Goal: Information Seeking & Learning: Learn about a topic

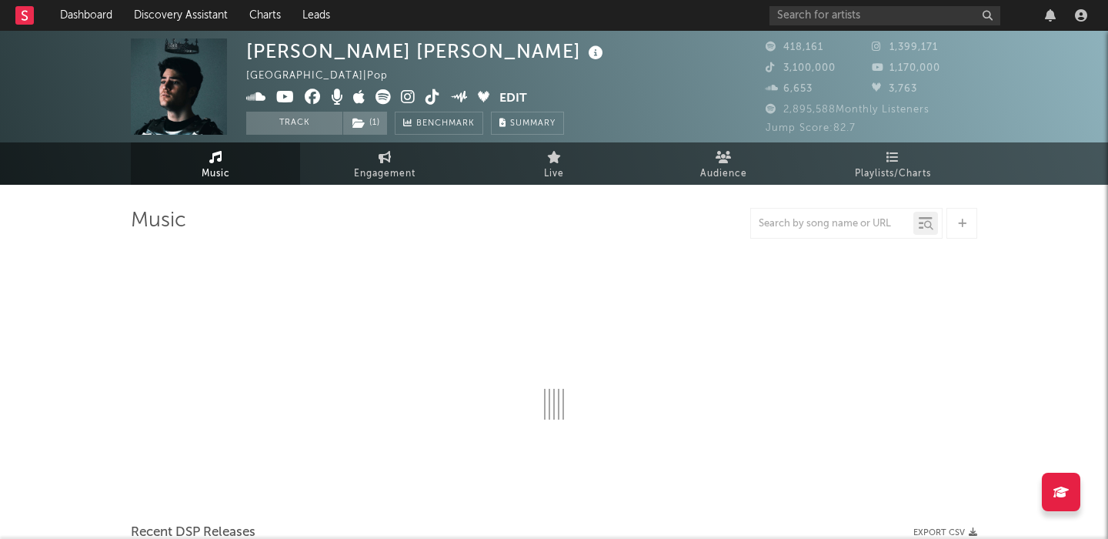
select select "6m"
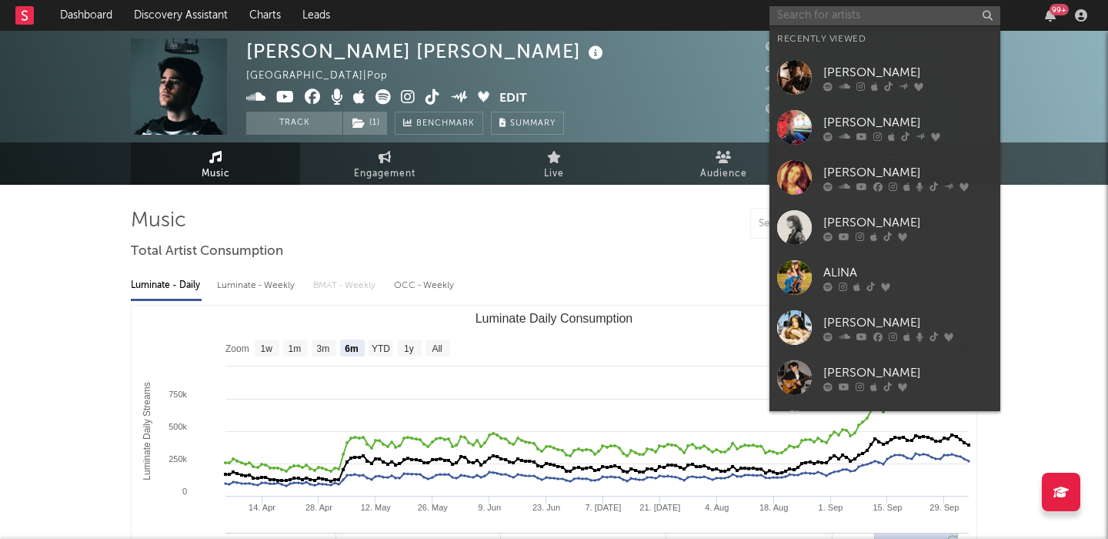
click at [890, 8] on input "text" at bounding box center [885, 15] width 231 height 19
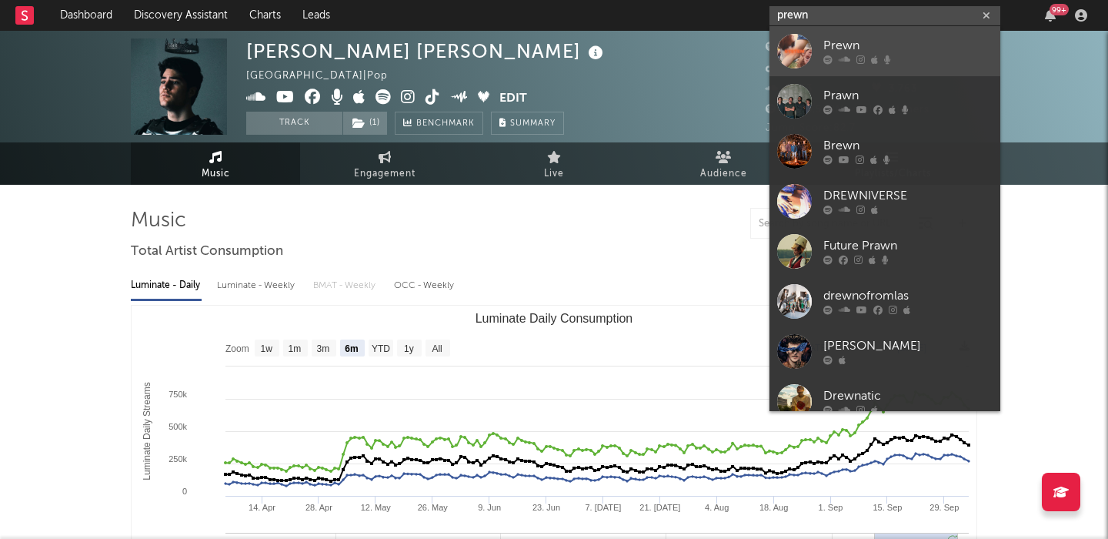
type input "prewn"
click at [901, 43] on div "Prewn" at bounding box center [908, 46] width 169 height 18
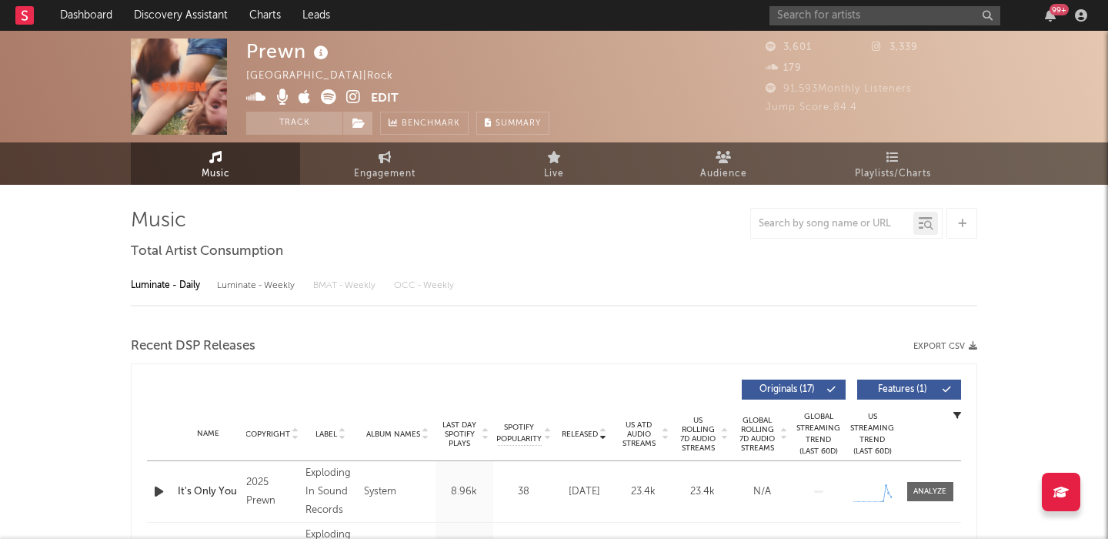
select select "1w"
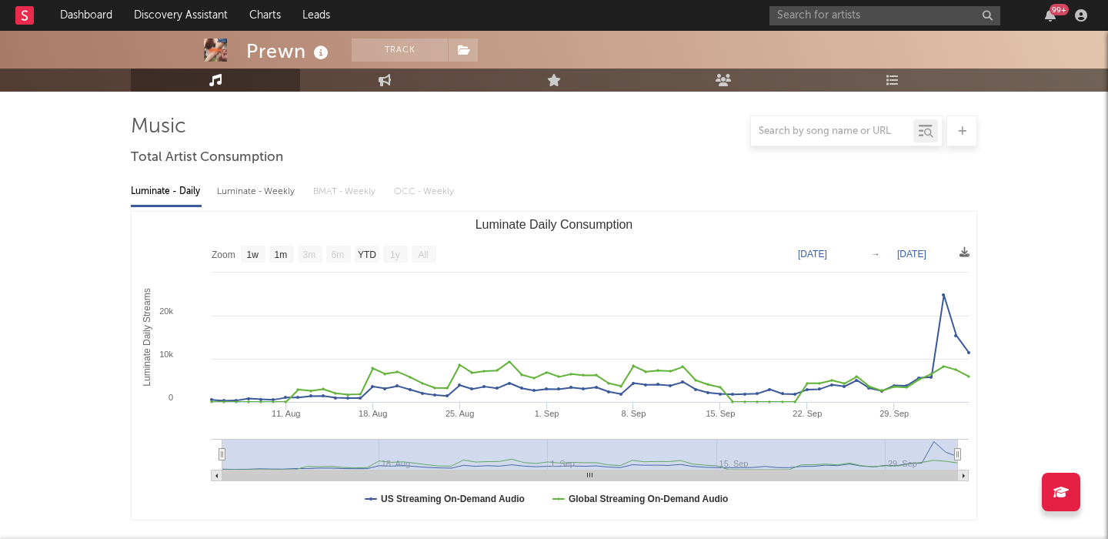
scroll to position [495, 0]
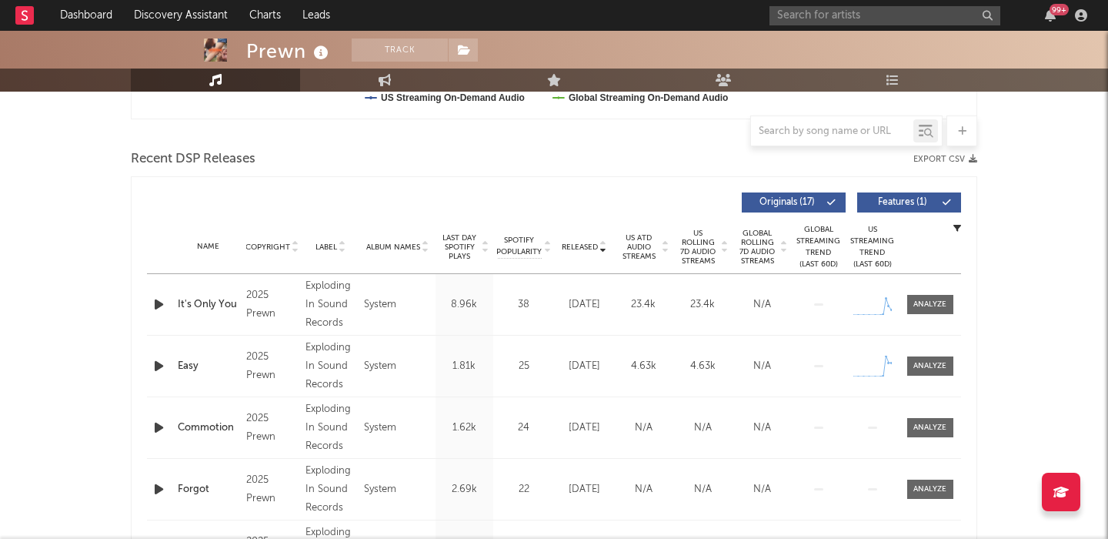
click at [328, 249] on span "Label" at bounding box center [327, 246] width 22 height 9
click at [583, 243] on span "Released" at bounding box center [580, 246] width 36 height 9
click at [902, 192] on button "Features ( 1 )" at bounding box center [910, 202] width 104 height 20
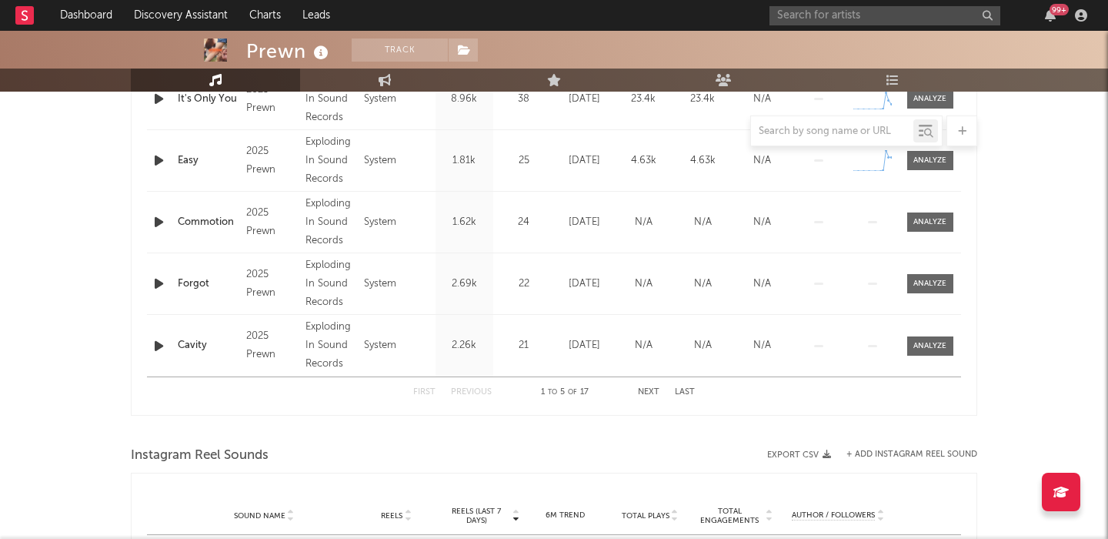
scroll to position [0, 0]
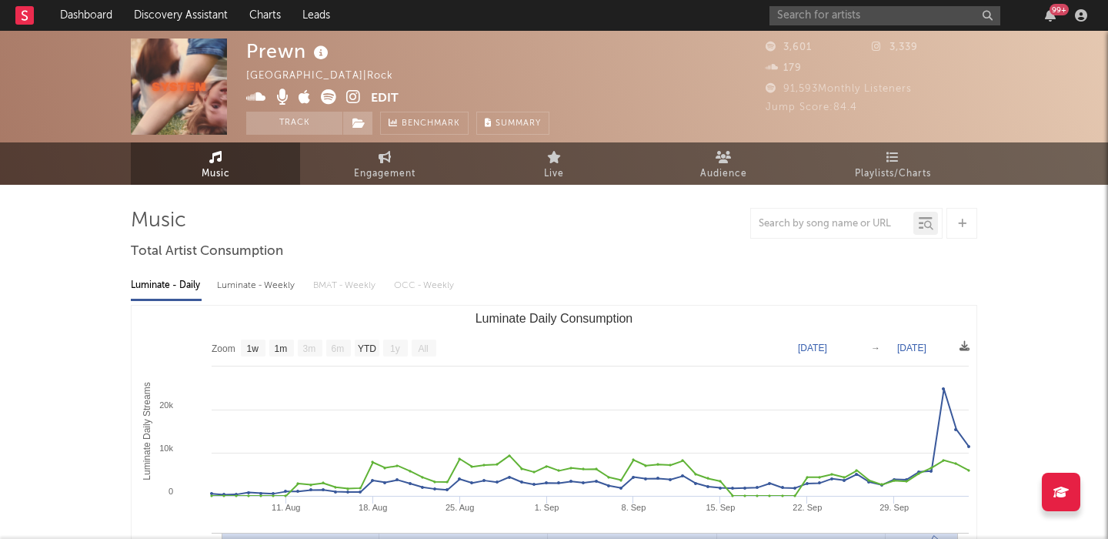
click at [237, 280] on div "Luminate - Weekly" at bounding box center [257, 286] width 81 height 26
select select "1w"
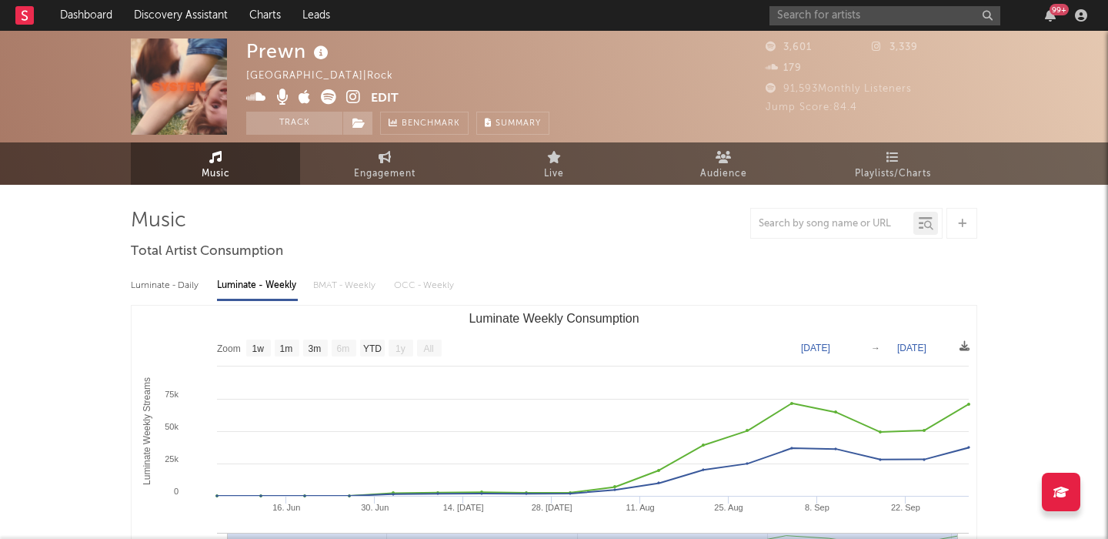
click at [436, 351] on rect "Luminate Weekly Consumption" at bounding box center [429, 347] width 25 height 17
click at [369, 167] on span "Engagement" at bounding box center [385, 174] width 62 height 18
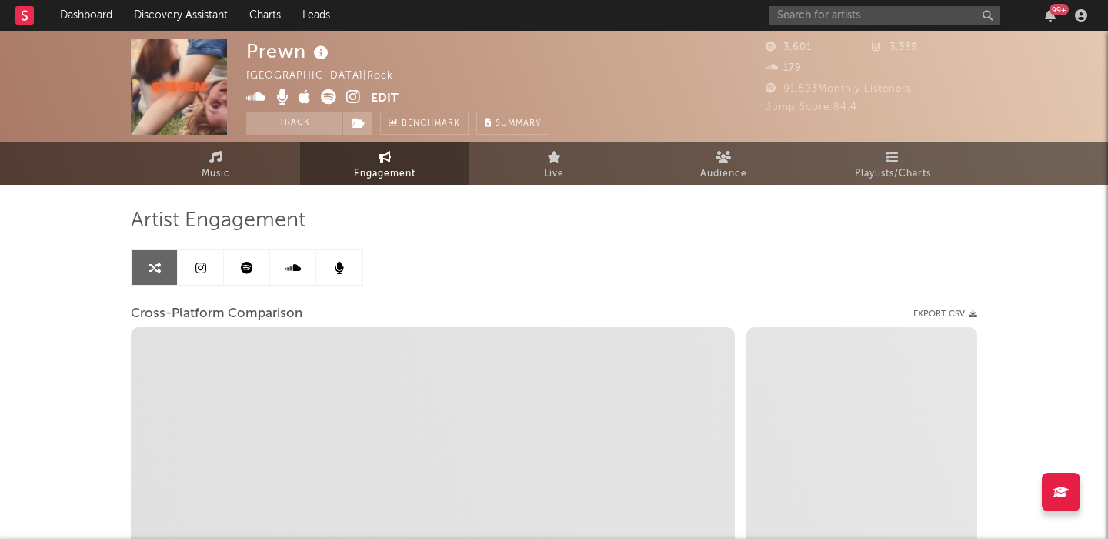
select select "1w"
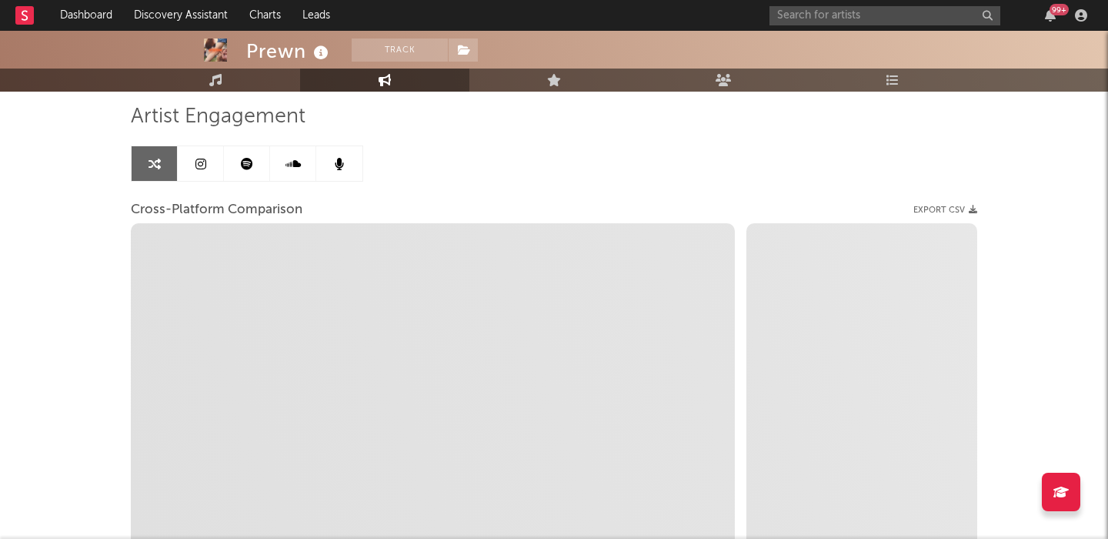
scroll to position [102, 0]
click at [194, 172] on link at bounding box center [201, 165] width 46 height 35
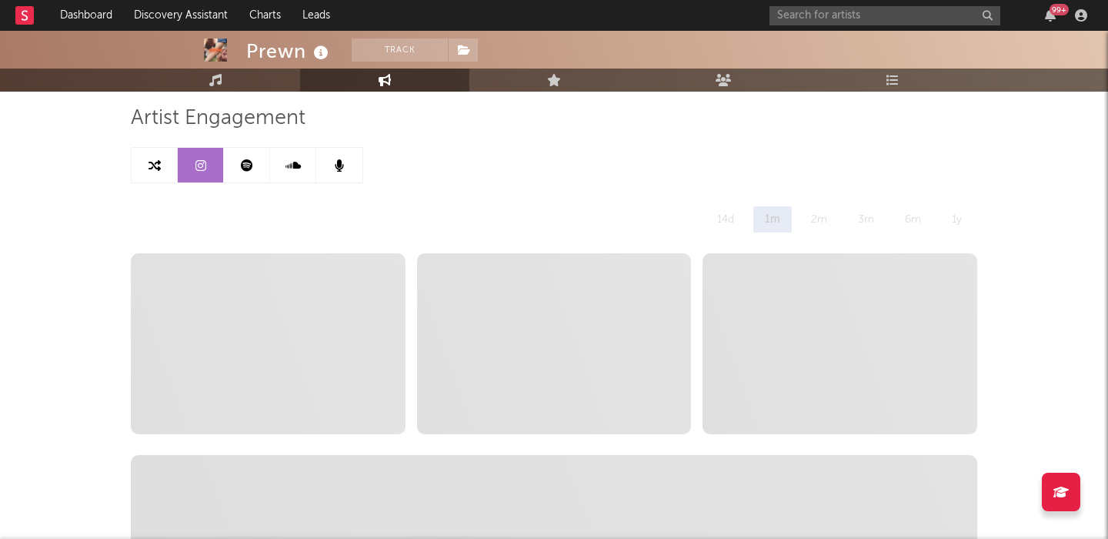
select select "1w"
click at [152, 172] on link at bounding box center [155, 165] width 46 height 35
select select "1w"
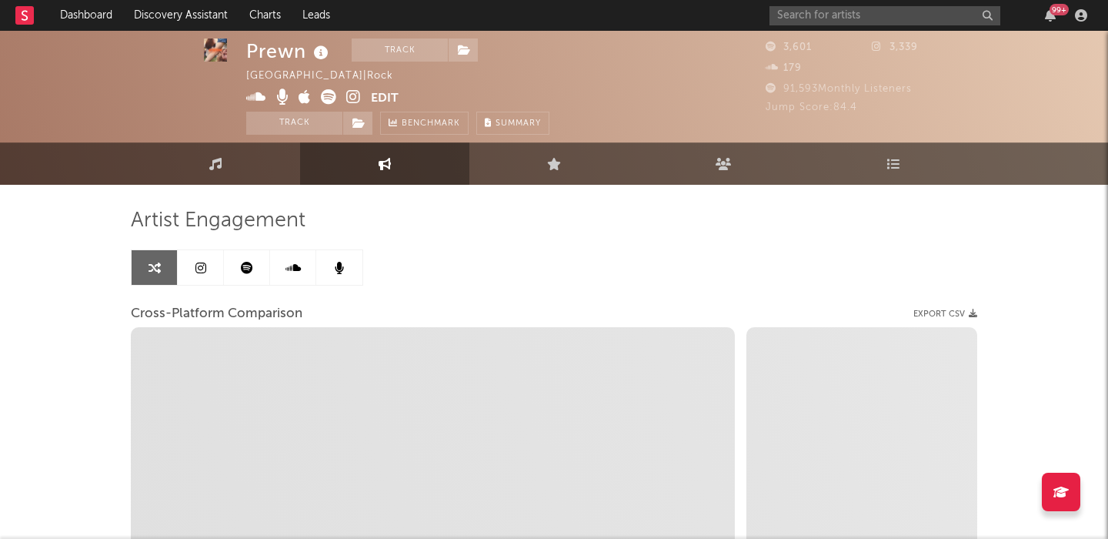
select select "1m"
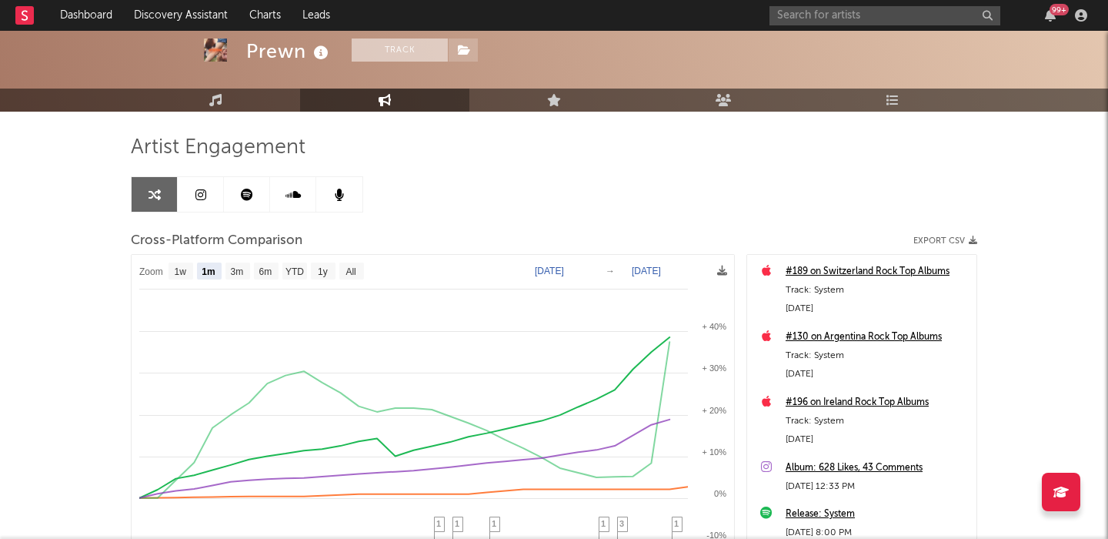
scroll to position [83, 0]
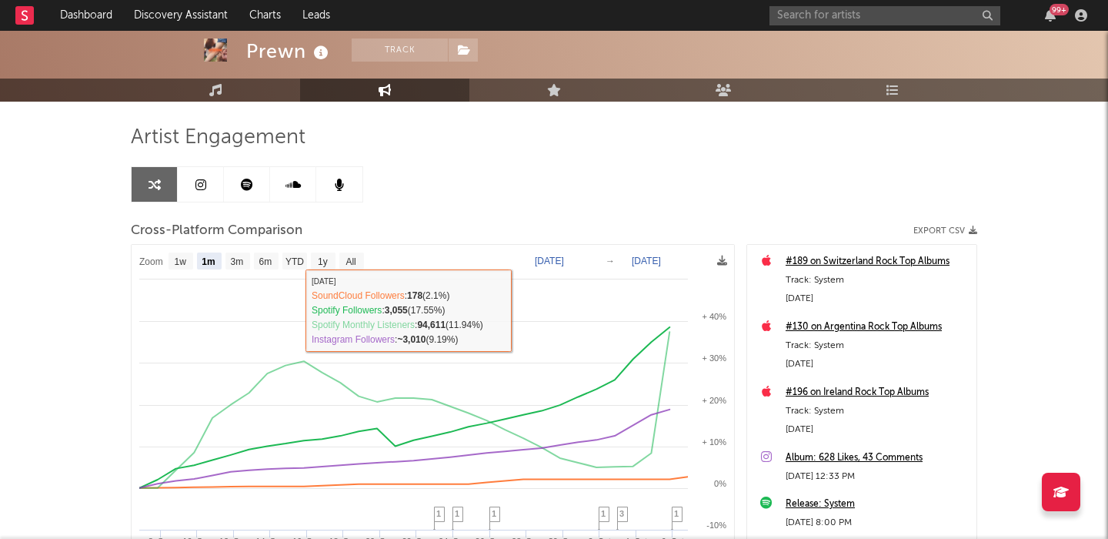
click at [197, 172] on link at bounding box center [201, 184] width 46 height 35
select select "1w"
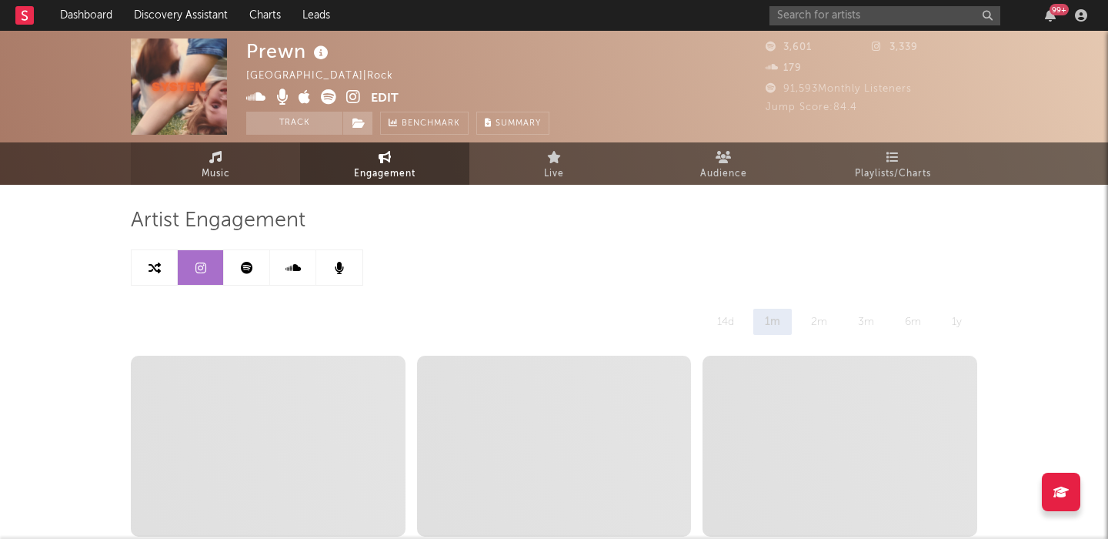
click at [256, 173] on link "Music" at bounding box center [215, 163] width 169 height 42
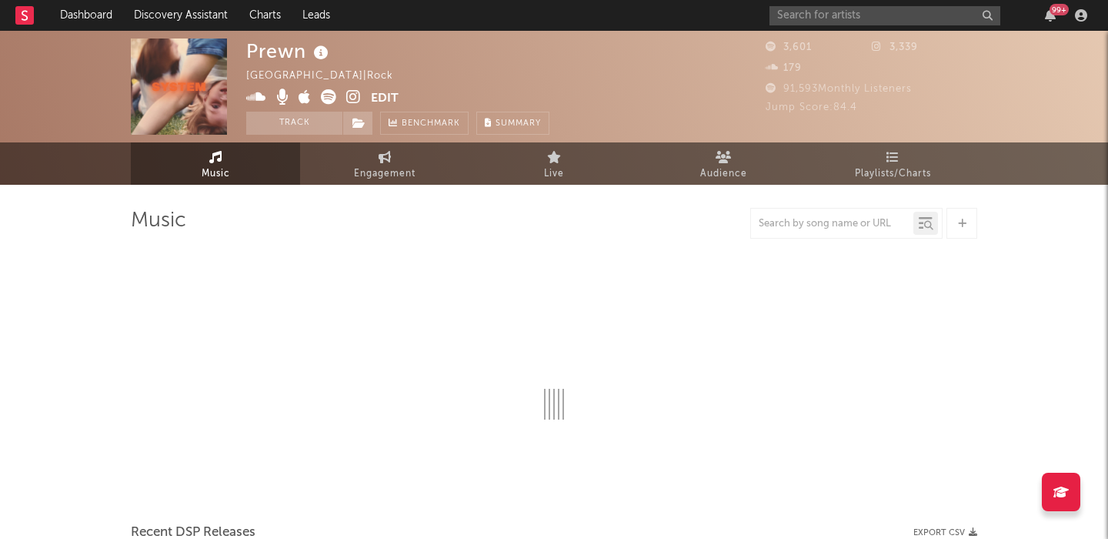
click at [355, 95] on icon at bounding box center [353, 96] width 15 height 15
select select "1w"
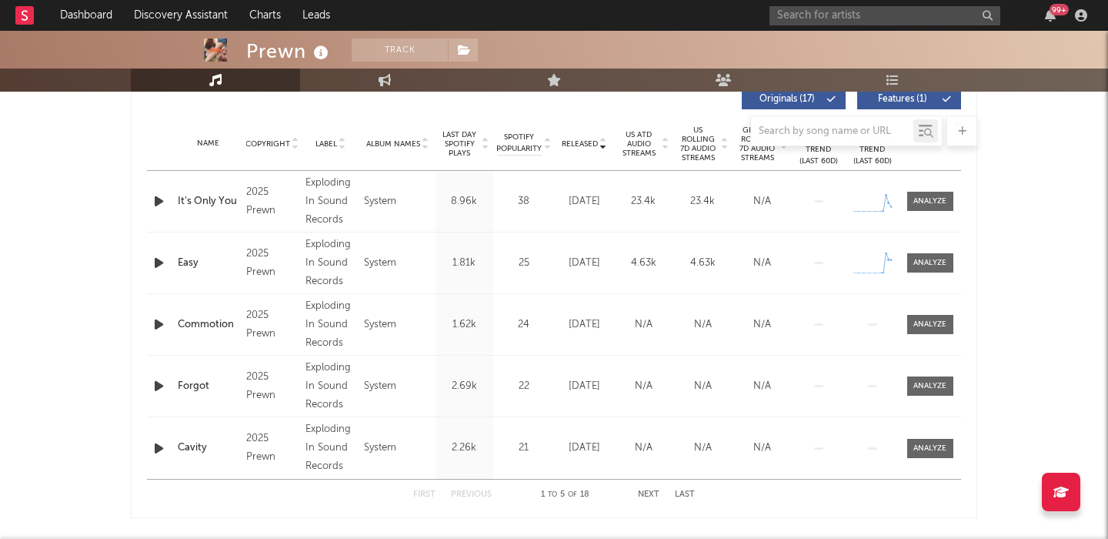
scroll to position [574, 0]
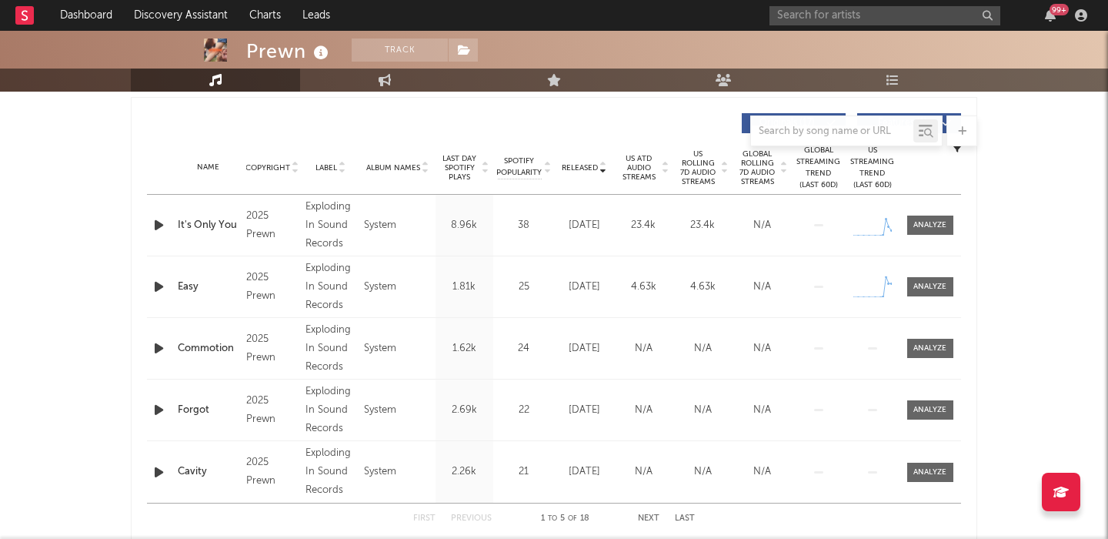
click at [155, 226] on icon "button" at bounding box center [159, 225] width 16 height 19
click at [709, 162] on span "US Rolling 7D Audio Streams" at bounding box center [698, 167] width 42 height 37
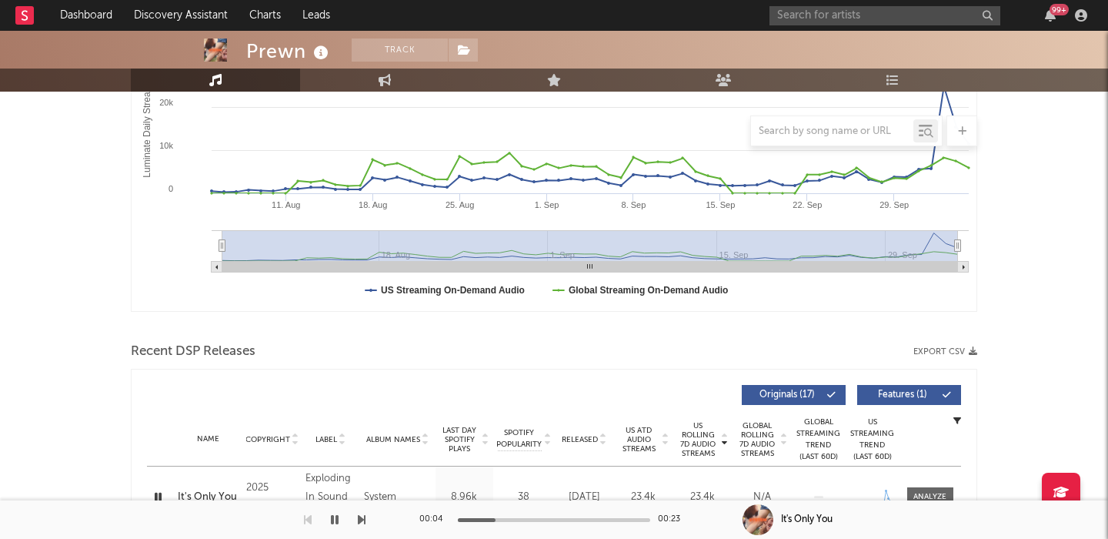
scroll to position [249, 0]
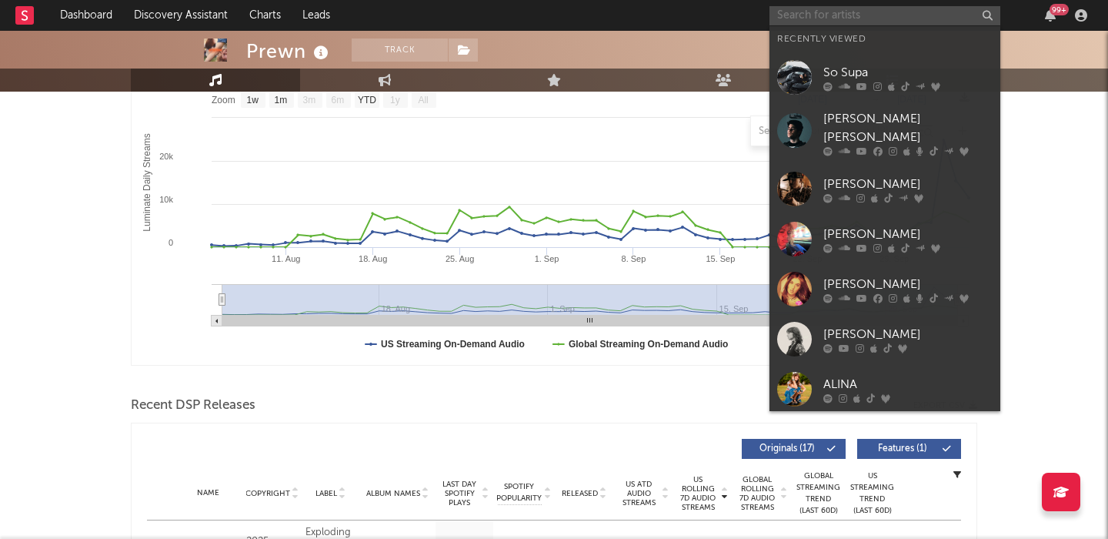
click at [821, 14] on input "text" at bounding box center [885, 15] width 231 height 19
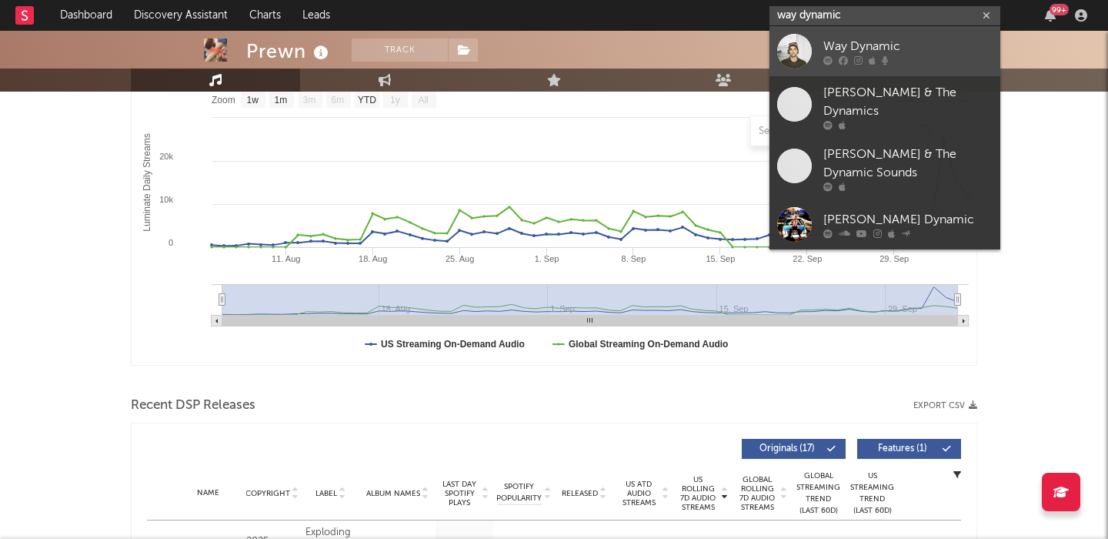
type input "way dynamic"
click at [848, 55] on div at bounding box center [908, 59] width 169 height 9
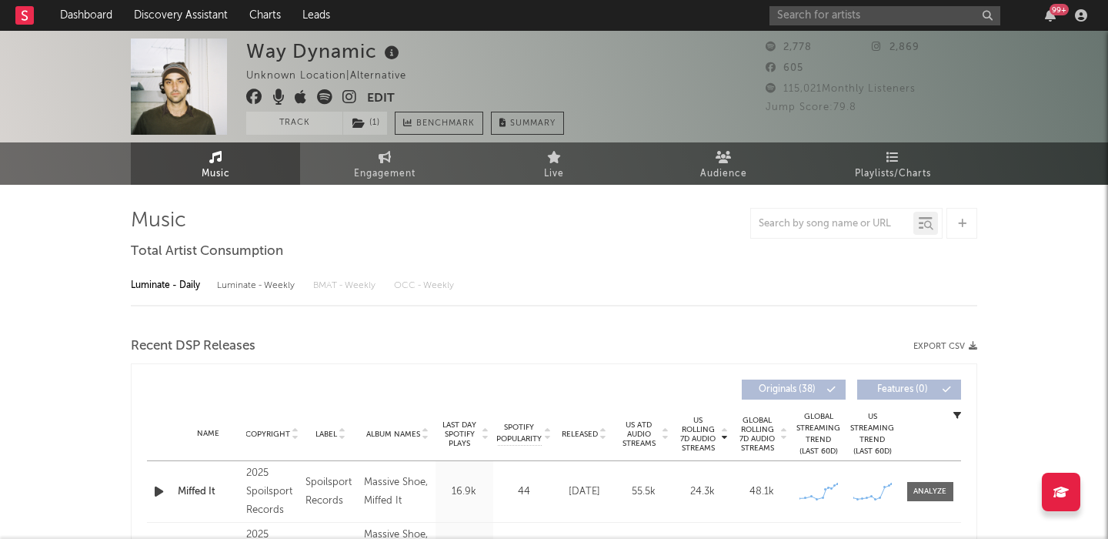
select select "6m"
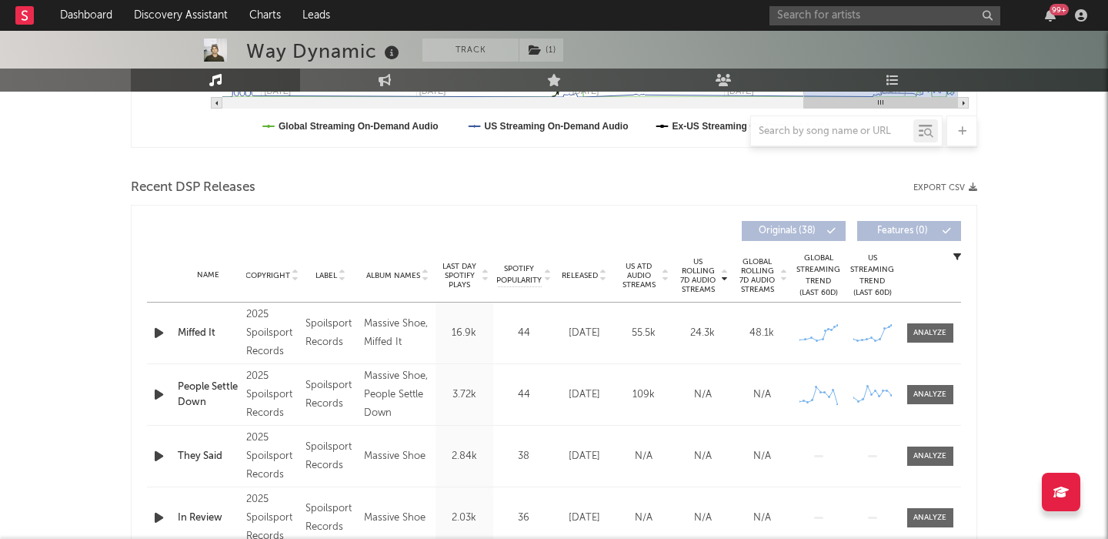
scroll to position [467, 0]
click at [162, 319] on div "Name Miffed It Copyright 2025 Spoilsport Records Label Spoilsport Records Album…" at bounding box center [554, 332] width 814 height 61
click at [162, 329] on icon "button" at bounding box center [159, 332] width 16 height 19
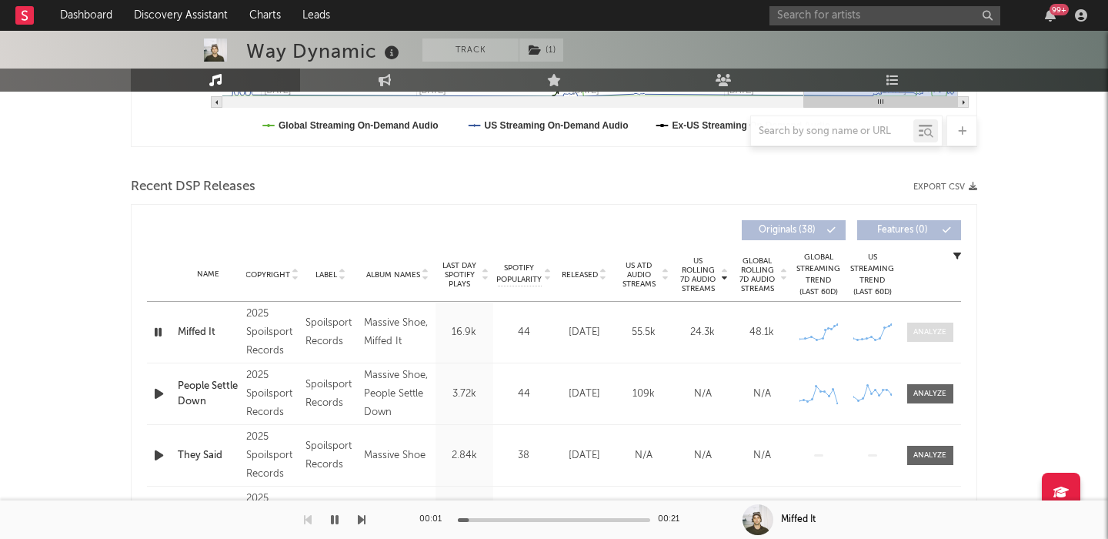
click at [946, 335] on div at bounding box center [930, 332] width 33 height 12
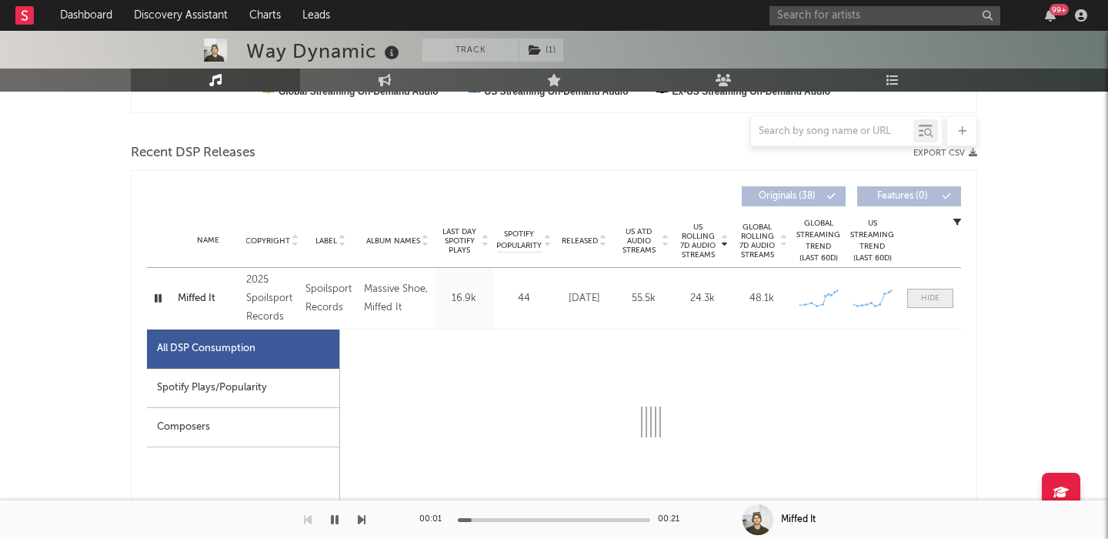
select select "1w"
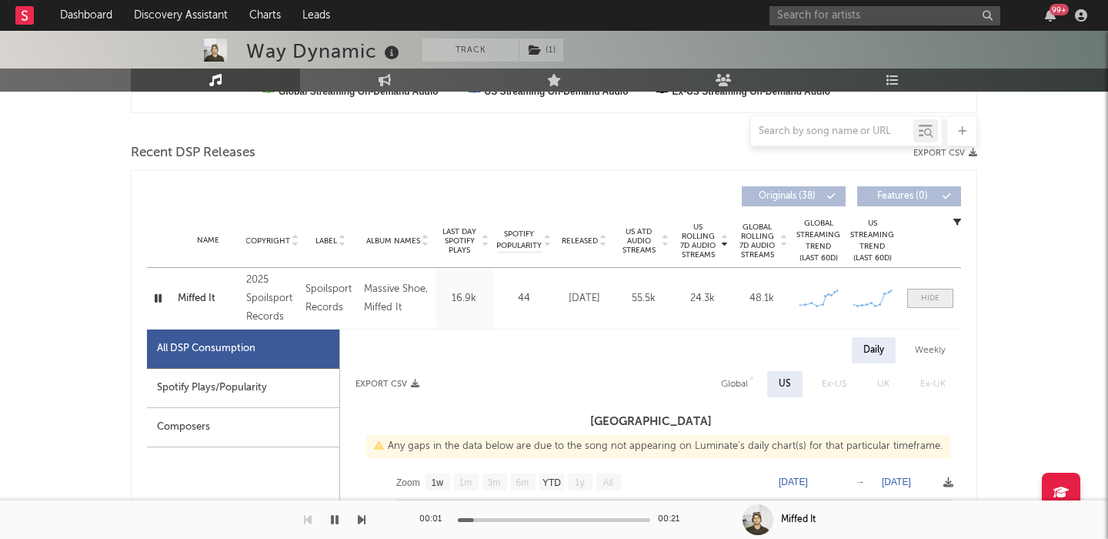
scroll to position [614, 0]
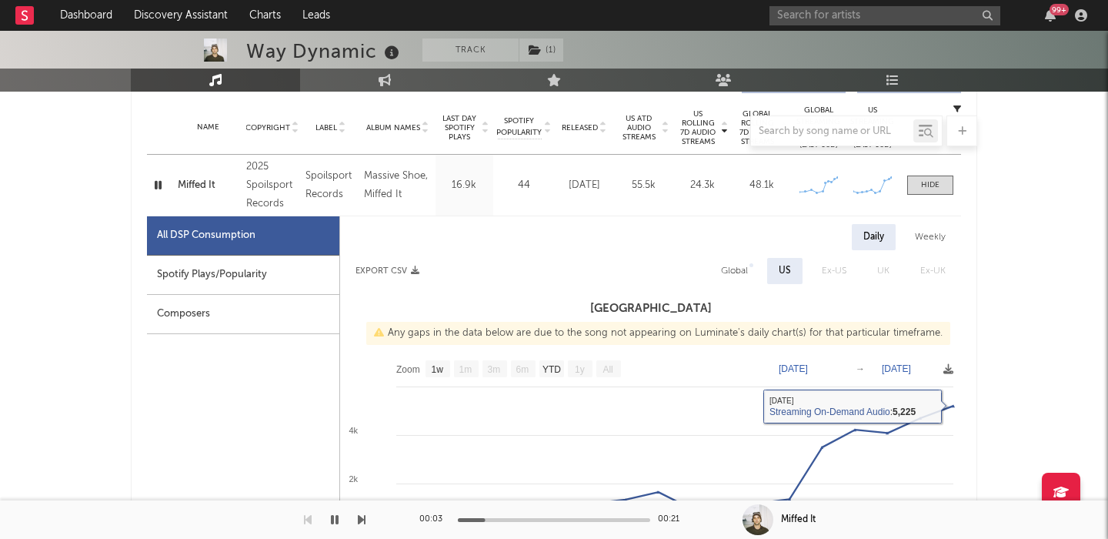
click at [727, 270] on div "Global" at bounding box center [734, 271] width 27 height 18
select select "1w"
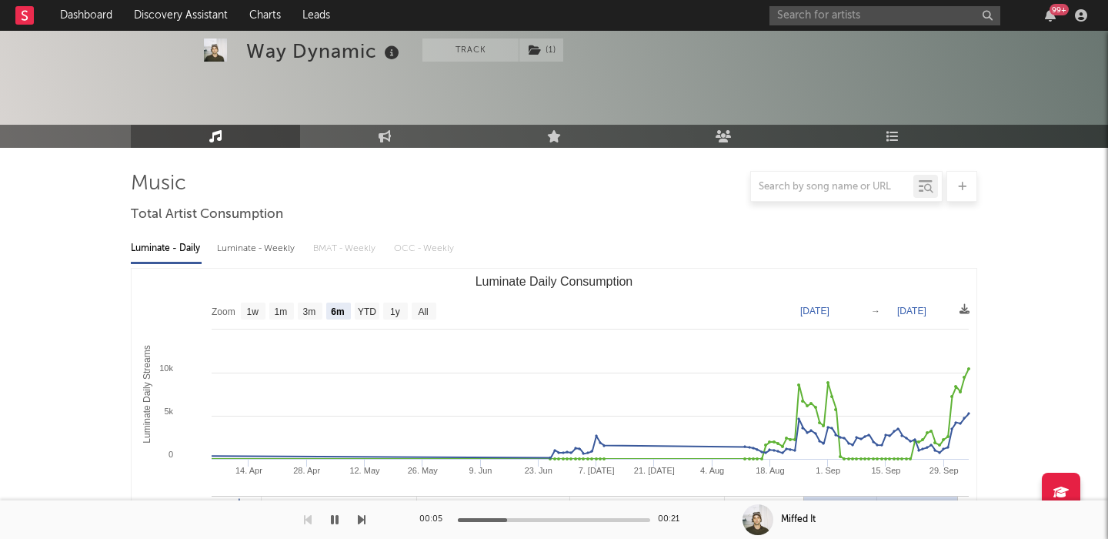
scroll to position [0, 0]
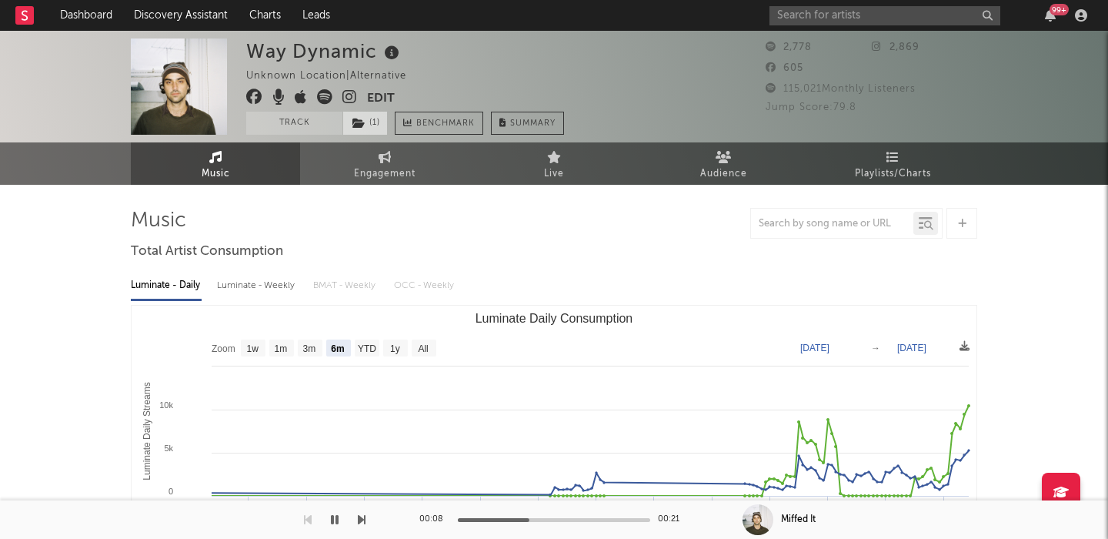
click at [349, 117] on span "( 1 )" at bounding box center [365, 123] width 45 height 23
click at [352, 119] on span "( 1 )" at bounding box center [365, 123] width 45 height 23
click at [354, 152] on link "Engagement" at bounding box center [384, 163] width 169 height 42
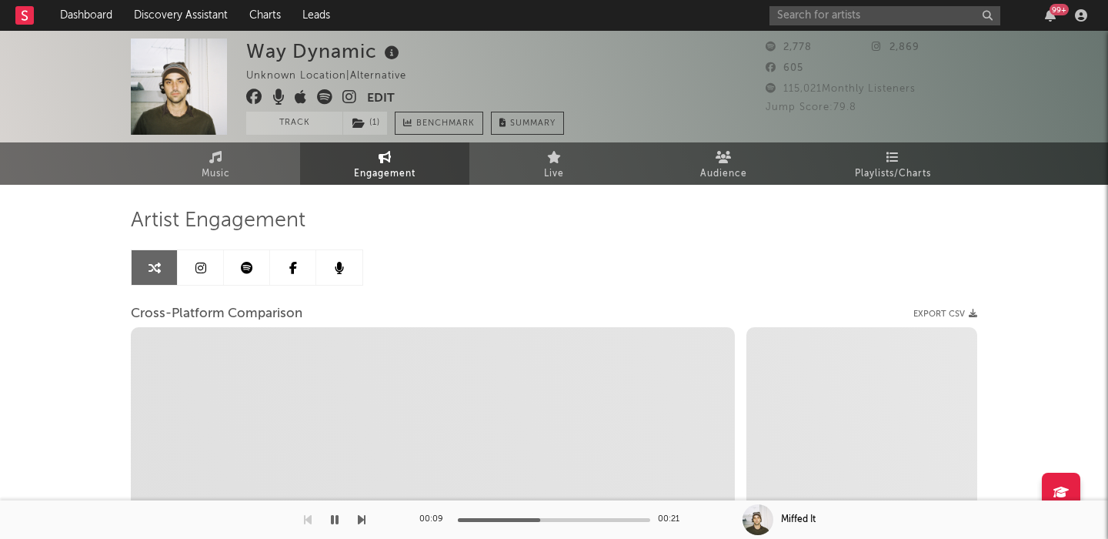
select select "1w"
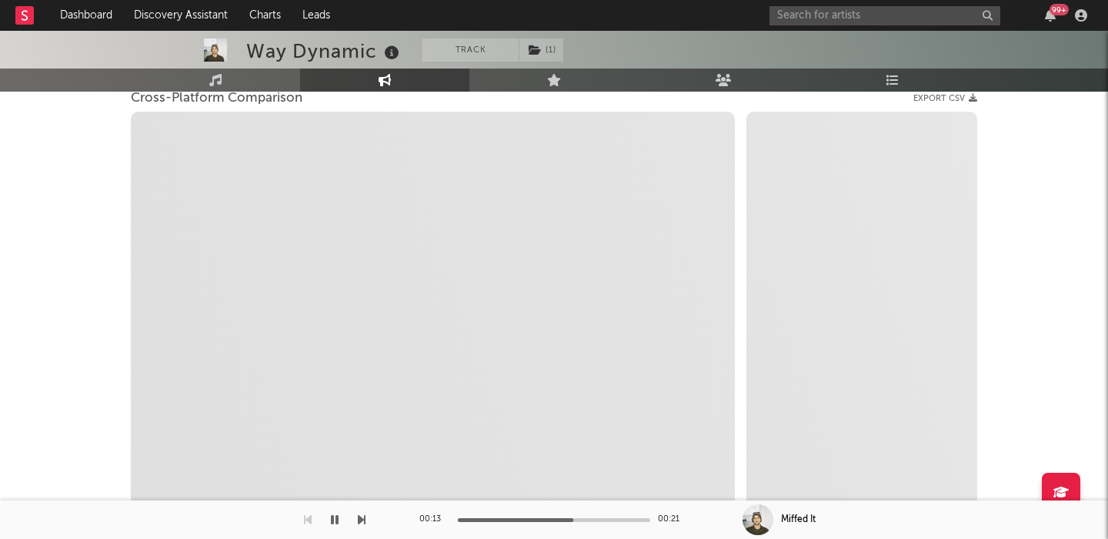
scroll to position [216, 0]
select select "1m"
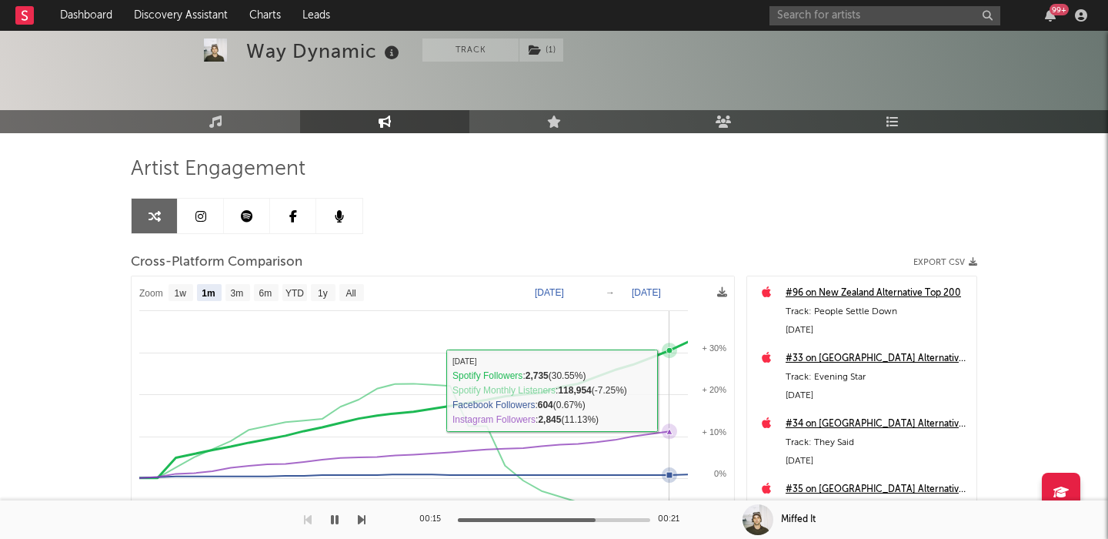
scroll to position [0, 0]
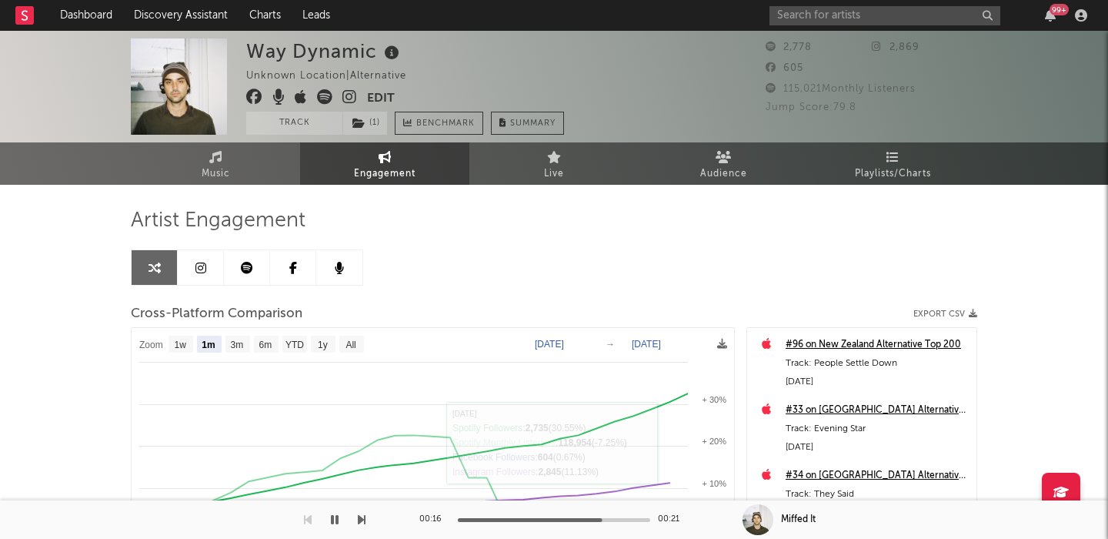
click at [202, 269] on icon at bounding box center [201, 268] width 11 height 12
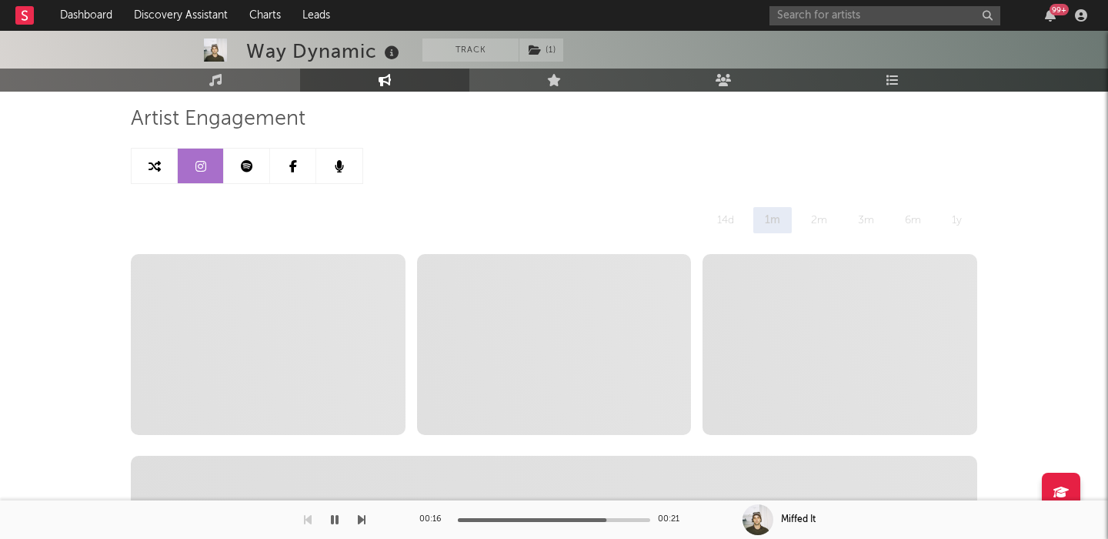
scroll to position [119, 0]
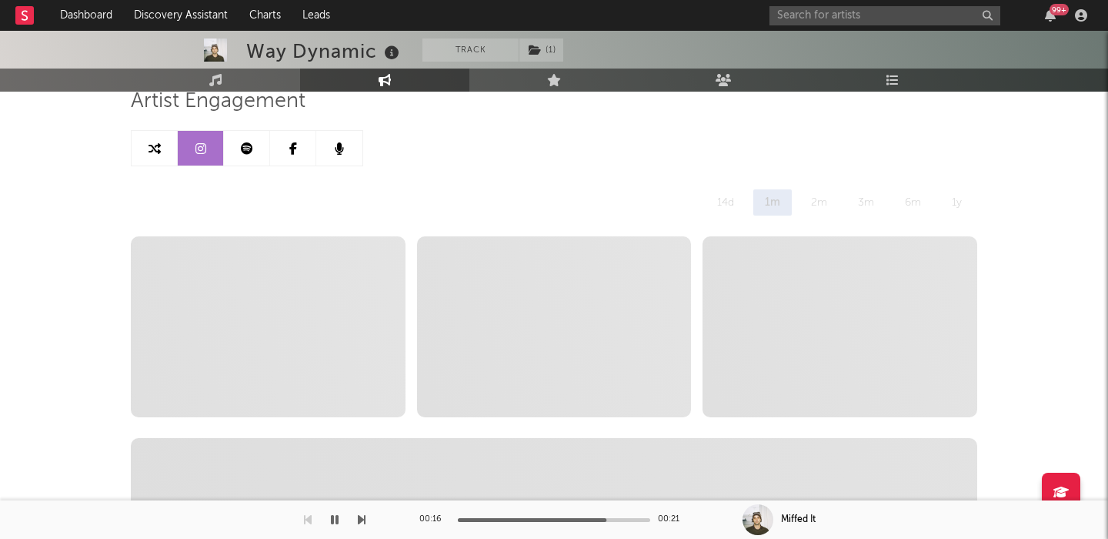
select select "6m"
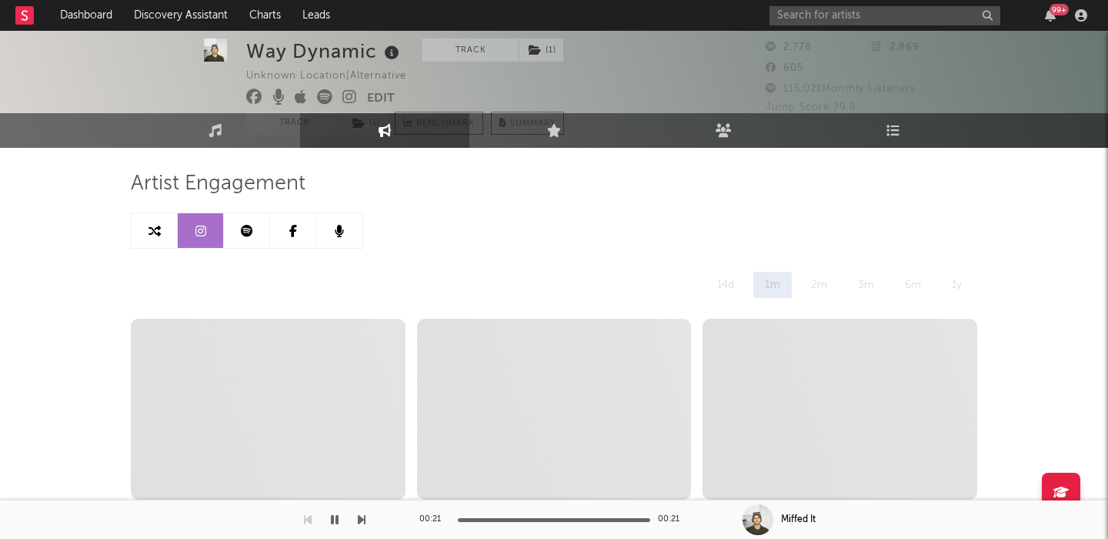
scroll to position [0, 0]
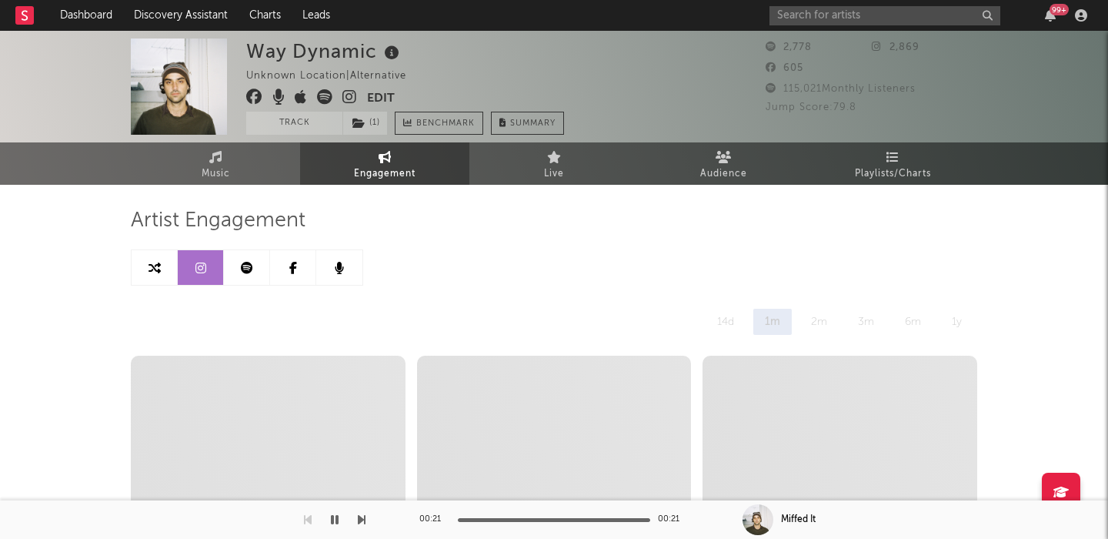
click at [303, 46] on div "Way Dynamic" at bounding box center [324, 50] width 157 height 25
copy div "Way Dynamic"
click at [353, 95] on icon at bounding box center [350, 96] width 15 height 15
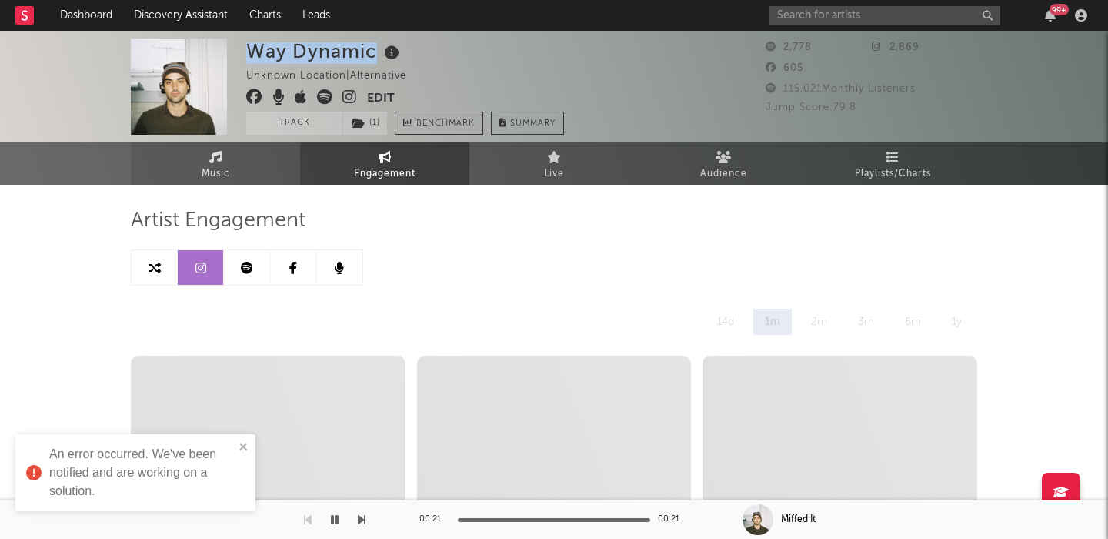
click at [226, 148] on link "Music" at bounding box center [215, 163] width 169 height 42
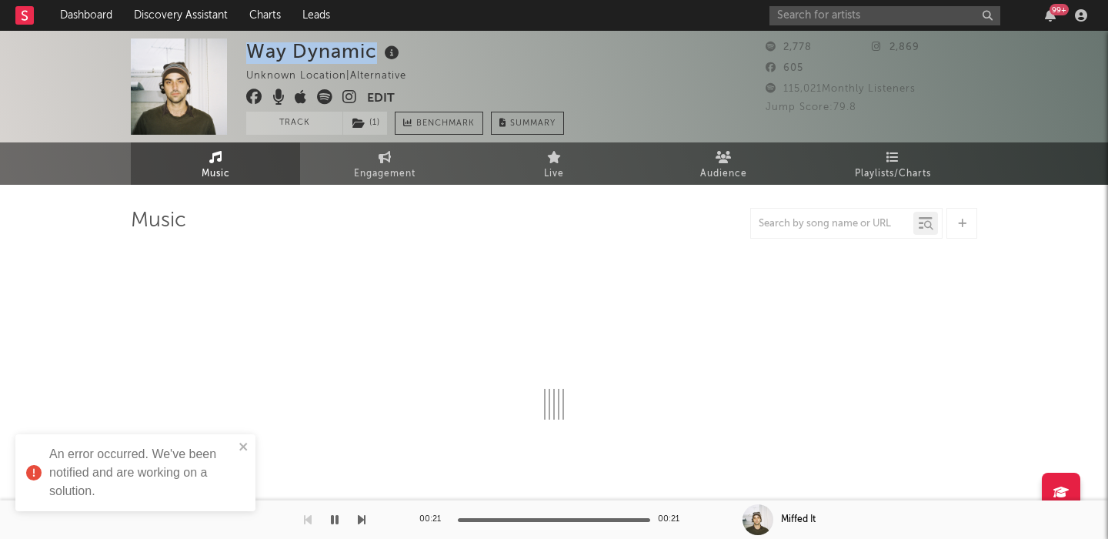
select select "6m"
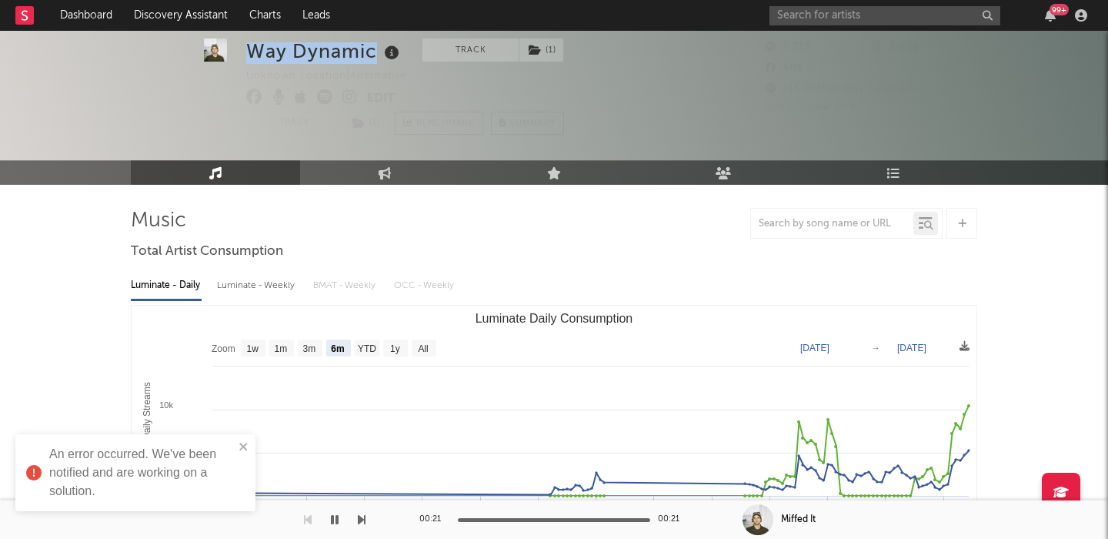
scroll to position [97, 0]
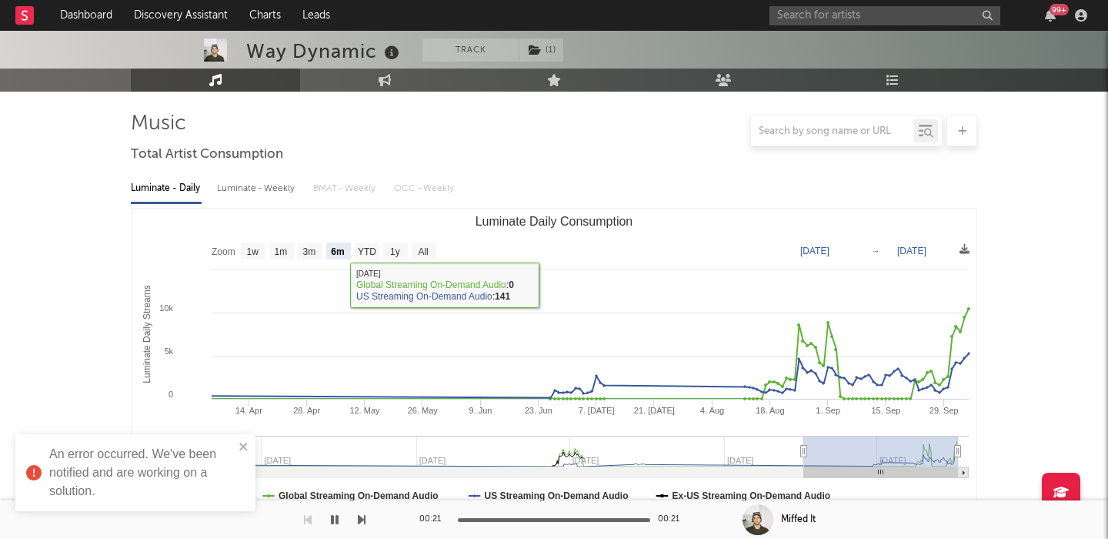
click at [243, 193] on div "Luminate - Weekly" at bounding box center [257, 189] width 81 height 26
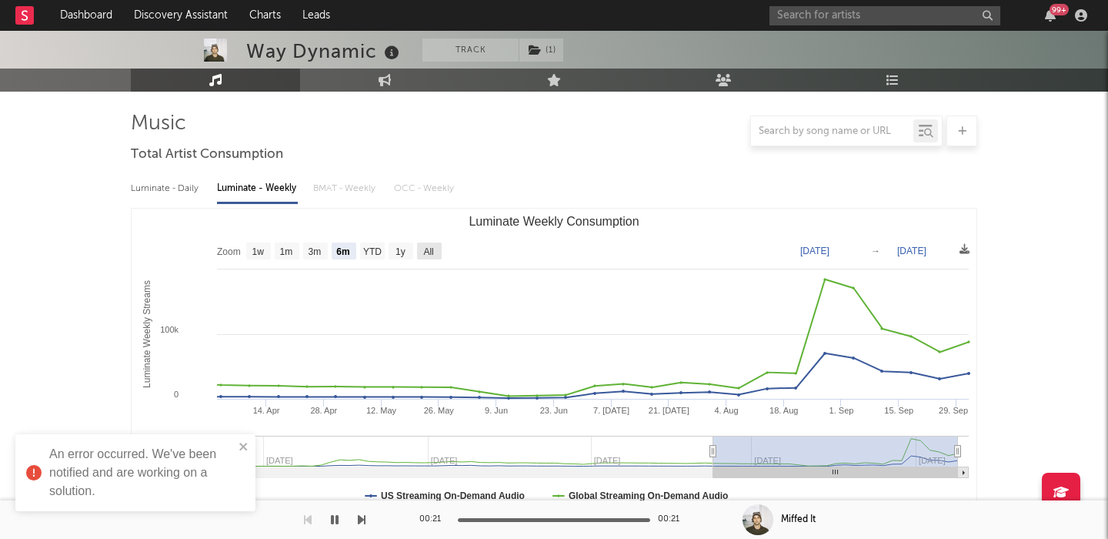
click at [436, 251] on rect "Luminate Weekly Consumption" at bounding box center [429, 250] width 25 height 17
select select "All"
type input "2024-04-04"
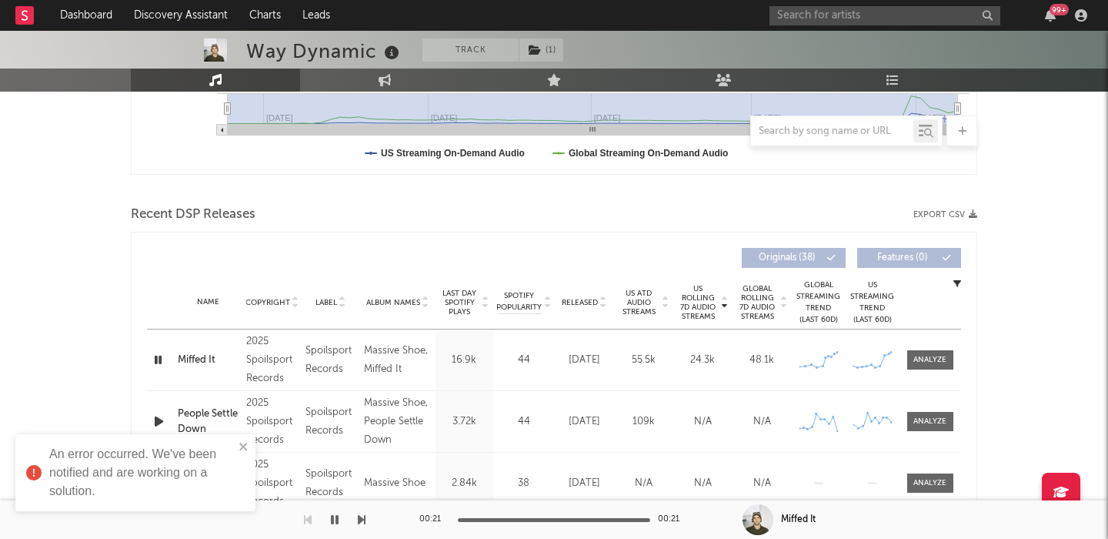
scroll to position [587, 0]
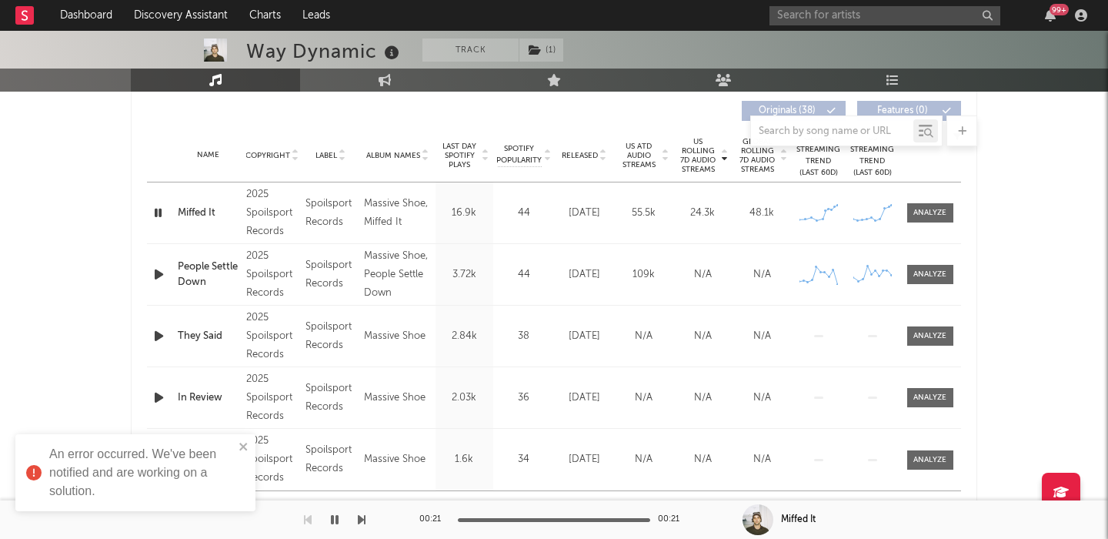
click at [152, 279] on icon "button" at bounding box center [159, 274] width 16 height 19
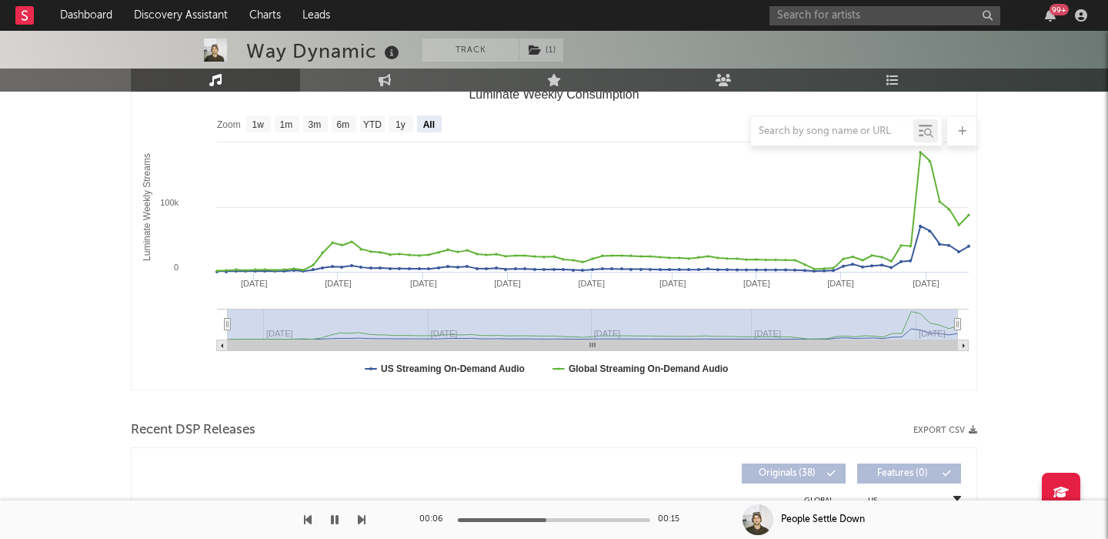
scroll to position [0, 0]
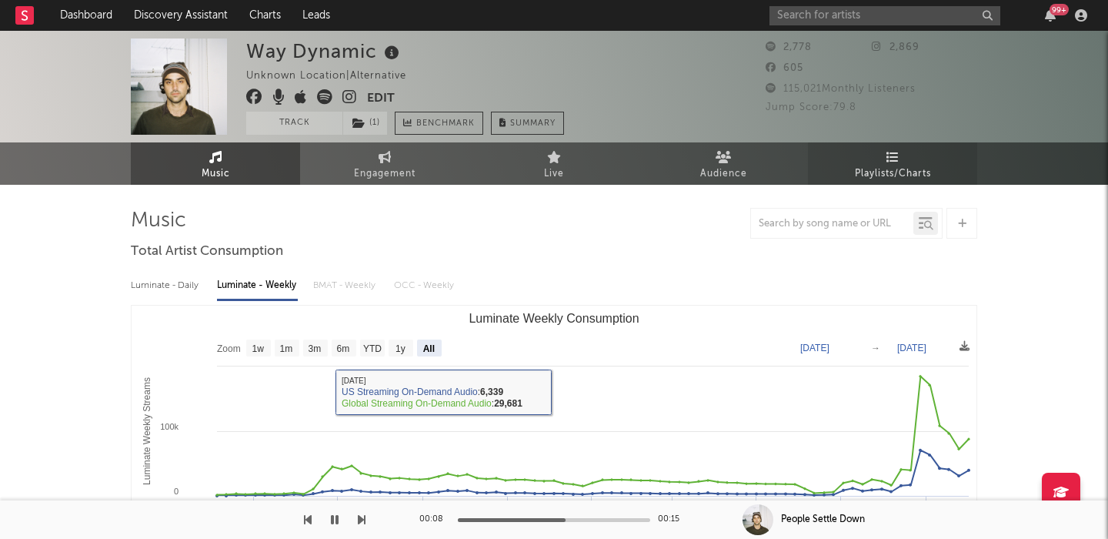
click at [911, 166] on span "Playlists/Charts" at bounding box center [893, 174] width 76 height 18
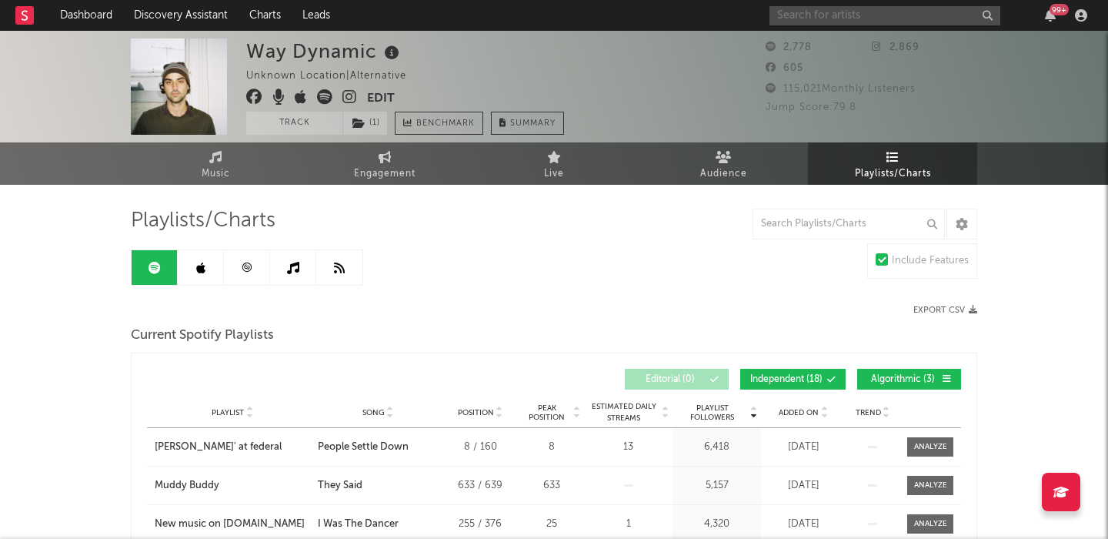
click at [825, 20] on input "text" at bounding box center [885, 15] width 231 height 19
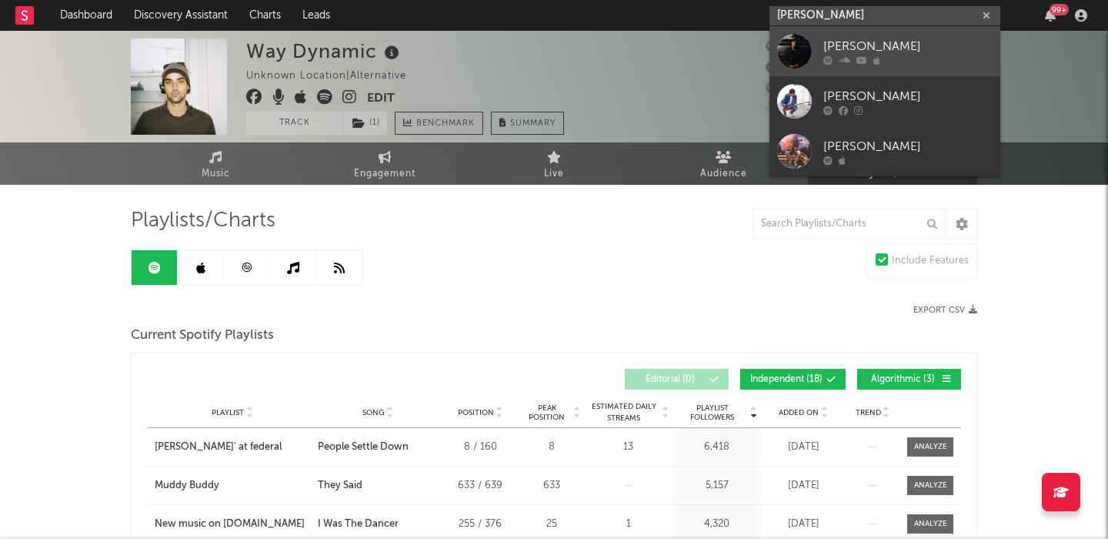
type input "dylan burk"
click at [883, 43] on div "[PERSON_NAME]" at bounding box center [908, 46] width 169 height 18
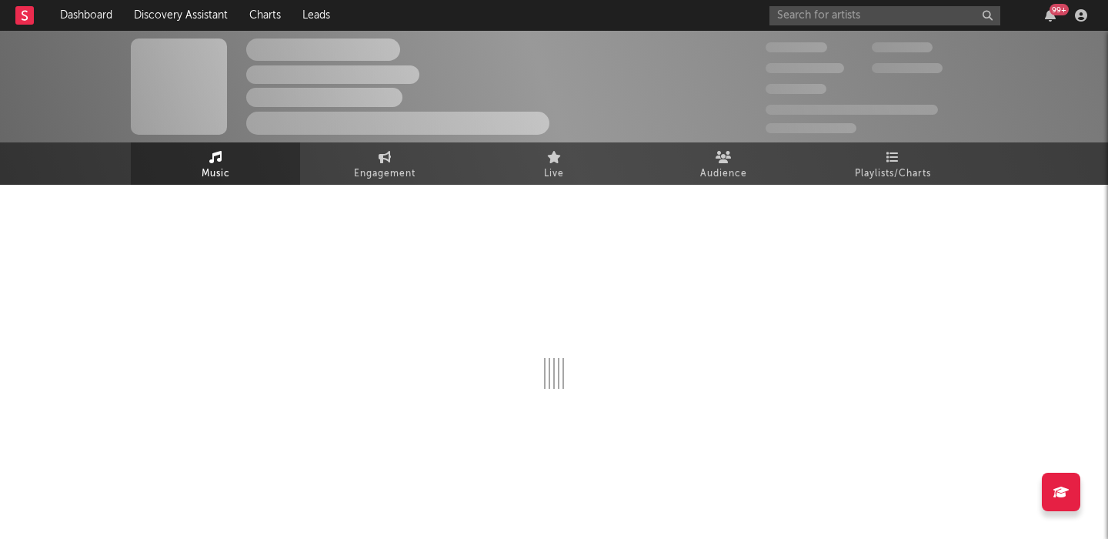
select select "6m"
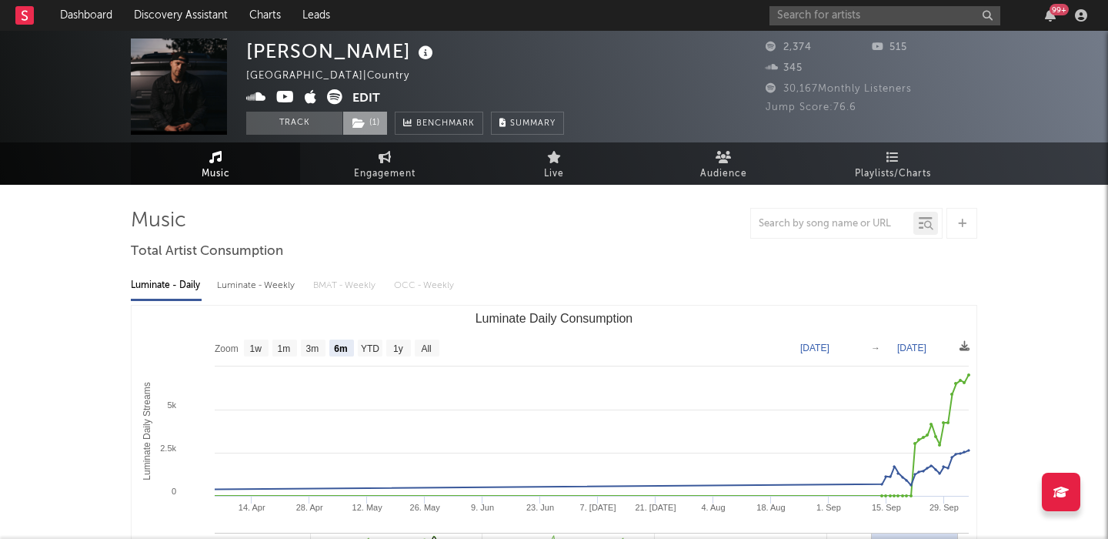
click at [363, 126] on icon at bounding box center [359, 123] width 13 height 11
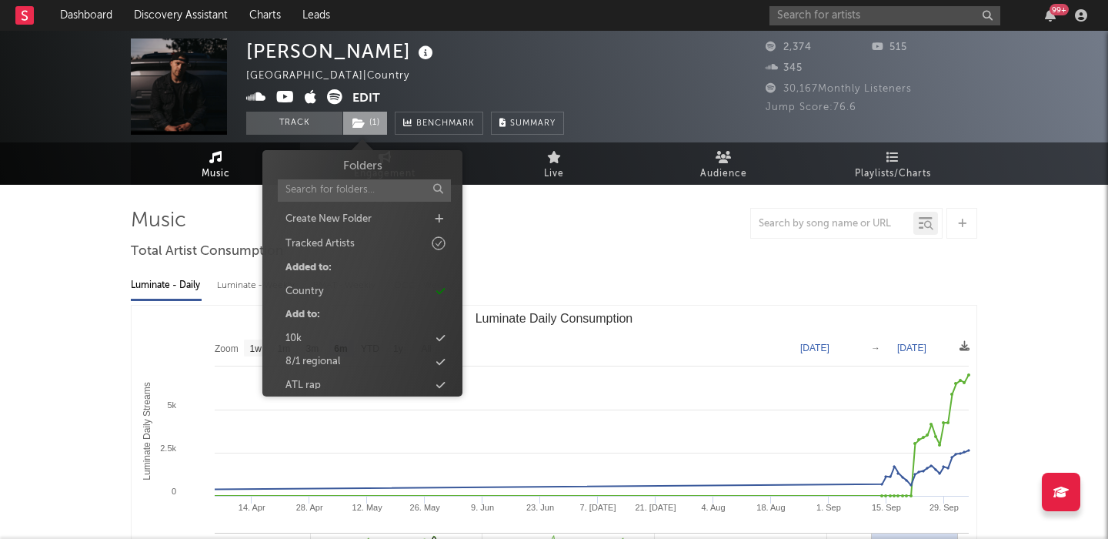
click at [363, 126] on icon at bounding box center [359, 123] width 13 height 11
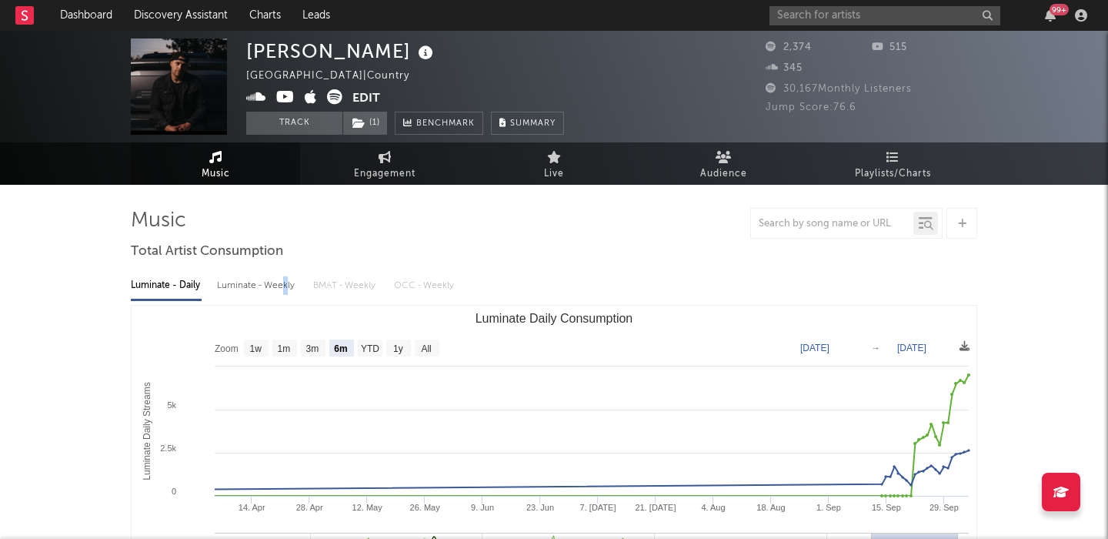
click at [285, 285] on div "Luminate - Weekly" at bounding box center [257, 286] width 81 height 26
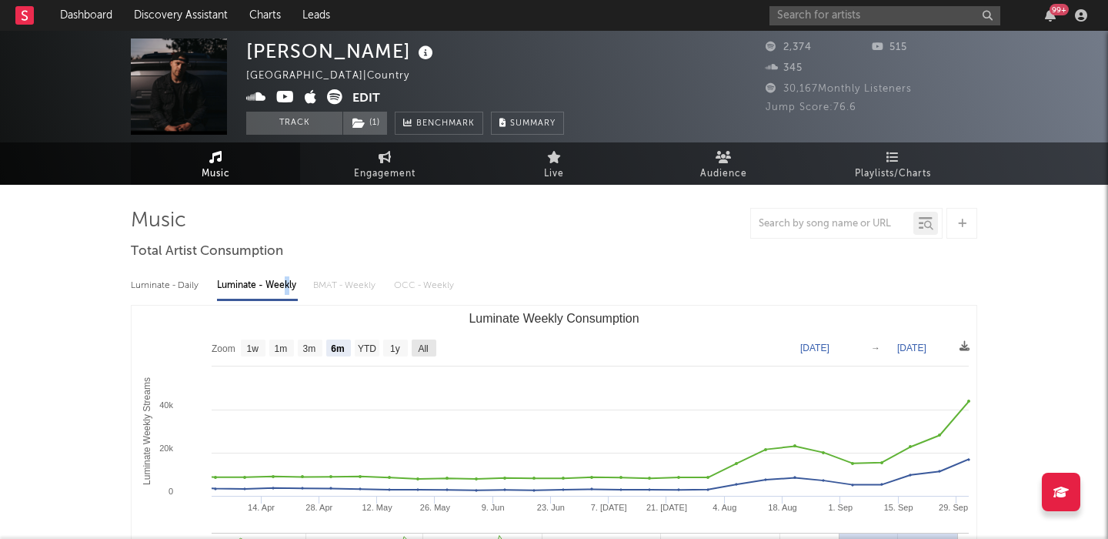
click at [426, 346] on text "All" at bounding box center [423, 348] width 10 height 11
select select "All"
type input "2022-08-25"
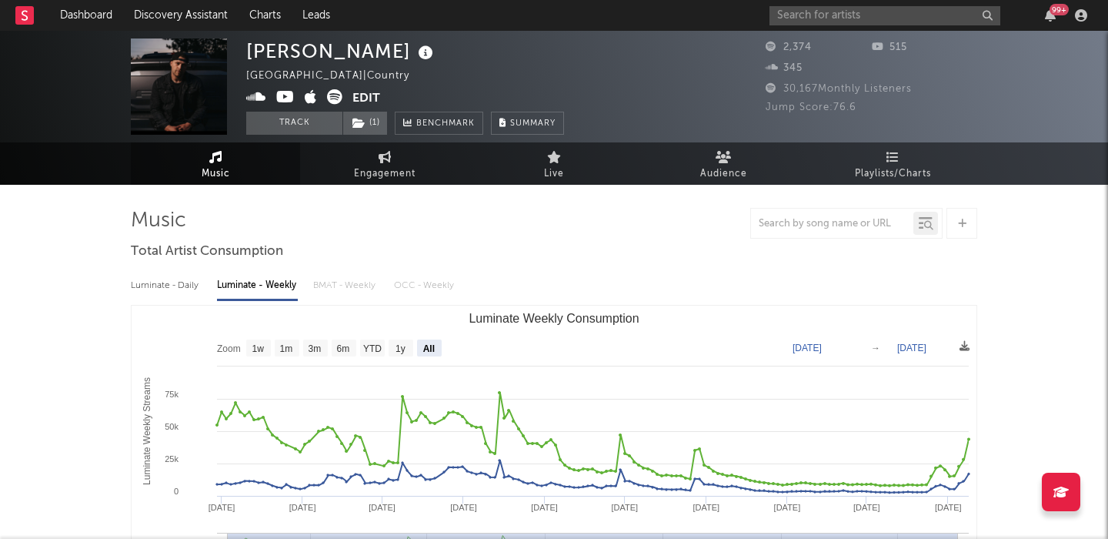
click at [169, 287] on div "Luminate - Daily" at bounding box center [166, 286] width 71 height 26
select select "6m"
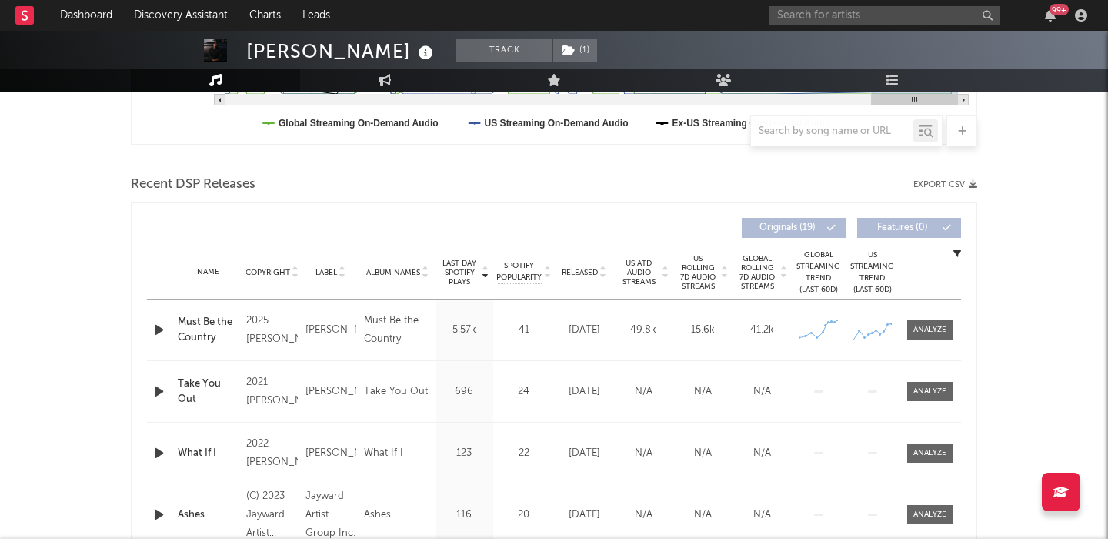
scroll to position [476, 0]
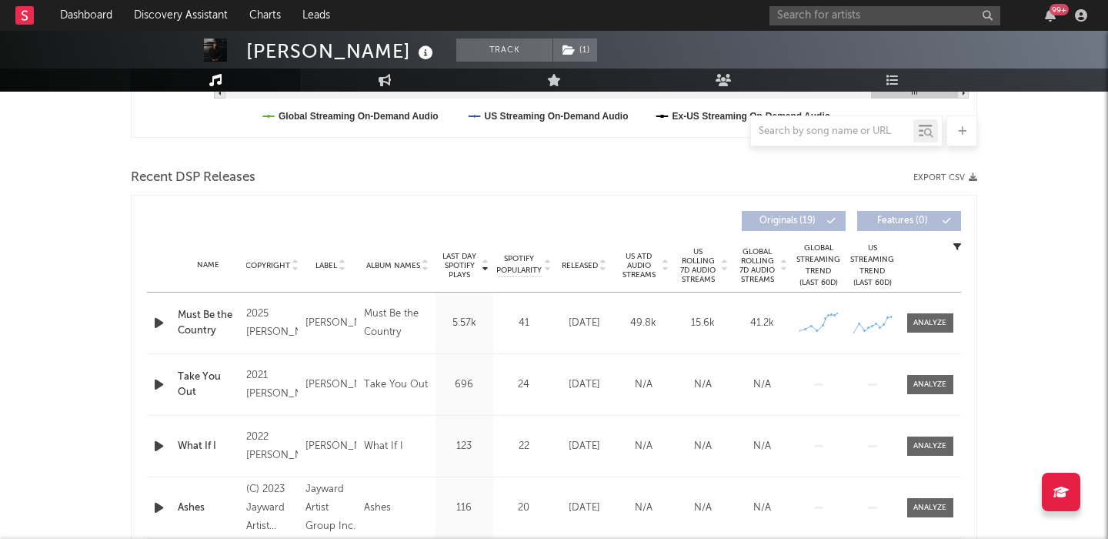
click at [573, 265] on span "Released" at bounding box center [580, 265] width 36 height 9
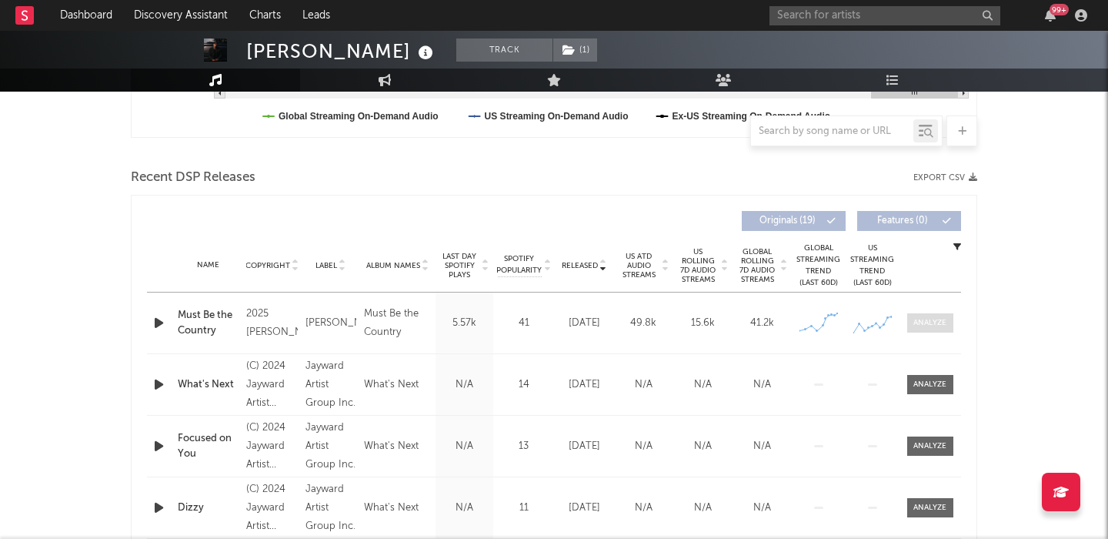
click at [928, 314] on span at bounding box center [931, 322] width 46 height 19
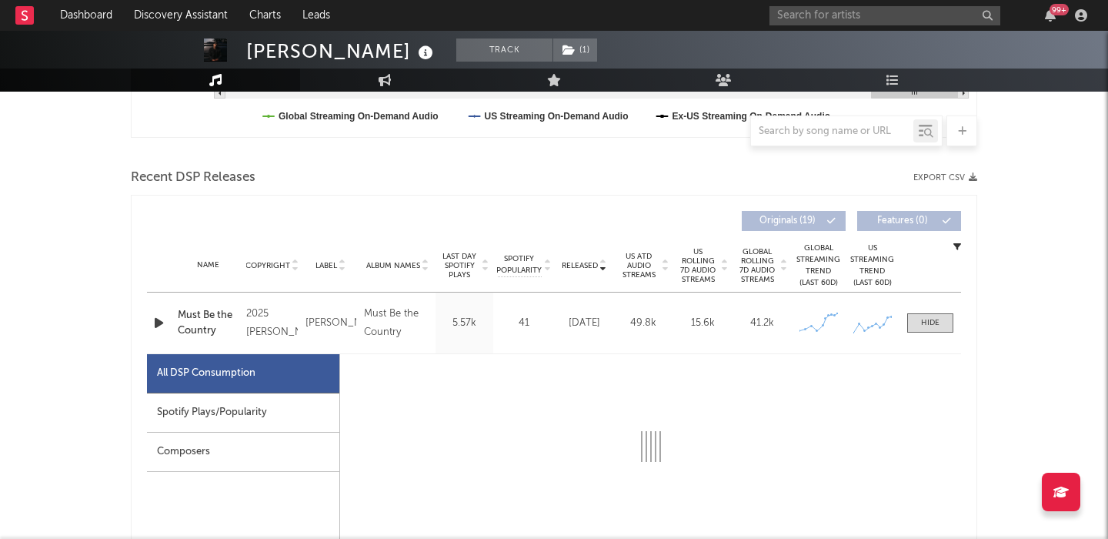
select select "1w"
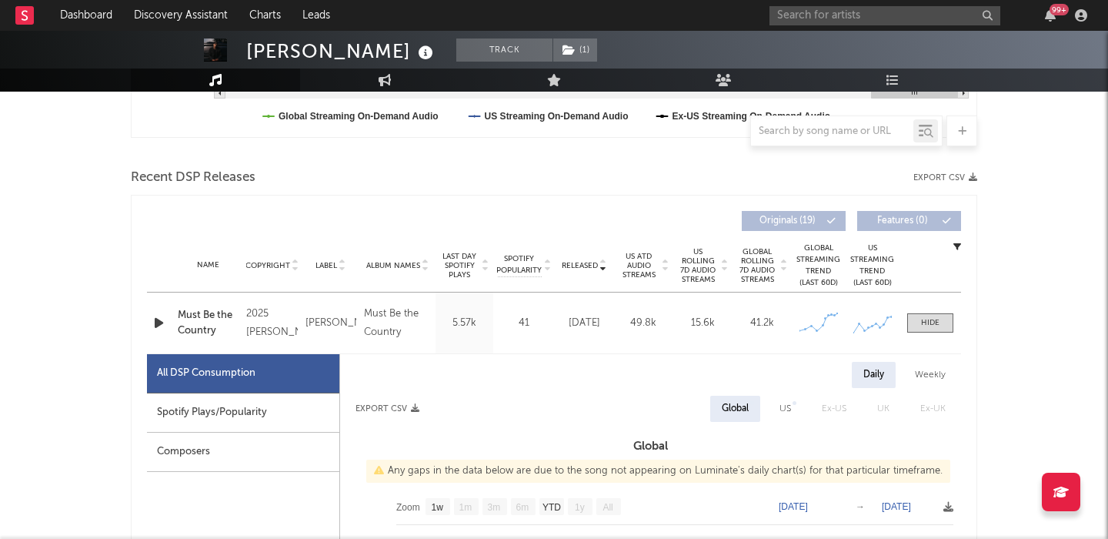
click at [158, 325] on icon "button" at bounding box center [159, 322] width 16 height 19
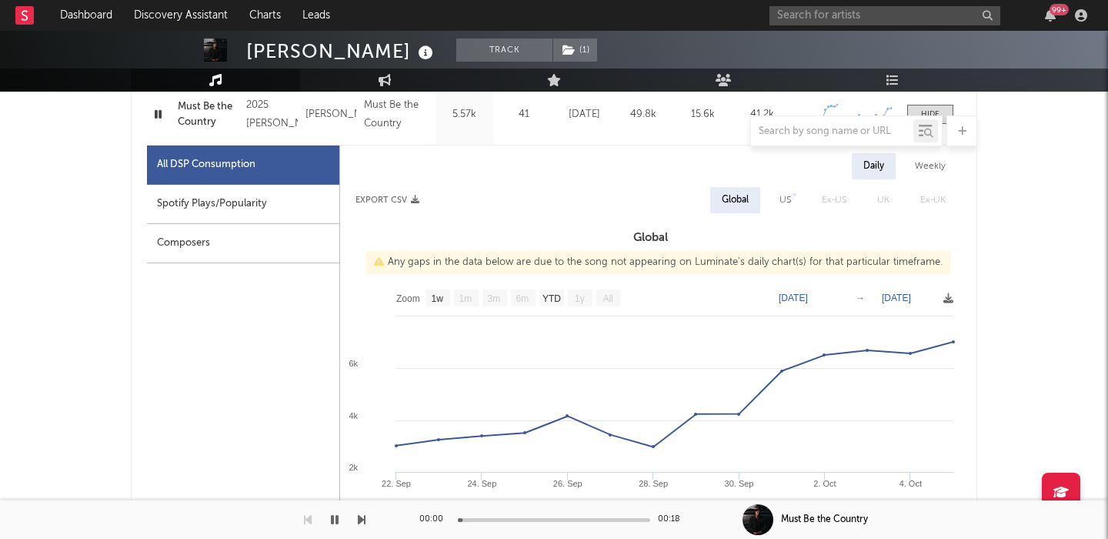
scroll to position [690, 0]
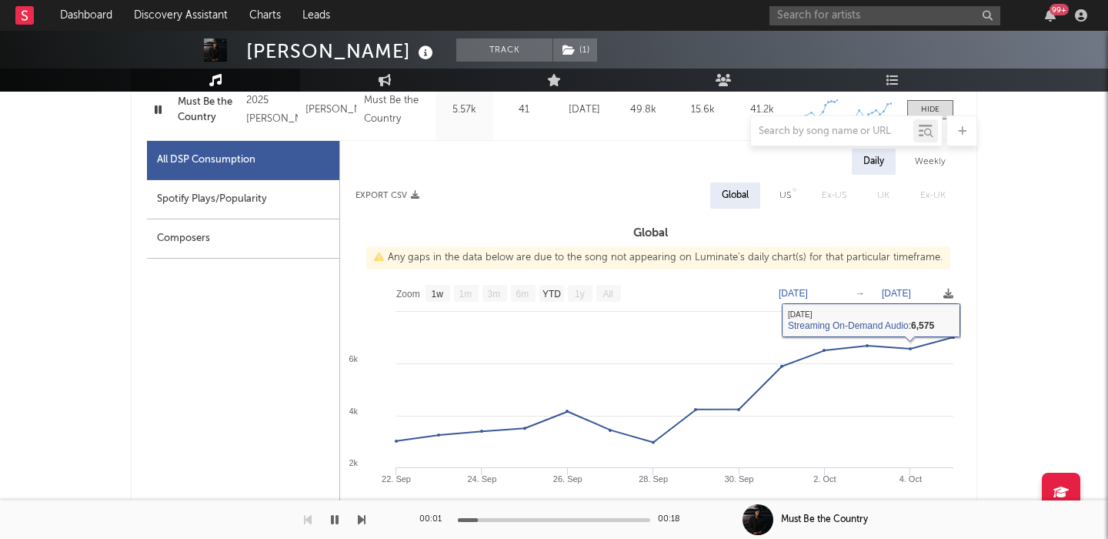
click at [787, 193] on div "US" at bounding box center [786, 195] width 12 height 18
select select "1w"
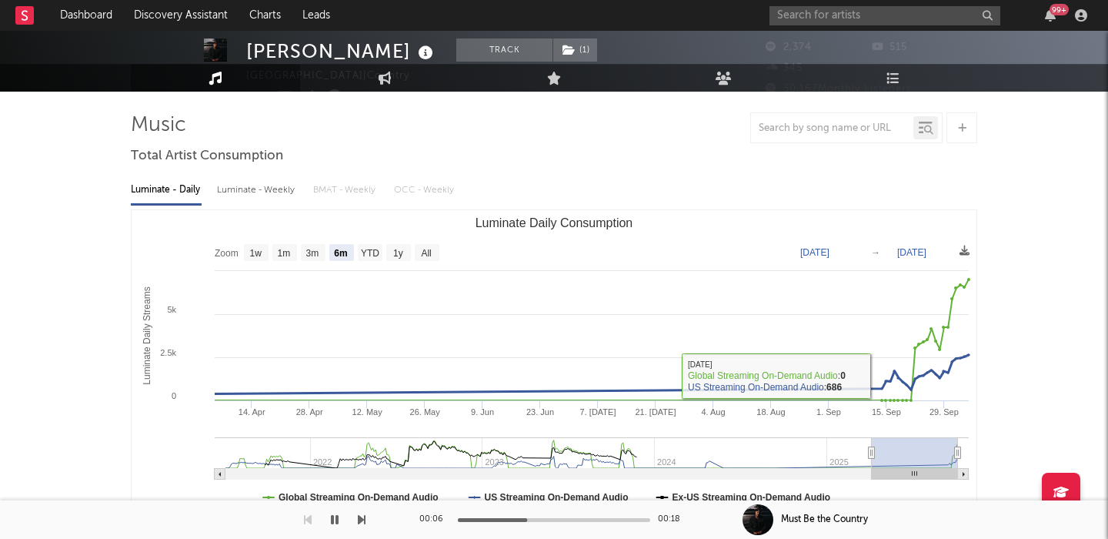
scroll to position [0, 0]
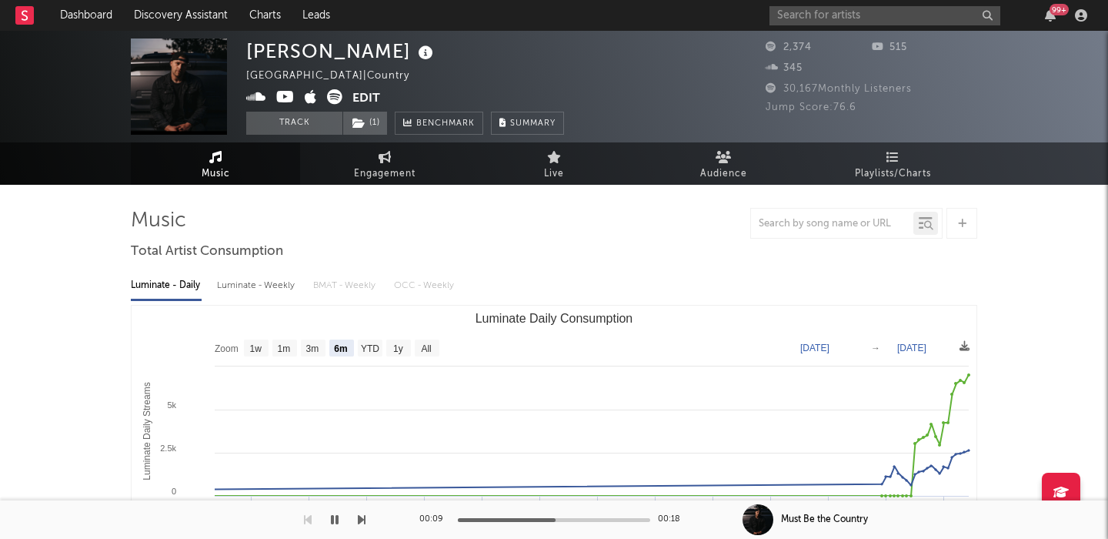
click at [415, 48] on icon at bounding box center [426, 53] width 22 height 22
click at [363, 41] on div "[PERSON_NAME]" at bounding box center [341, 50] width 191 height 25
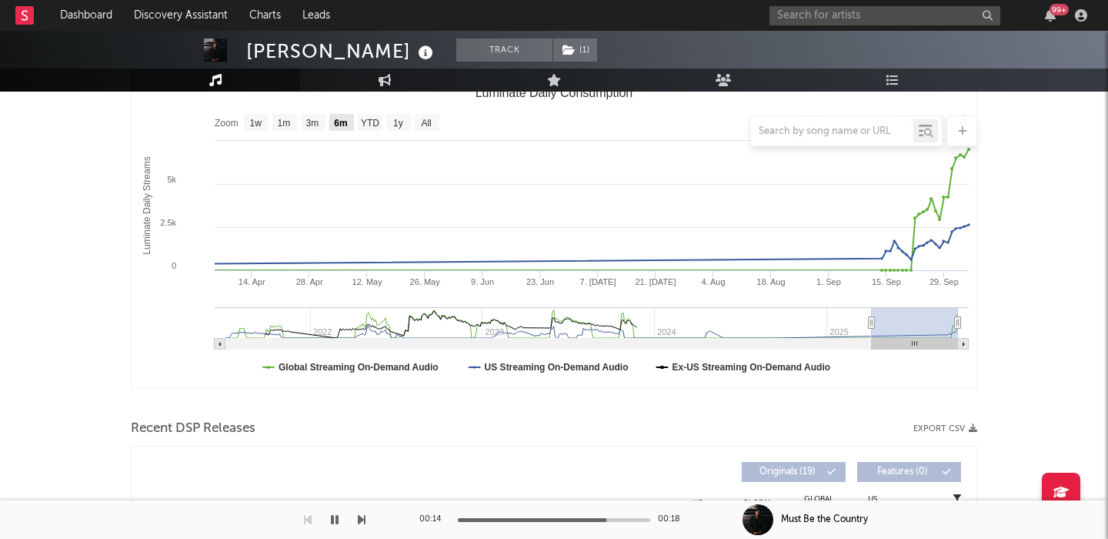
scroll to position [569, 0]
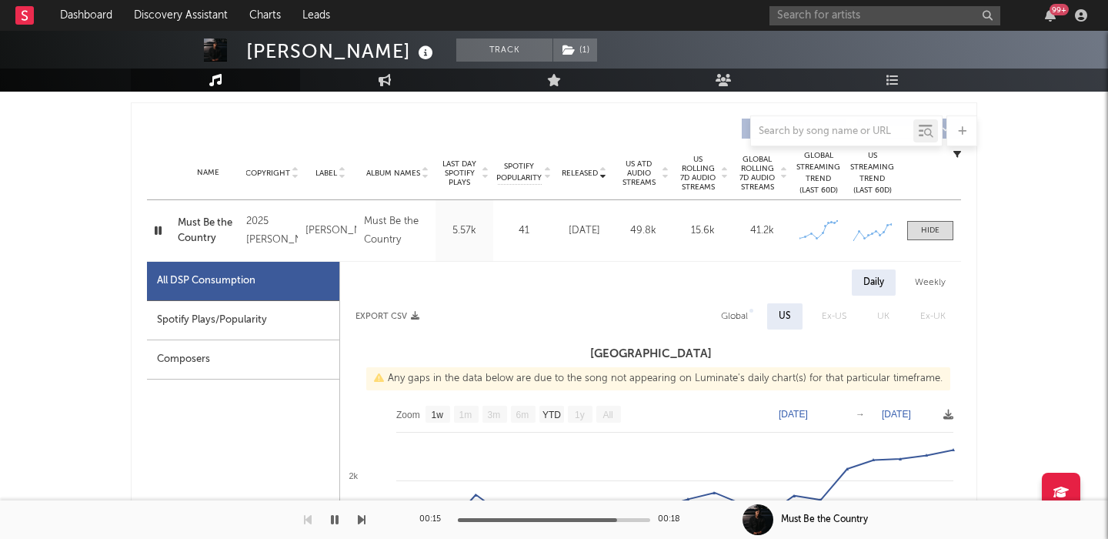
click at [255, 337] on div "Spotify Plays/Popularity" at bounding box center [243, 320] width 192 height 39
select select "1w"
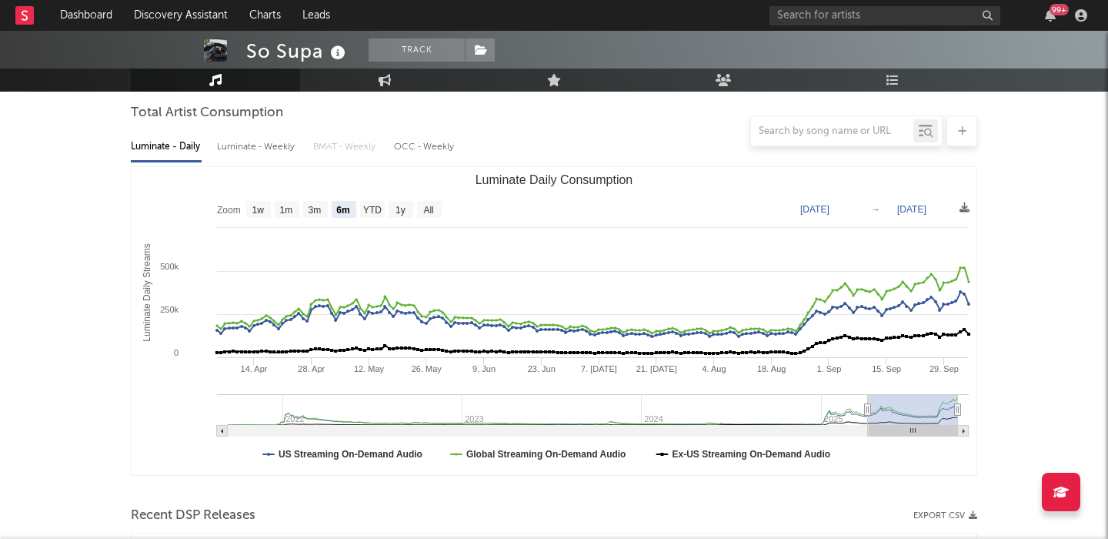
scroll to position [217, 0]
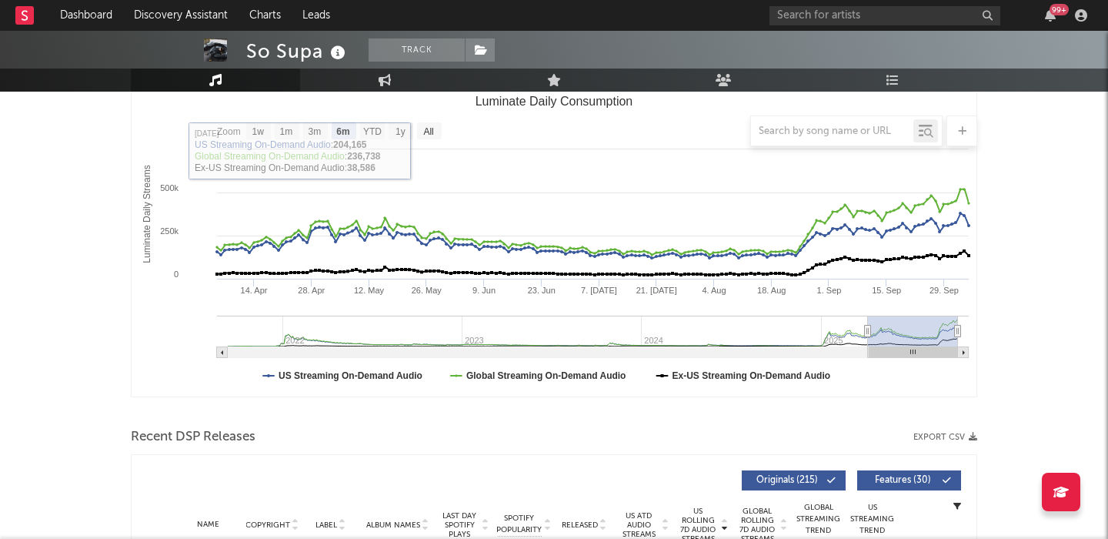
click at [430, 132] on div at bounding box center [554, 130] width 847 height 31
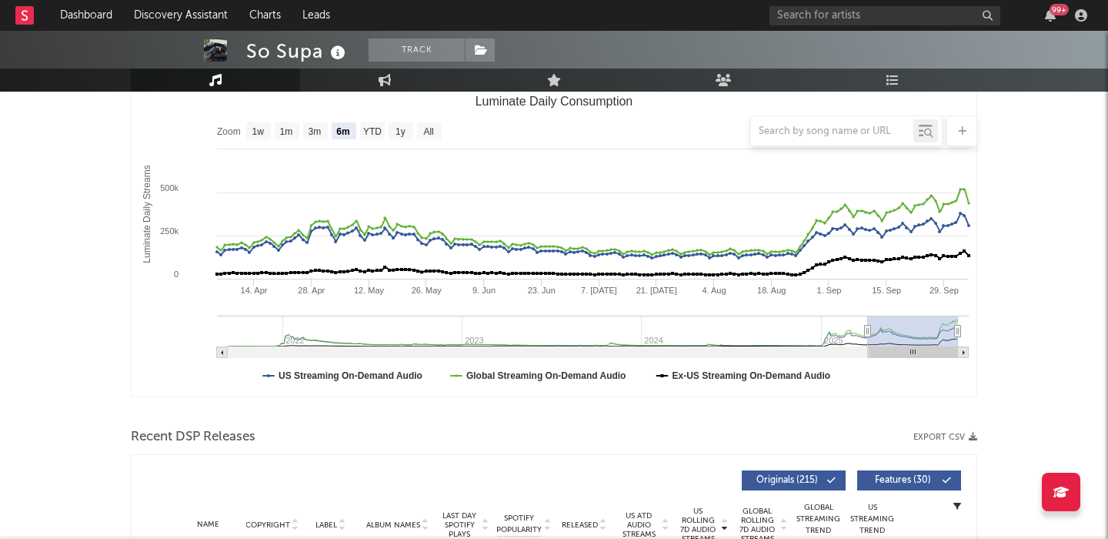
click at [423, 136] on div at bounding box center [554, 130] width 847 height 31
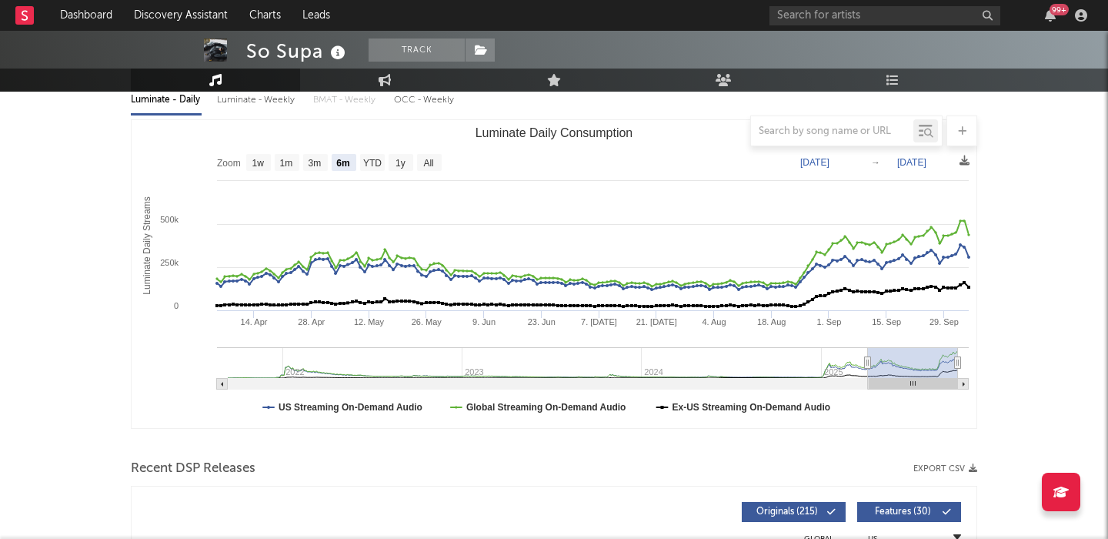
scroll to position [178, 0]
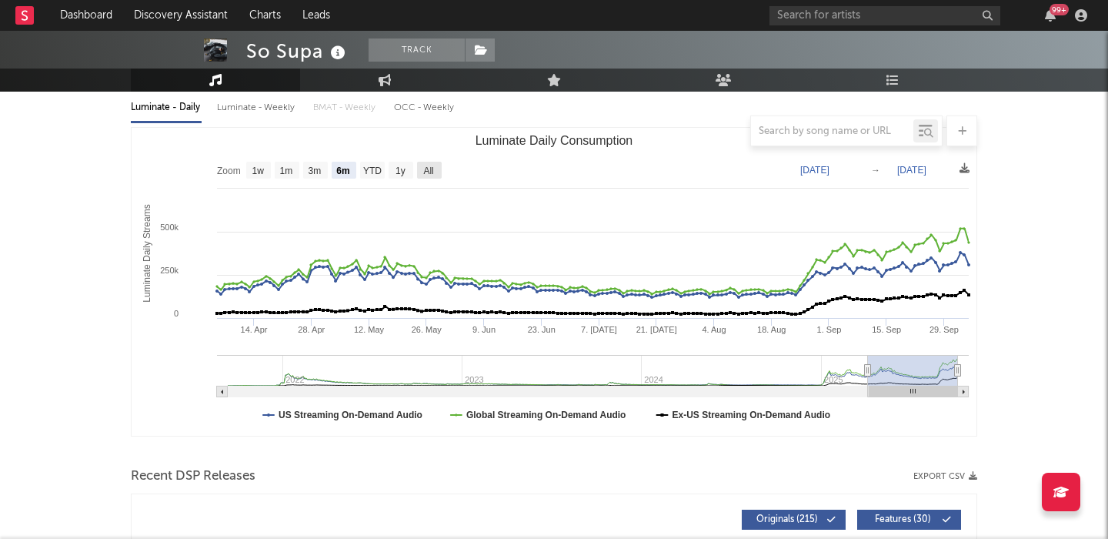
click at [438, 175] on rect "Luminate Daily Consumption" at bounding box center [429, 170] width 25 height 17
select select "All"
type input "2021-09-10"
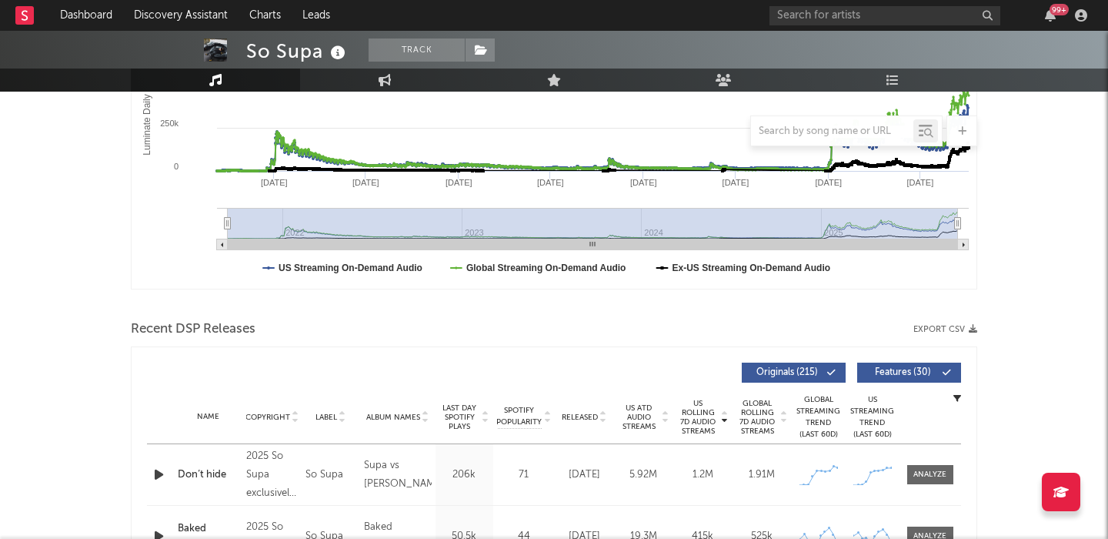
scroll to position [540, 0]
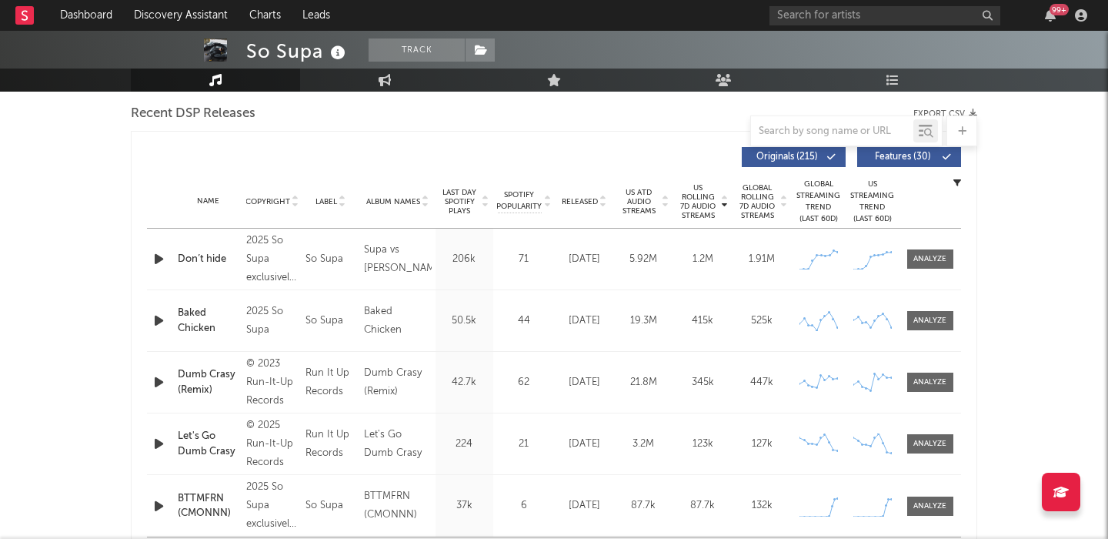
click at [901, 154] on span "Features ( 30 )" at bounding box center [903, 156] width 71 height 9
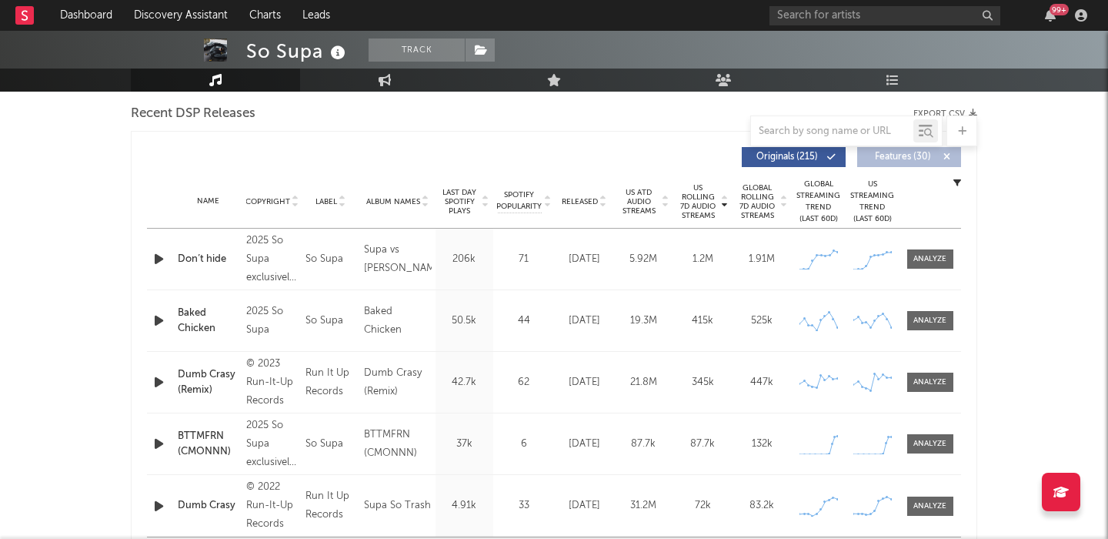
click at [578, 199] on span "Released" at bounding box center [580, 201] width 36 height 9
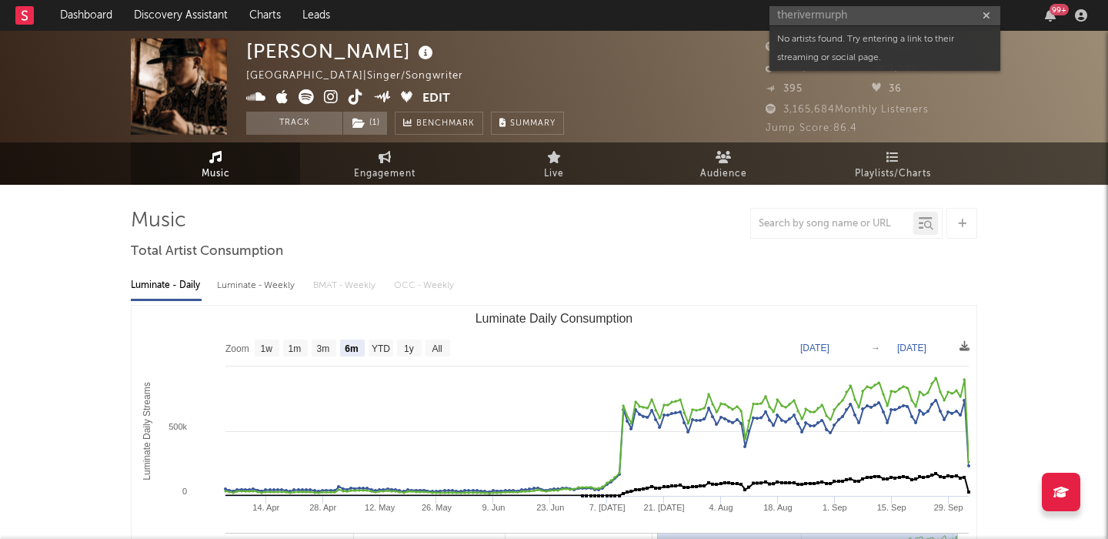
select select "6m"
click at [874, 17] on input "therivermurph" at bounding box center [885, 15] width 231 height 19
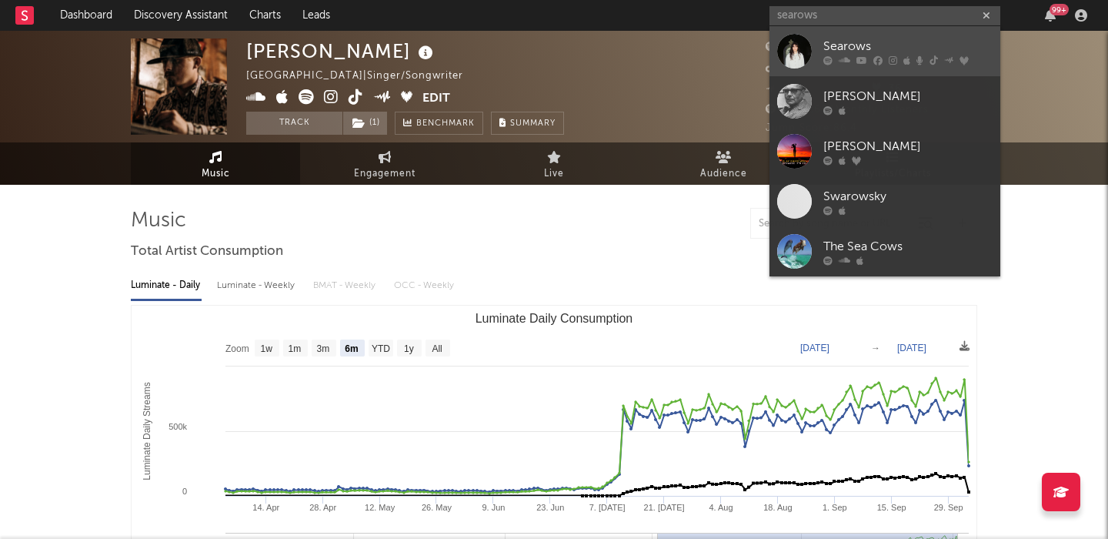
type input "searows"
click at [888, 29] on link "Searows" at bounding box center [885, 51] width 231 height 50
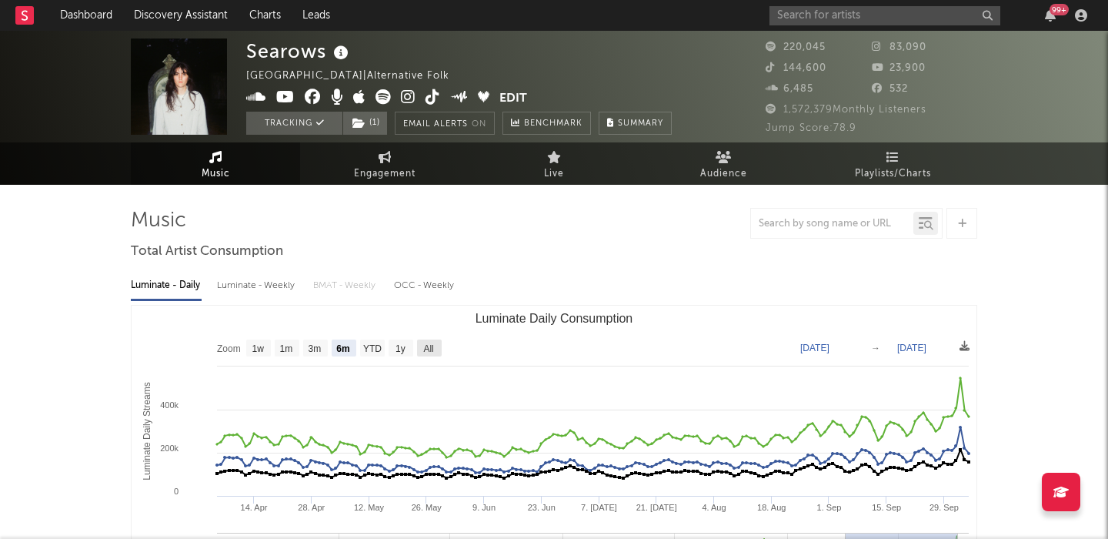
click at [428, 354] on rect "Luminate Daily Consumption" at bounding box center [429, 347] width 25 height 17
select select "All"
type input "[DATE]"
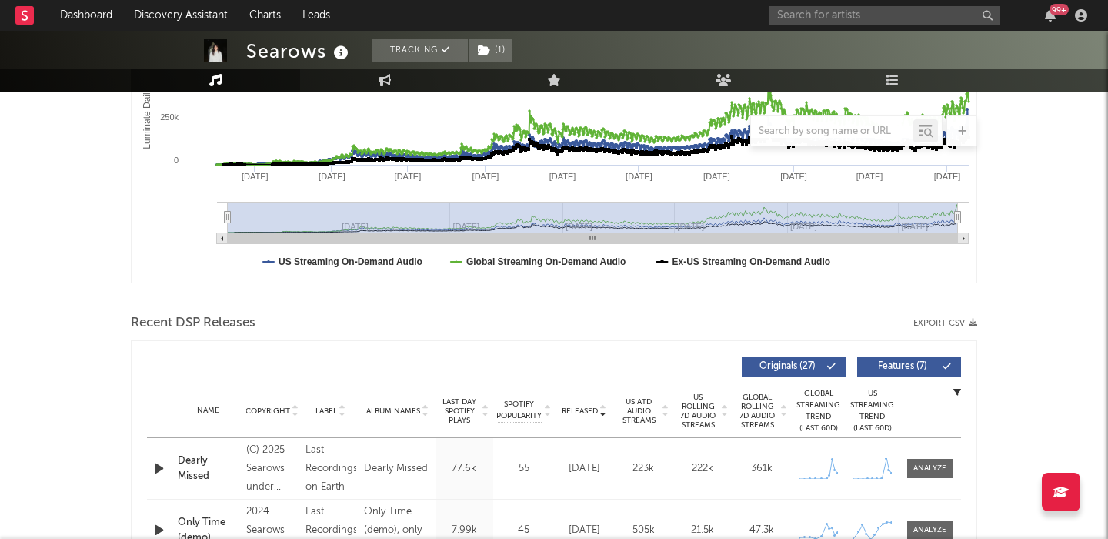
scroll to position [443, 0]
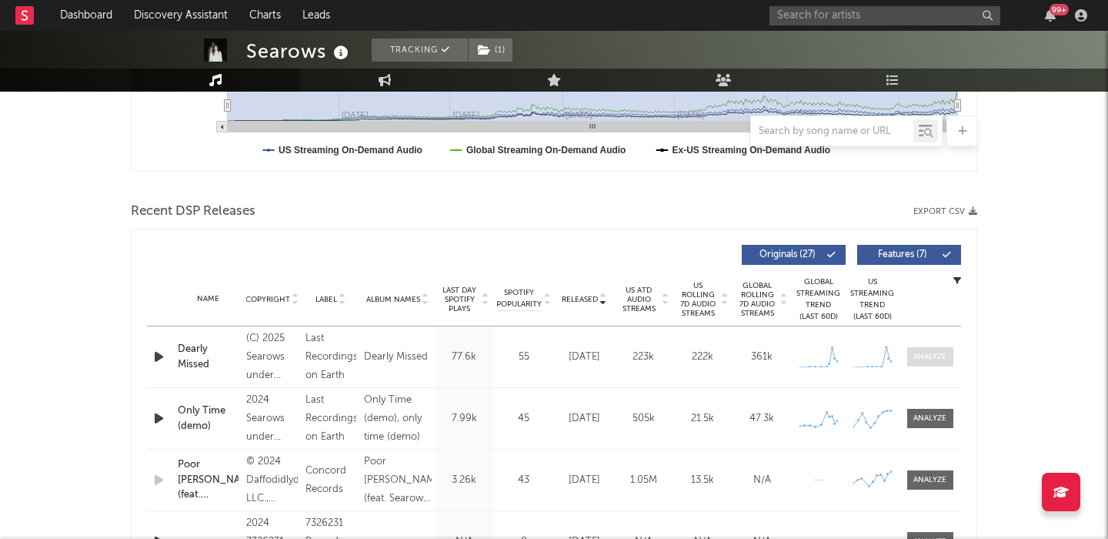
click at [920, 356] on div at bounding box center [930, 357] width 33 height 12
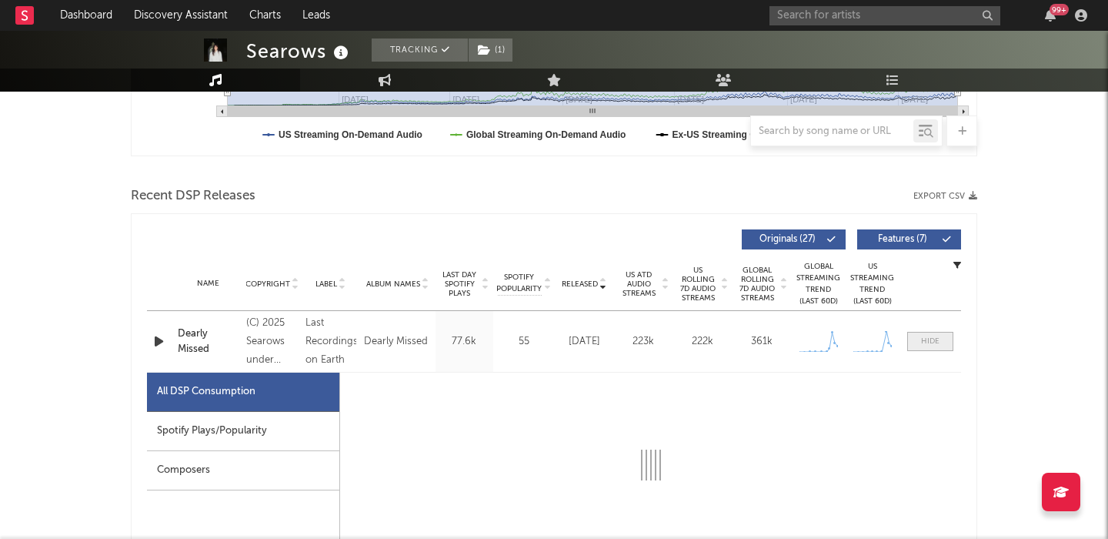
select select "1w"
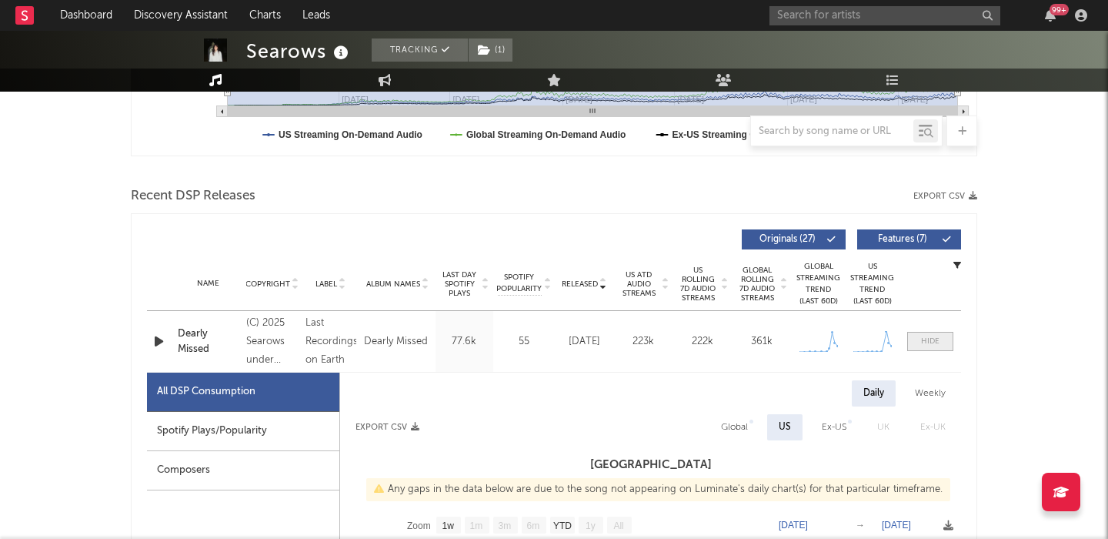
scroll to position [674, 0]
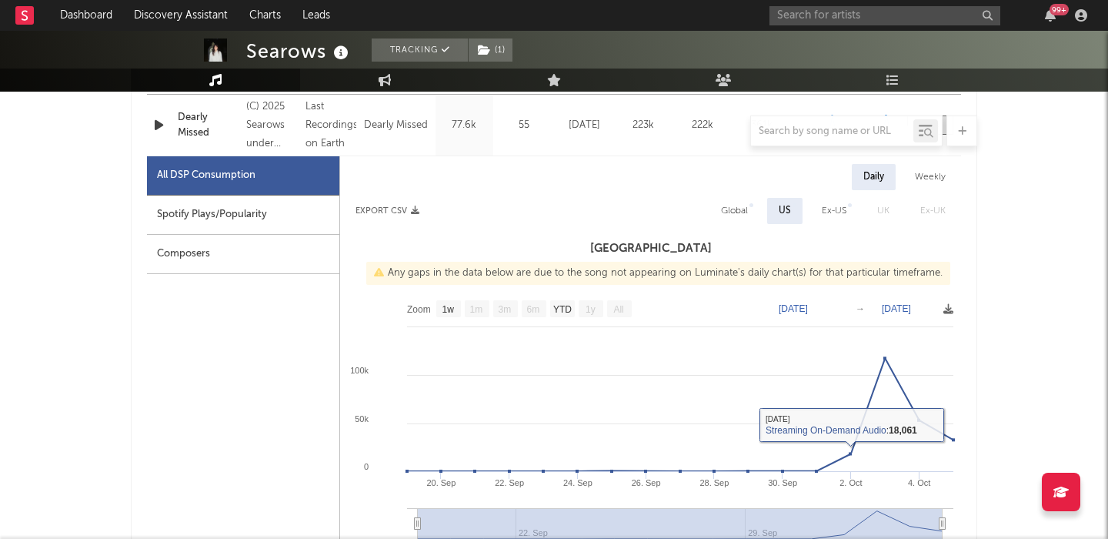
click at [742, 212] on div "Global" at bounding box center [734, 211] width 27 height 18
select select "1w"
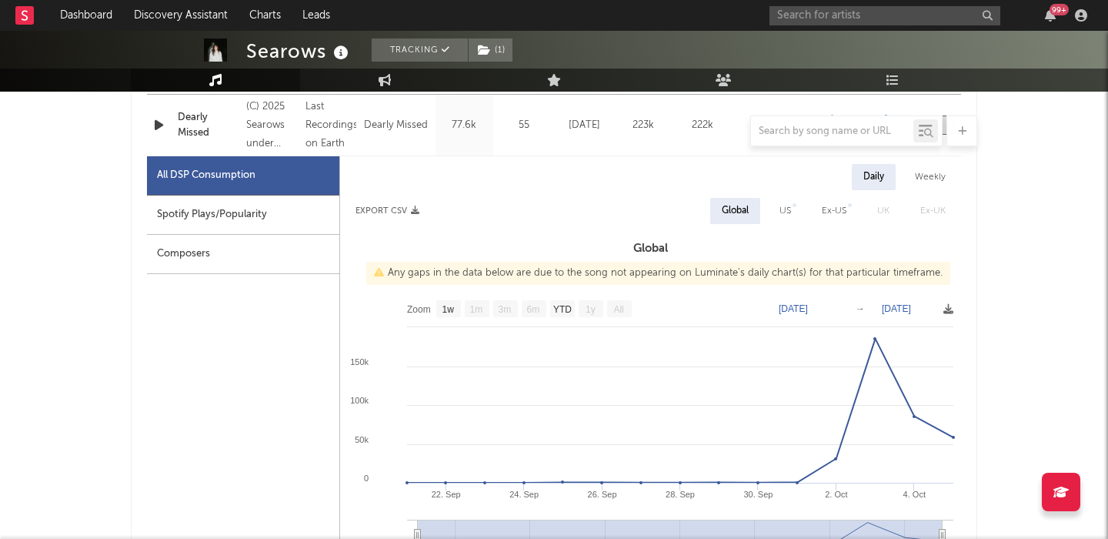
click at [214, 197] on div "Spotify Plays/Popularity" at bounding box center [243, 215] width 192 height 39
select select "1w"
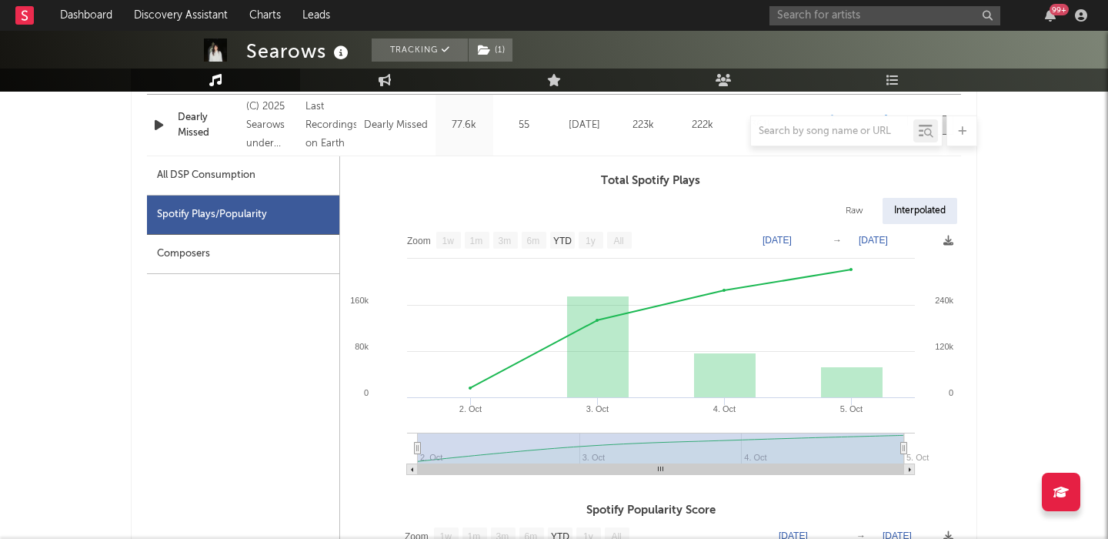
click at [864, 206] on div "Raw" at bounding box center [854, 211] width 41 height 26
select select "1w"
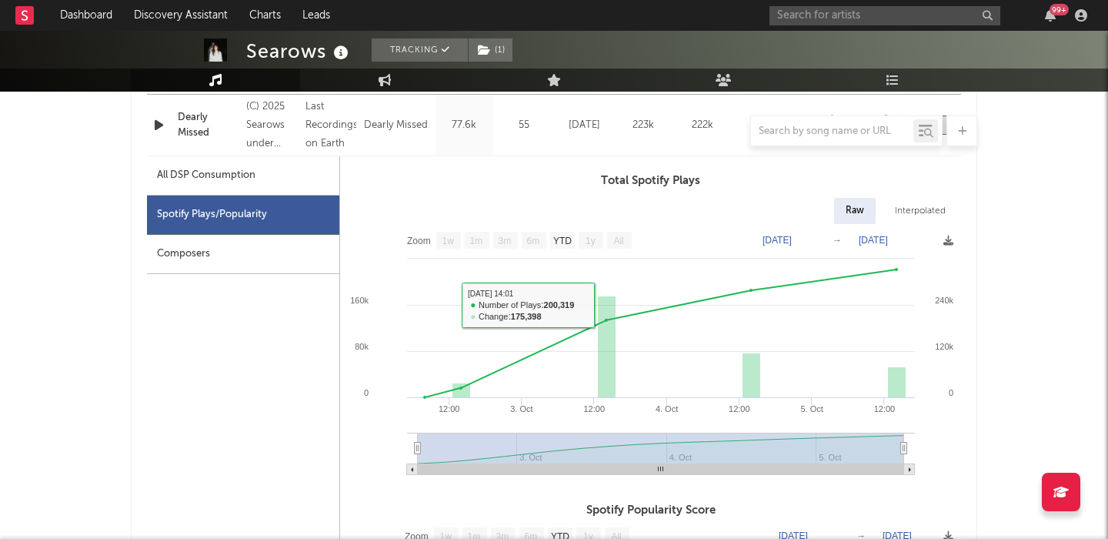
click at [242, 162] on div "All DSP Consumption" at bounding box center [243, 175] width 192 height 39
select select "1w"
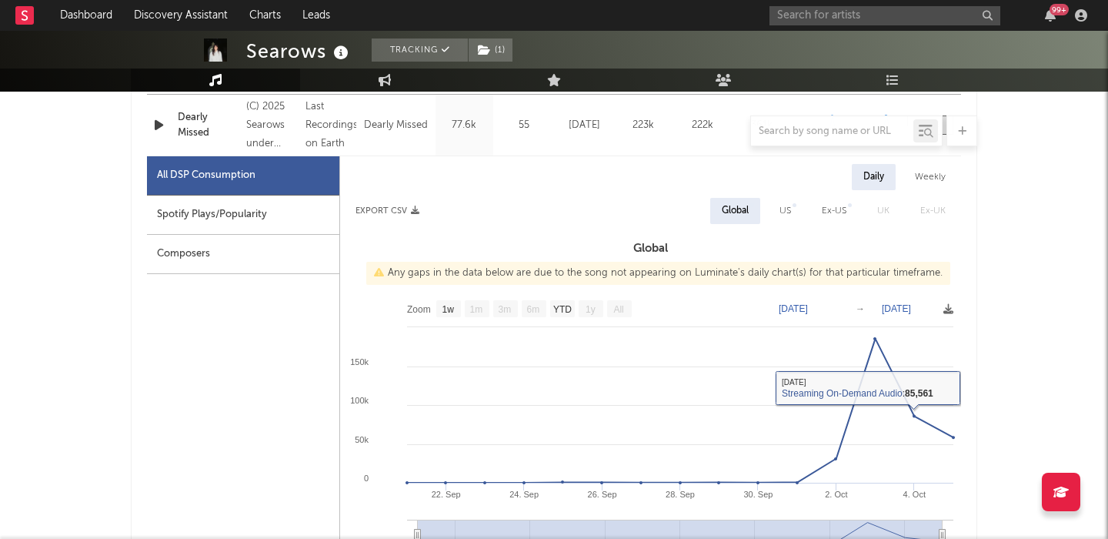
click at [795, 205] on div at bounding box center [795, 205] width 4 height 4
select select "1w"
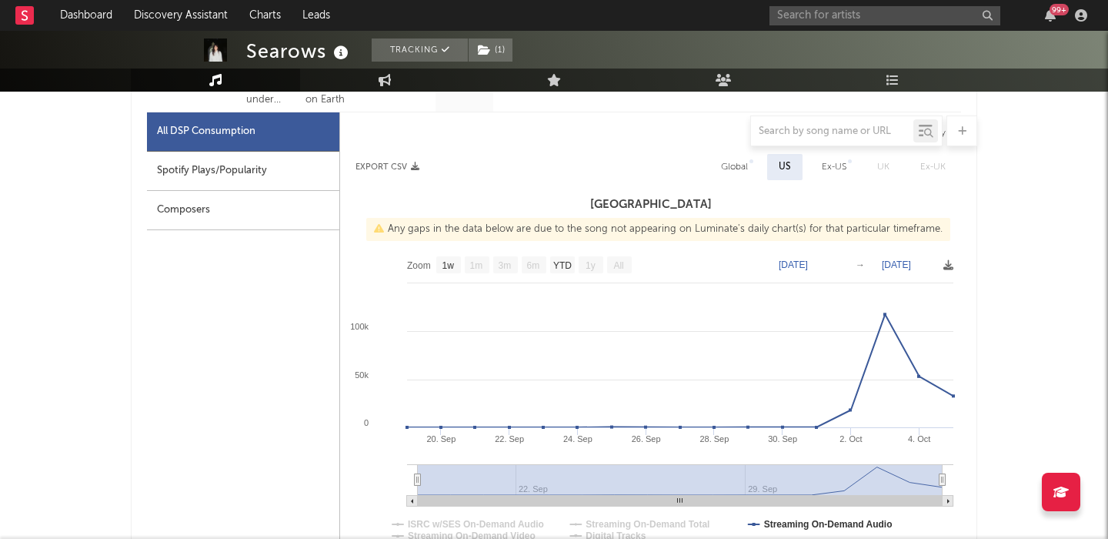
scroll to position [703, 0]
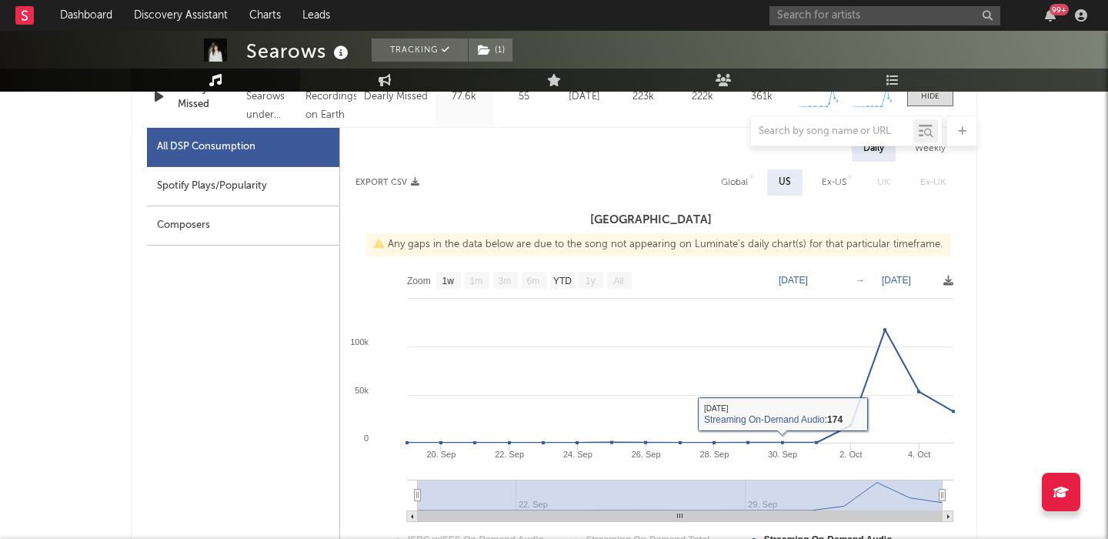
click at [739, 186] on div "Global" at bounding box center [734, 182] width 27 height 18
select select "1w"
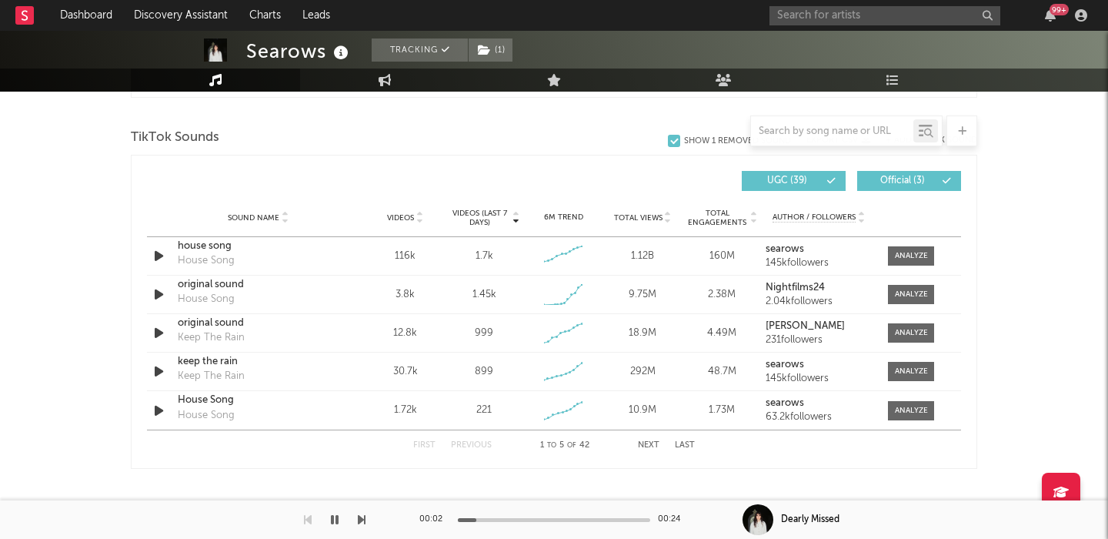
scroll to position [1761, 0]
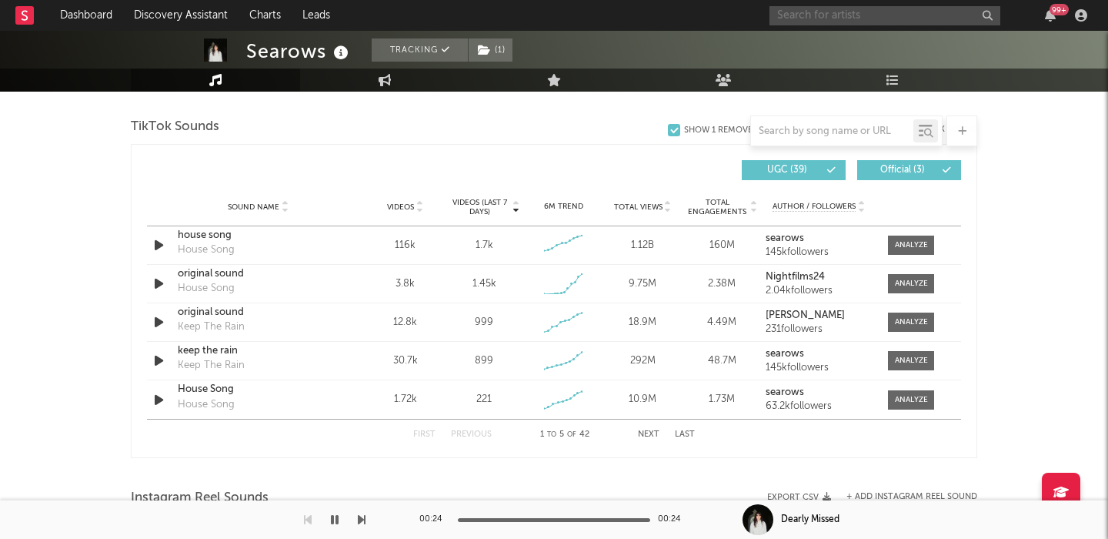
click at [844, 21] on input "text" at bounding box center [885, 15] width 231 height 19
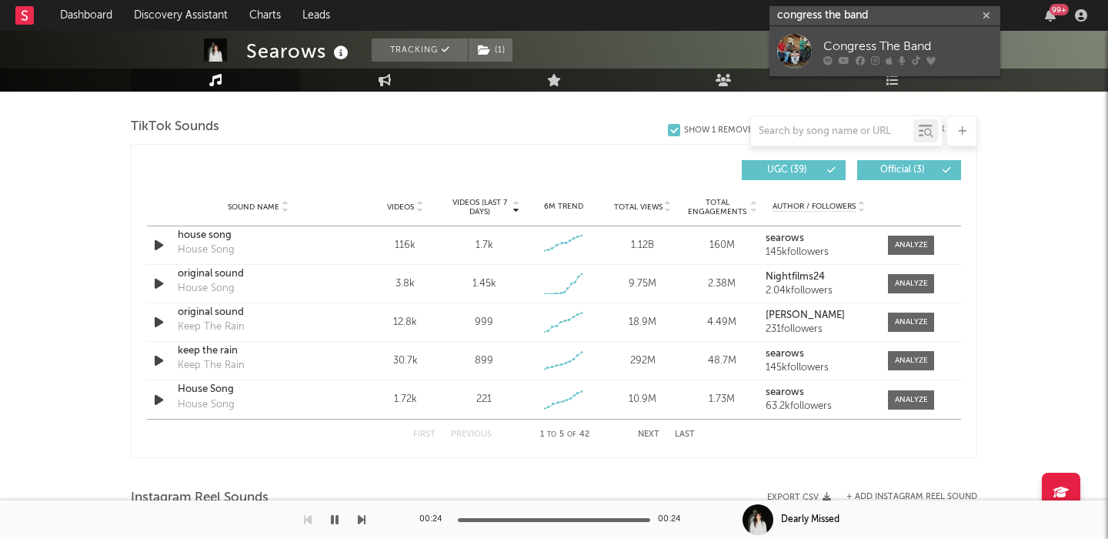
type input "congress the band"
click at [879, 51] on div "Congress The Band" at bounding box center [908, 46] width 169 height 18
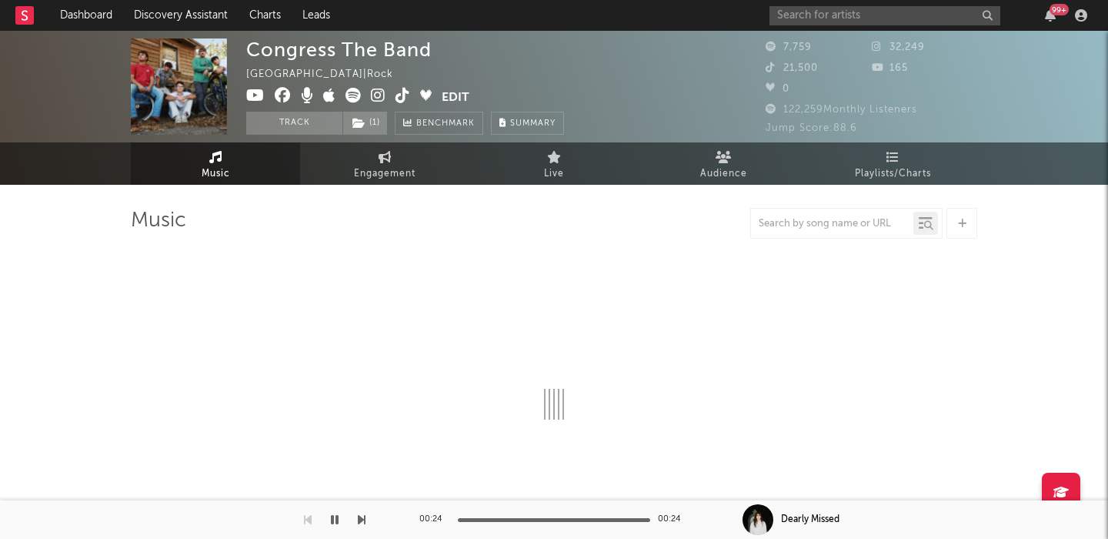
select select "6m"
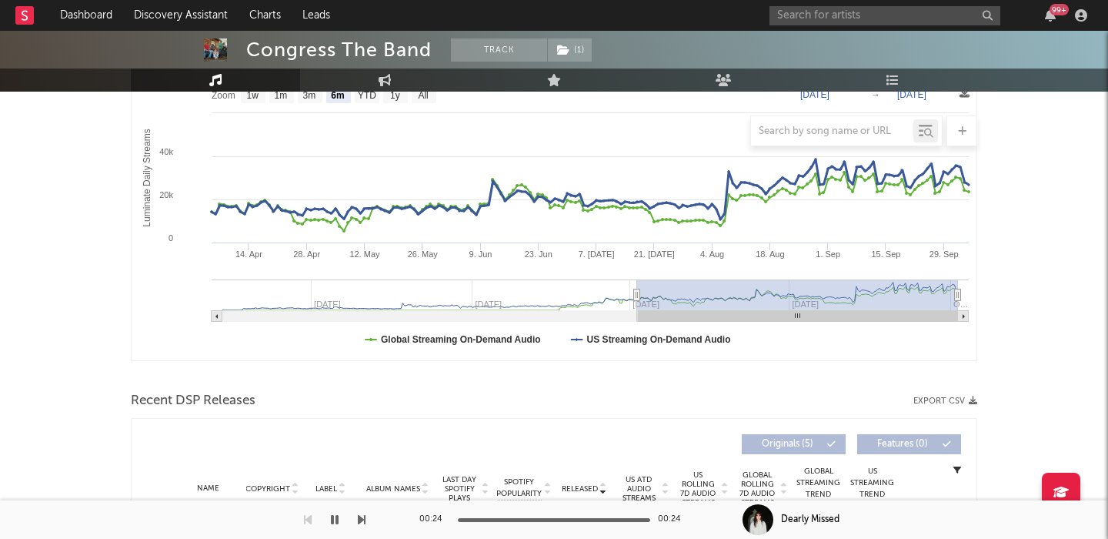
scroll to position [440, 0]
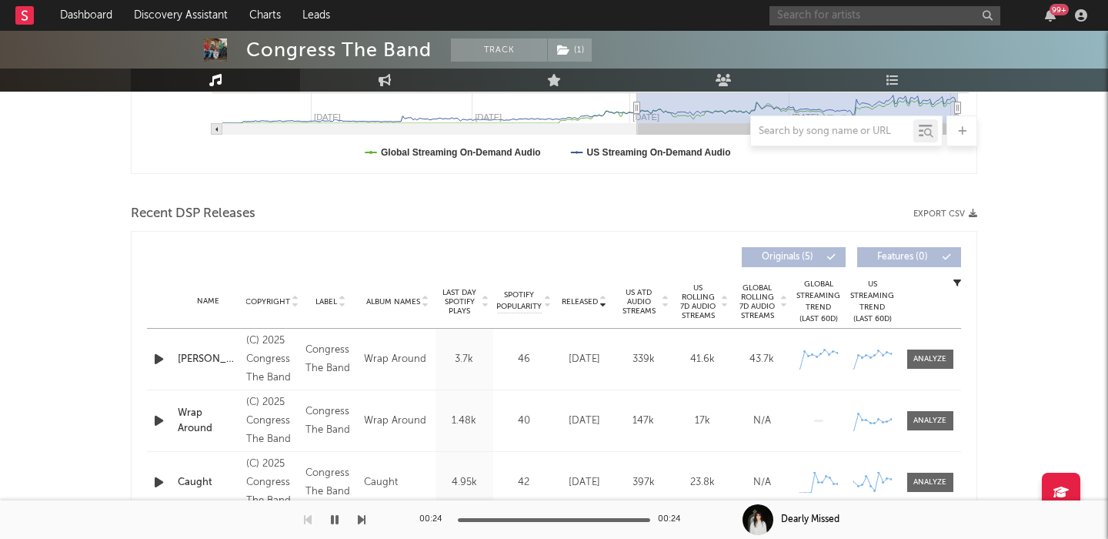
click at [808, 19] on input "text" at bounding box center [885, 15] width 231 height 19
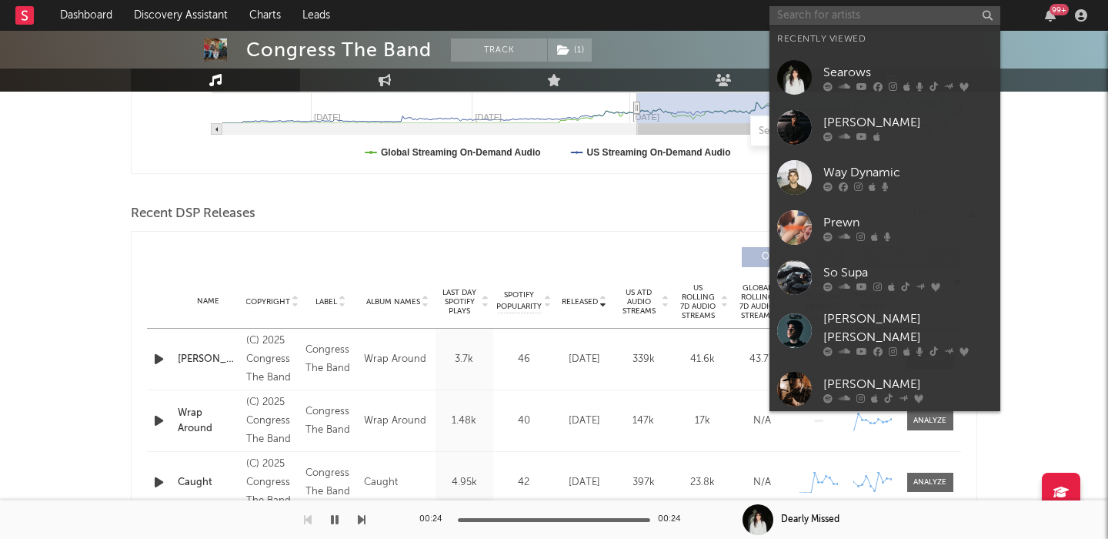
paste input "brux XTN"
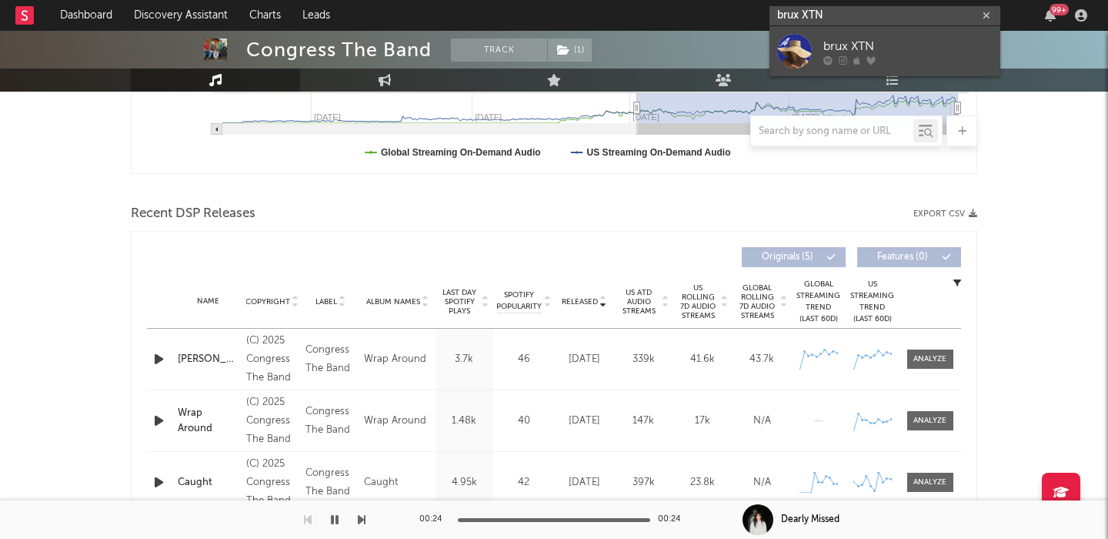
type input "brux XTN"
click at [834, 45] on div "brux XTN" at bounding box center [908, 46] width 169 height 18
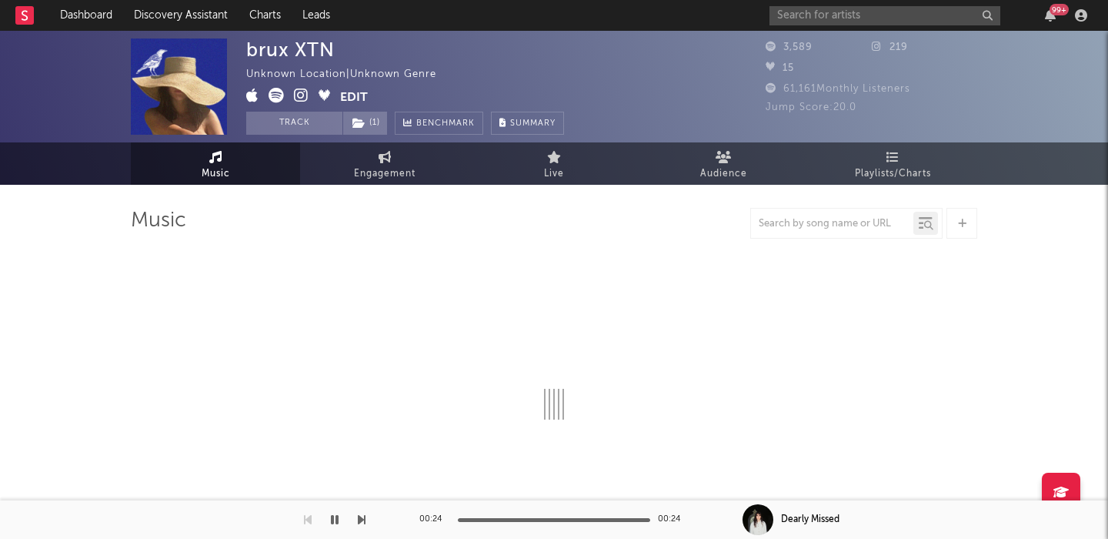
select select "1w"
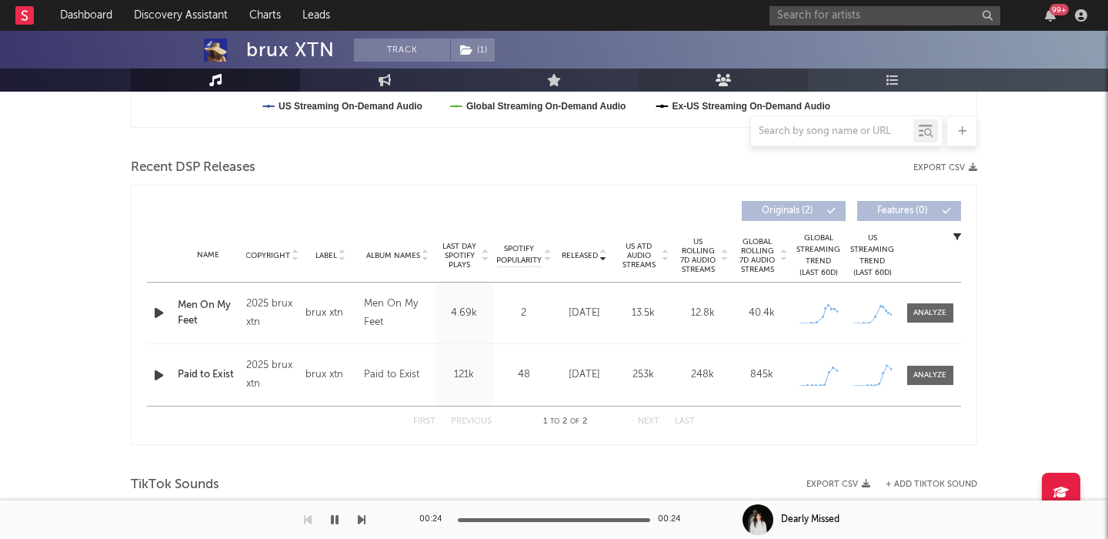
scroll to position [543, 0]
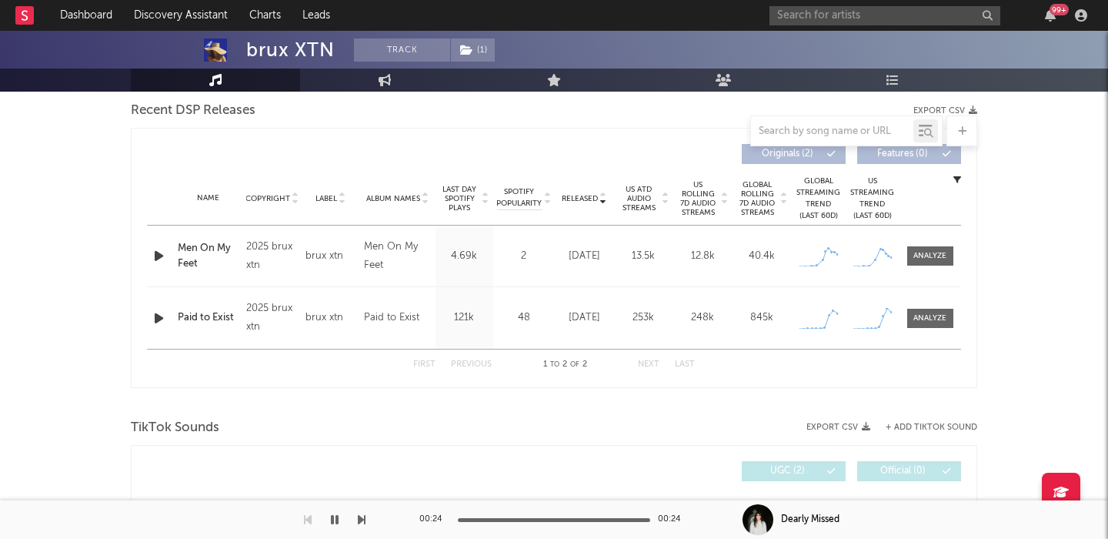
click at [690, 194] on span "US Rolling 7D Audio Streams" at bounding box center [698, 198] width 42 height 37
click at [158, 257] on icon "button" at bounding box center [159, 255] width 16 height 19
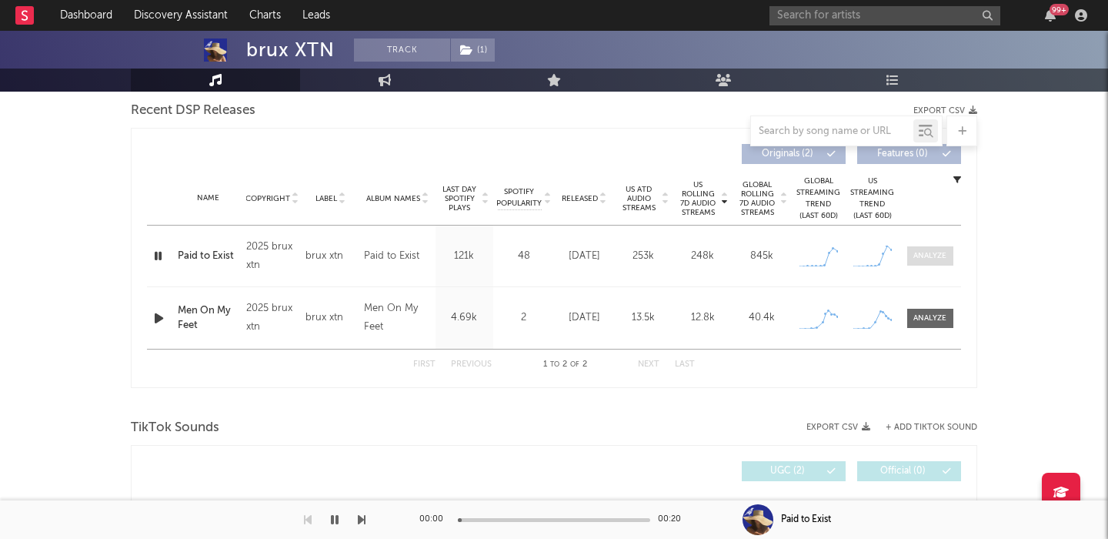
click at [921, 257] on div at bounding box center [930, 256] width 33 height 12
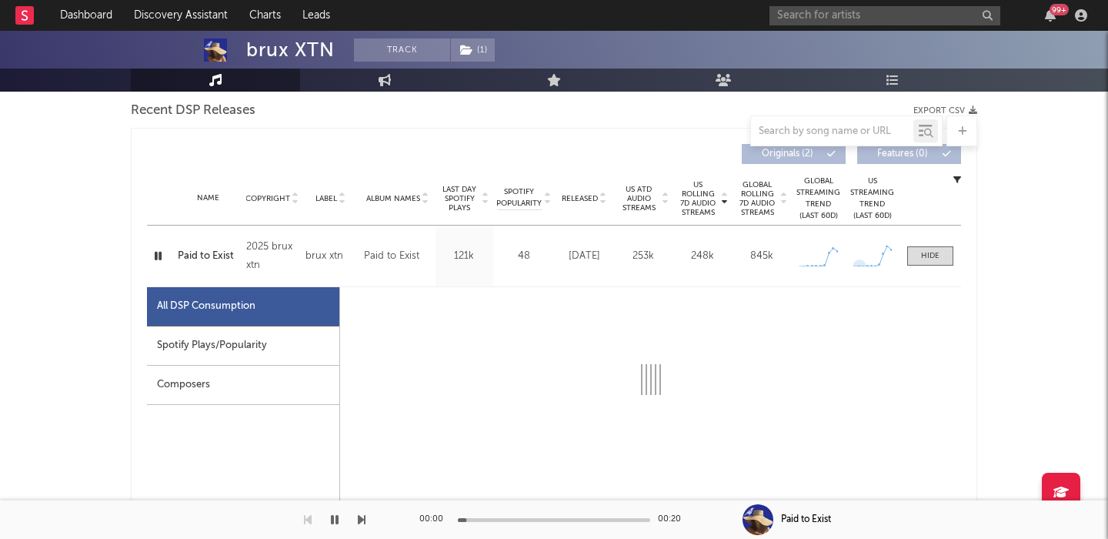
select select "1w"
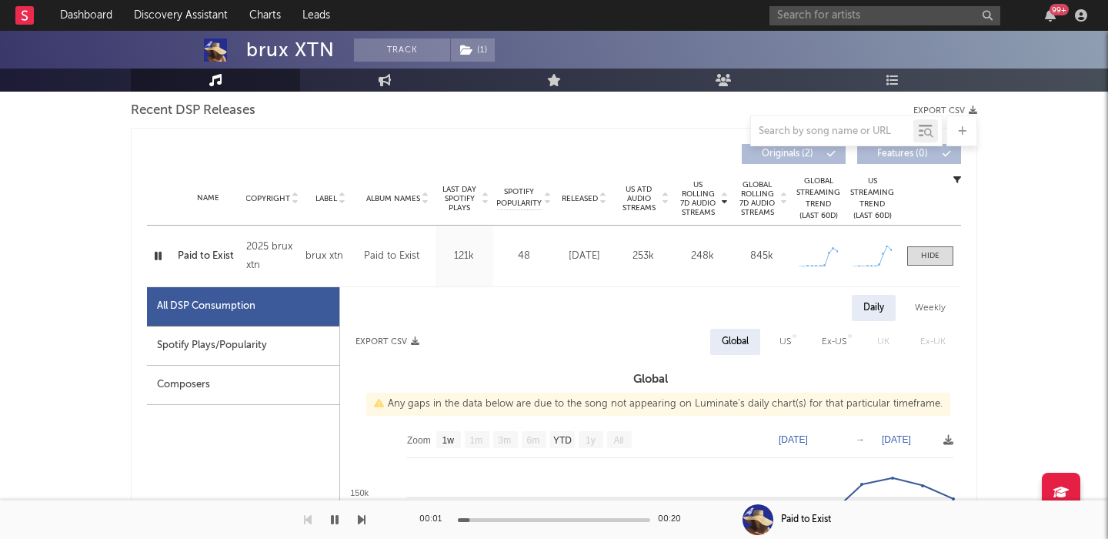
scroll to position [684, 0]
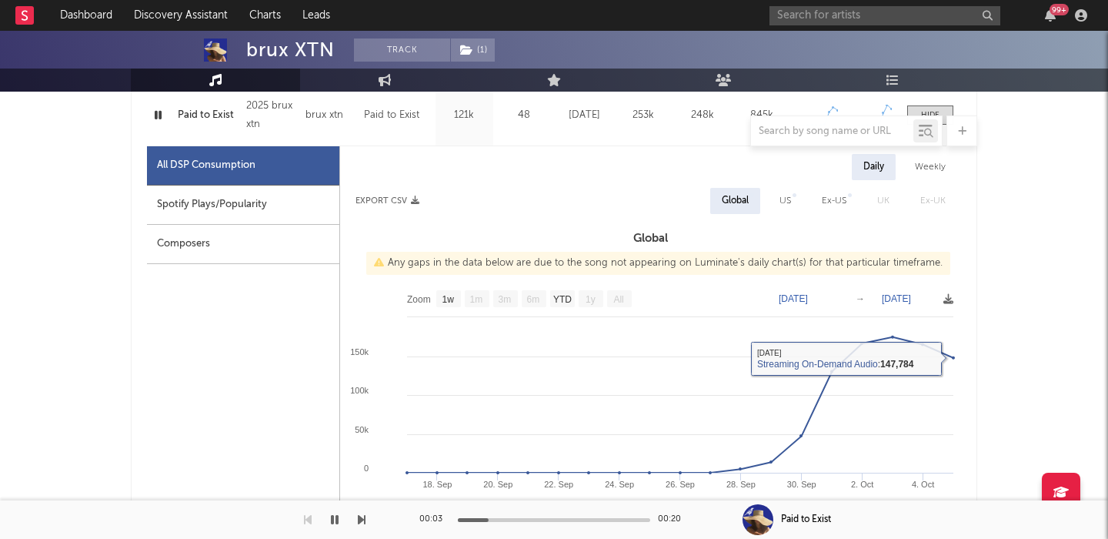
click at [777, 186] on div "Daily Weekly Export CSV Global US Ex-US [GEOGRAPHIC_DATA] Ex-UK Global Any gaps…" at bounding box center [650, 423] width 621 height 538
click at [791, 202] on div "US" at bounding box center [786, 201] width 12 height 18
select select "1w"
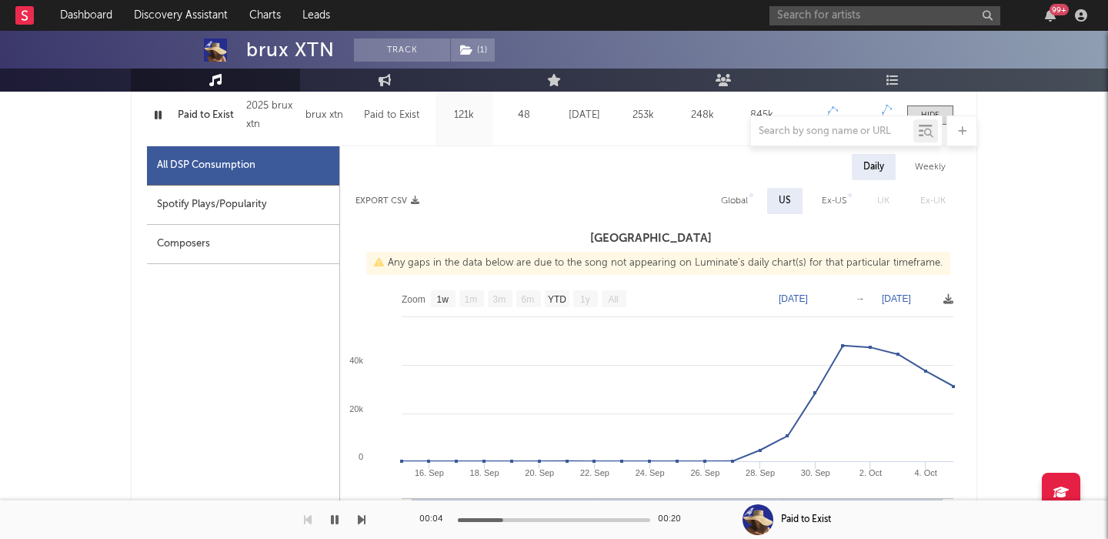
click at [238, 206] on div "Spotify Plays/Popularity" at bounding box center [243, 205] width 192 height 39
select select "1w"
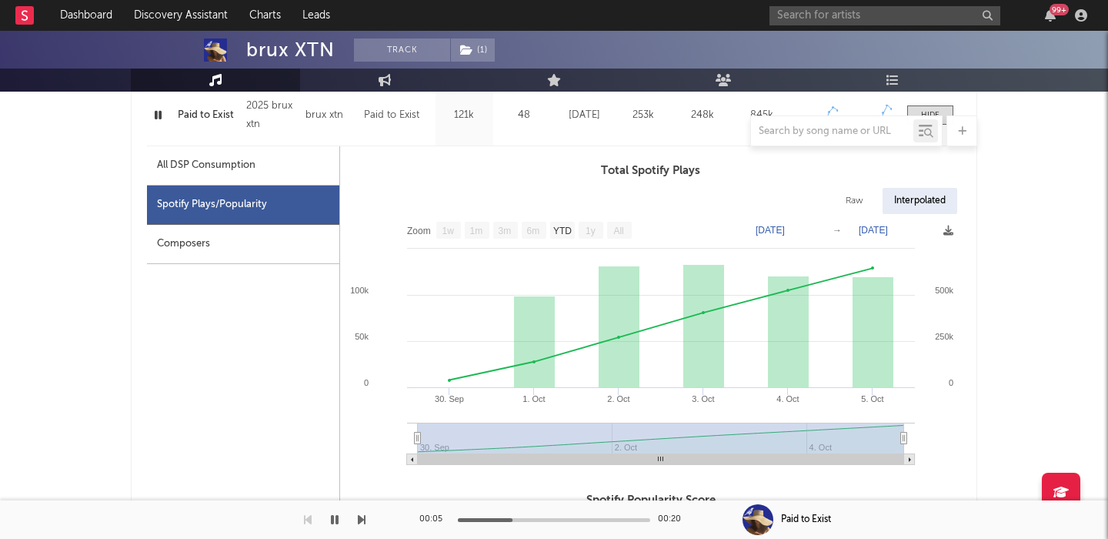
click at [871, 214] on icon "Created with Highcharts 10.3.3 30. [DATE]. [DATE]. [DATE]. [DATE]. Oct [DATE]. …" at bounding box center [650, 345] width 621 height 262
click at [847, 199] on div "Raw" at bounding box center [854, 201] width 41 height 26
select select "1w"
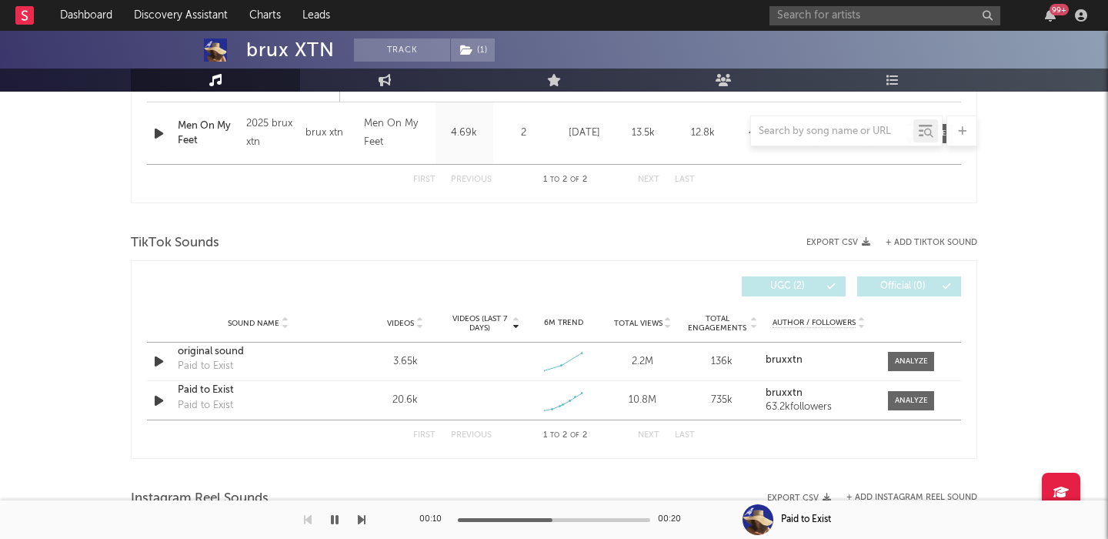
scroll to position [1459, 0]
click at [898, 353] on span at bounding box center [911, 362] width 46 height 19
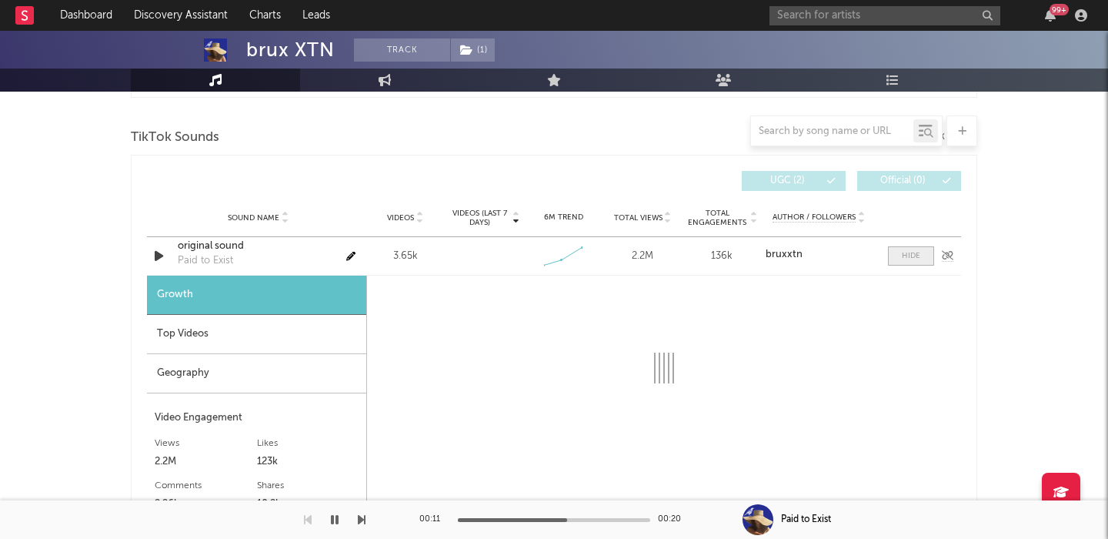
select select "1w"
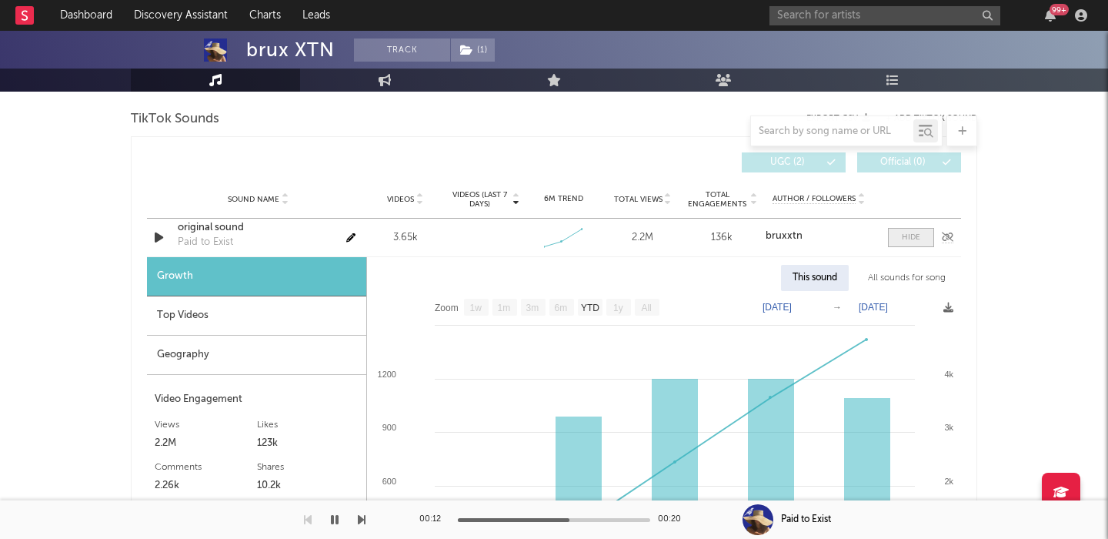
scroll to position [1578, 0]
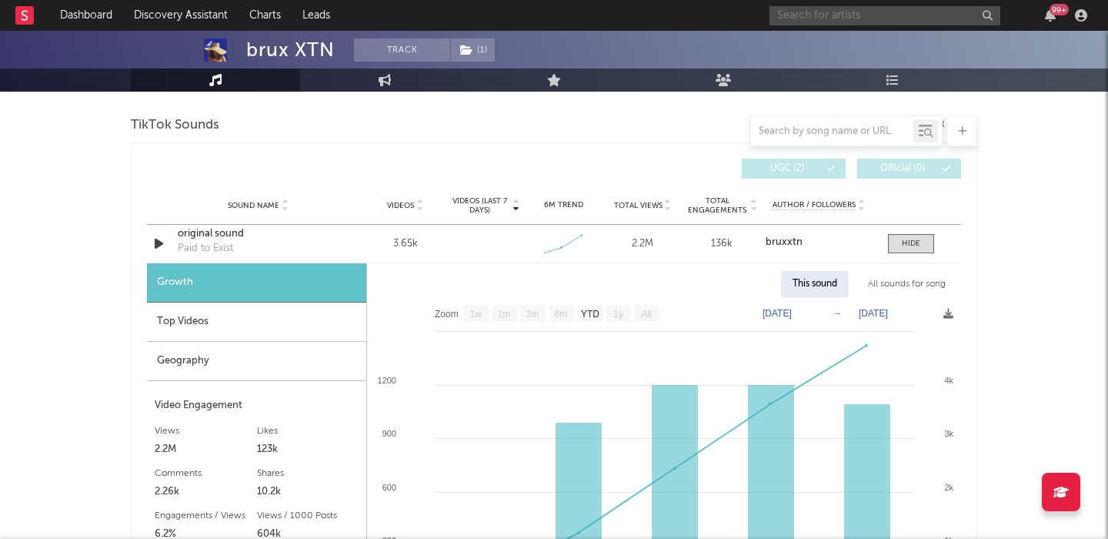
click at [834, 16] on input "text" at bounding box center [885, 15] width 231 height 19
paste input "Mr. Belt"
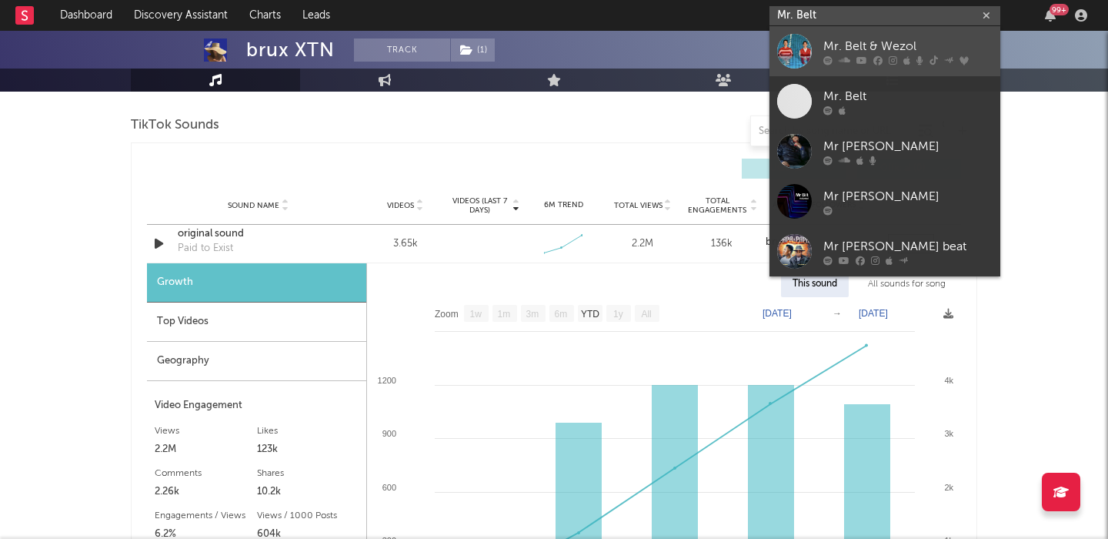
type input "Mr. Belt"
click at [848, 31] on link "Mr. Belt & Wezol" at bounding box center [885, 51] width 231 height 50
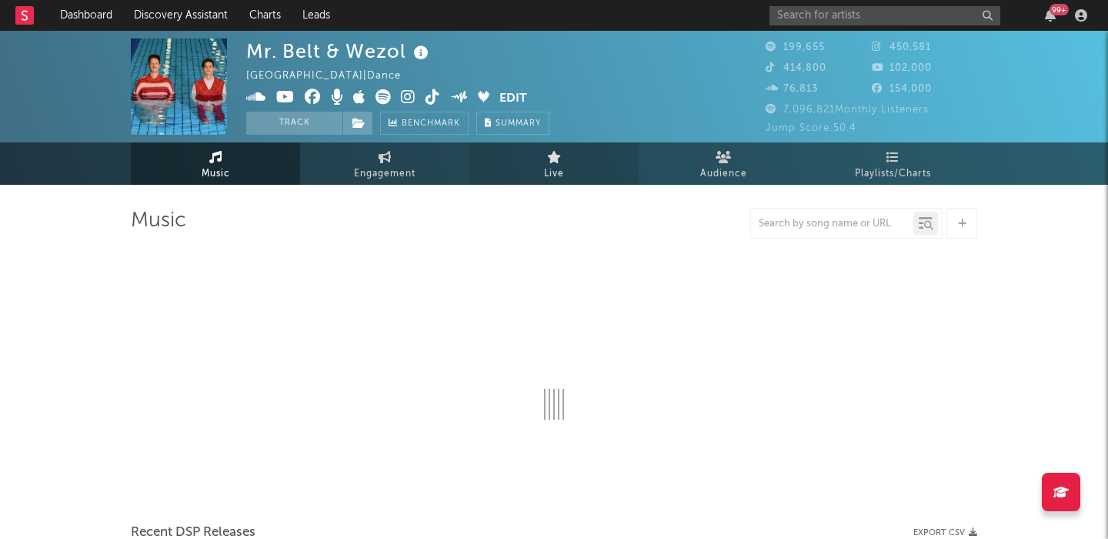
select select "6m"
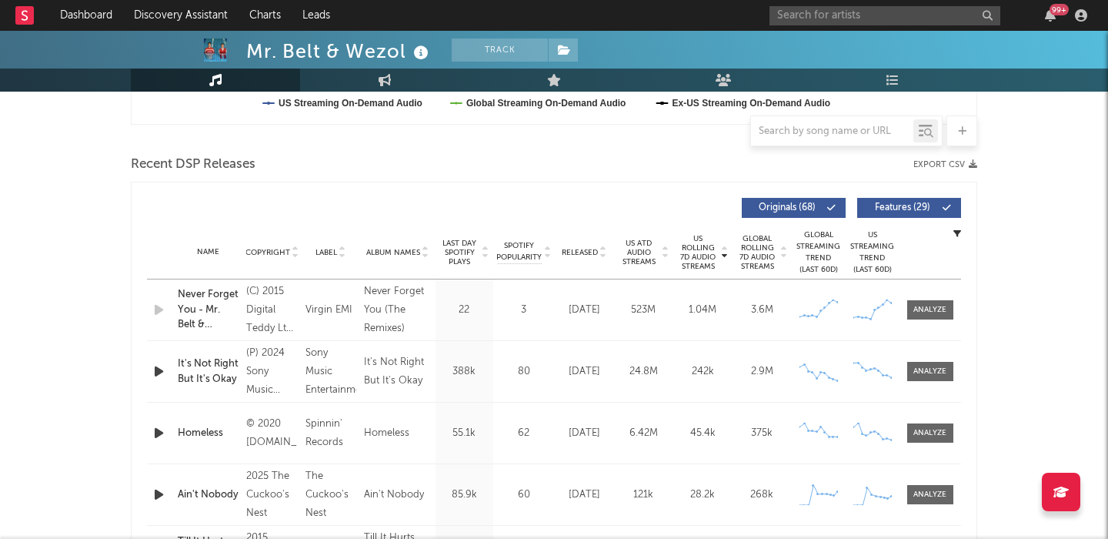
scroll to position [521, 0]
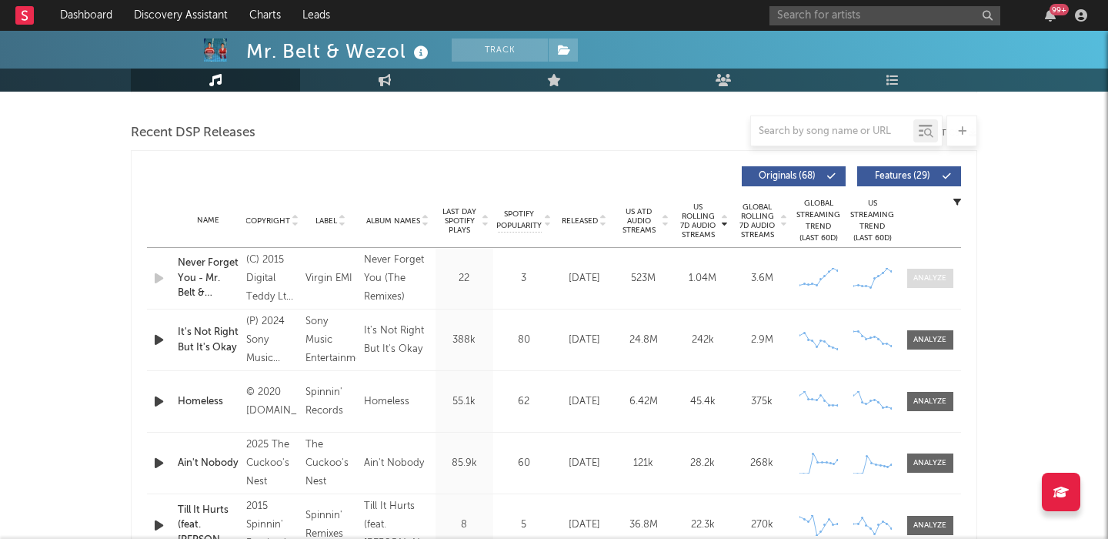
click at [935, 280] on div at bounding box center [930, 279] width 33 height 12
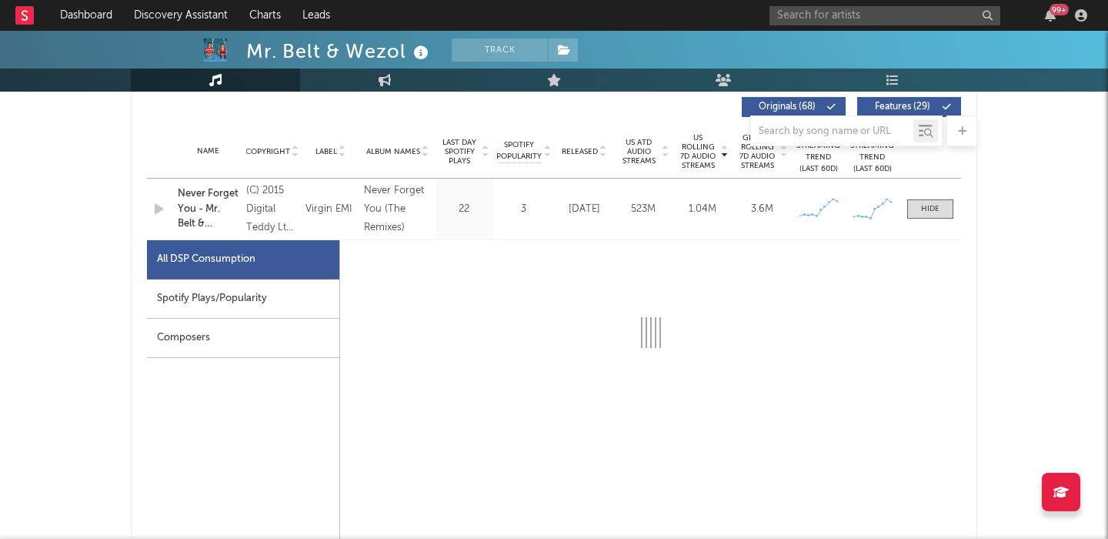
scroll to position [633, 0]
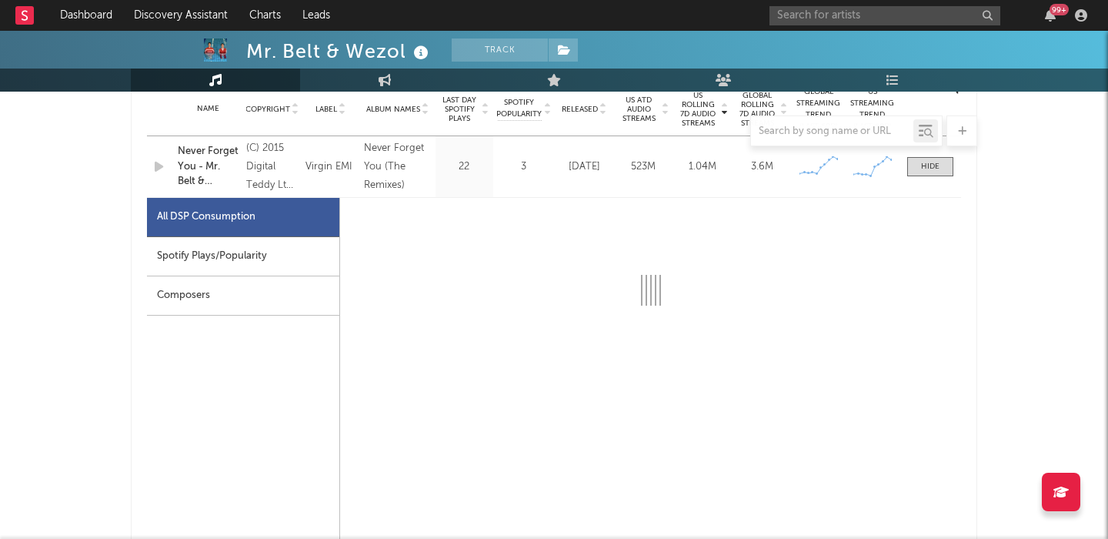
select select "6m"
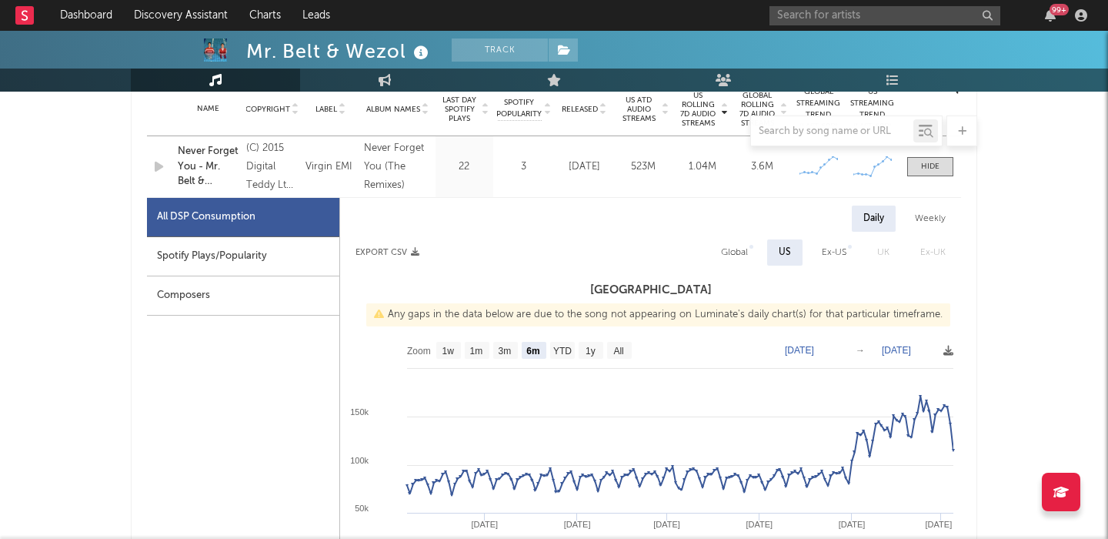
click at [290, 255] on div "Spotify Plays/Popularity" at bounding box center [243, 256] width 192 height 39
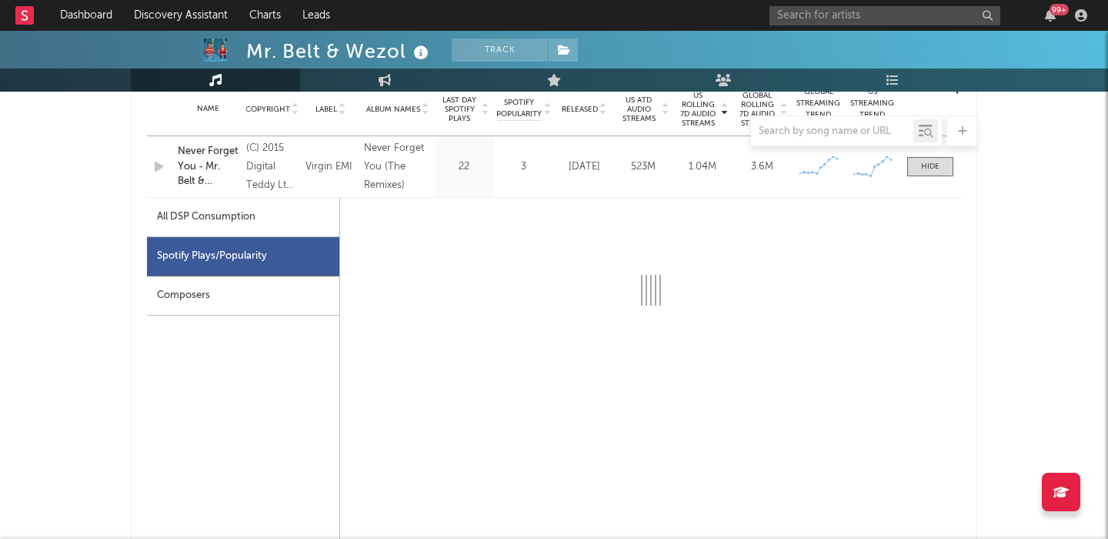
click at [272, 222] on div "All DSP Consumption" at bounding box center [243, 217] width 192 height 39
select select "6m"
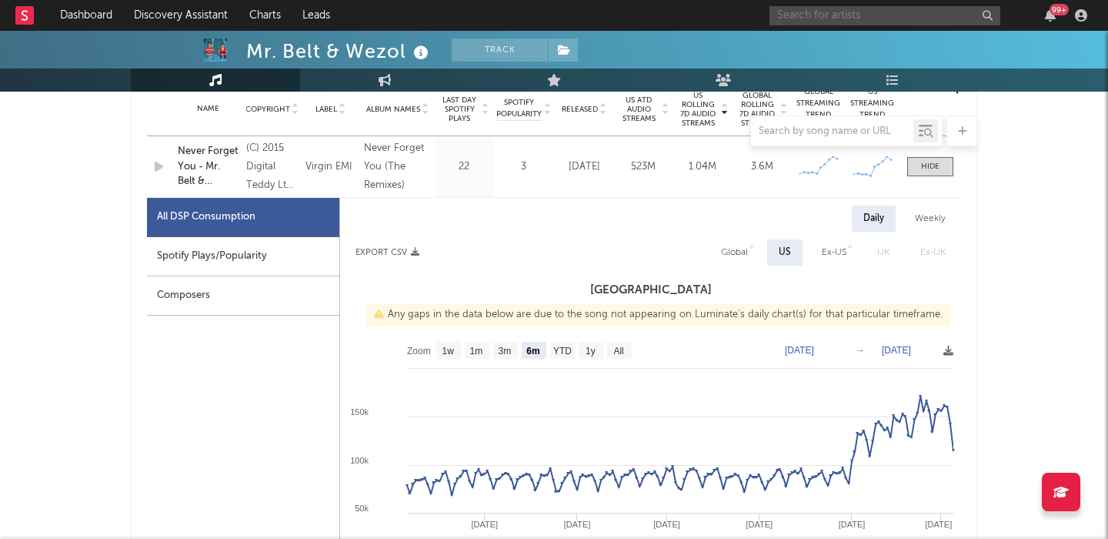
click at [822, 17] on input "text" at bounding box center [885, 15] width 231 height 19
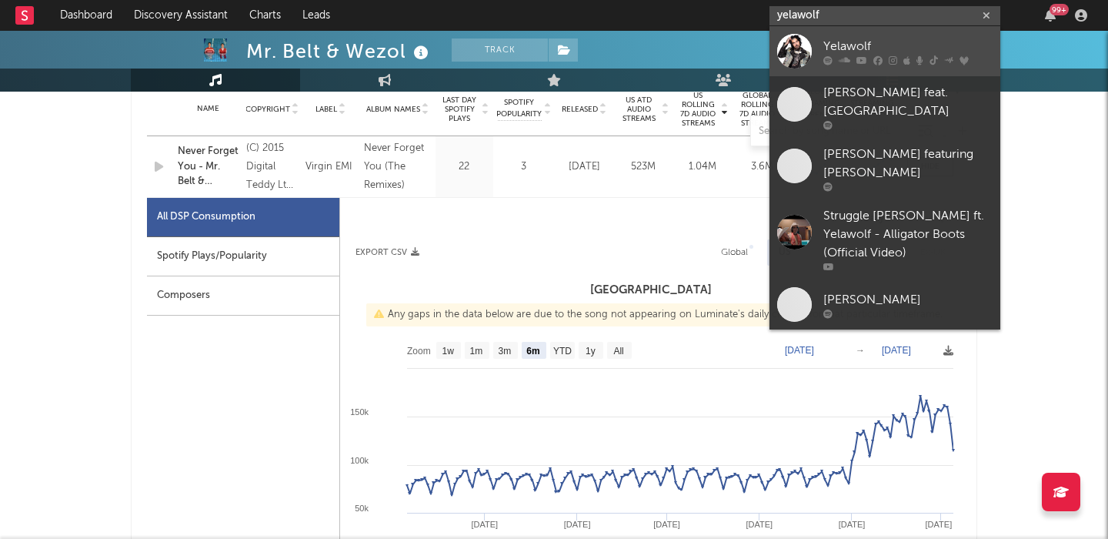
type input "yelawolf"
click at [883, 46] on div "Yelawolf" at bounding box center [908, 46] width 169 height 18
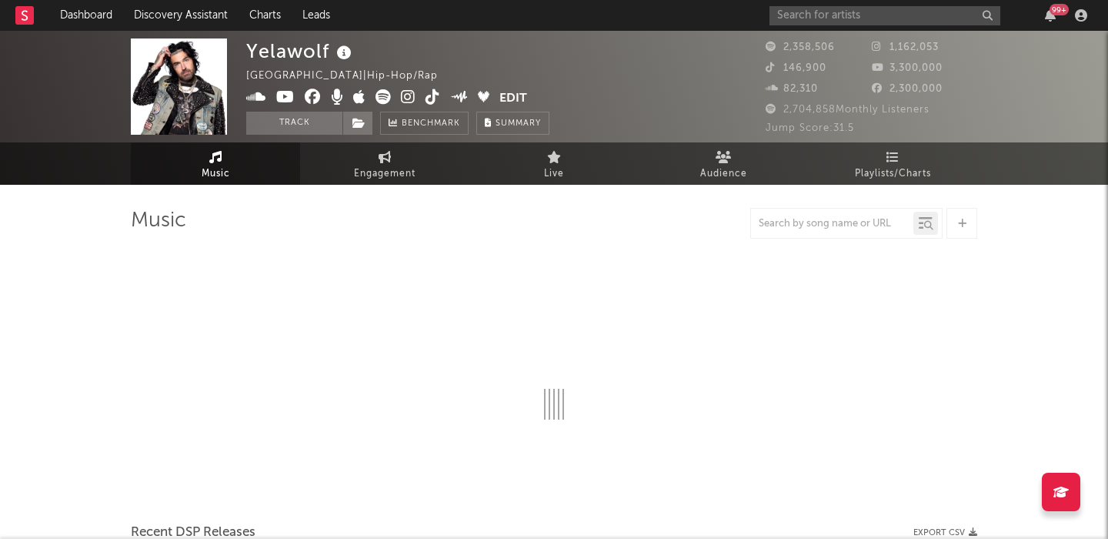
select select "6m"
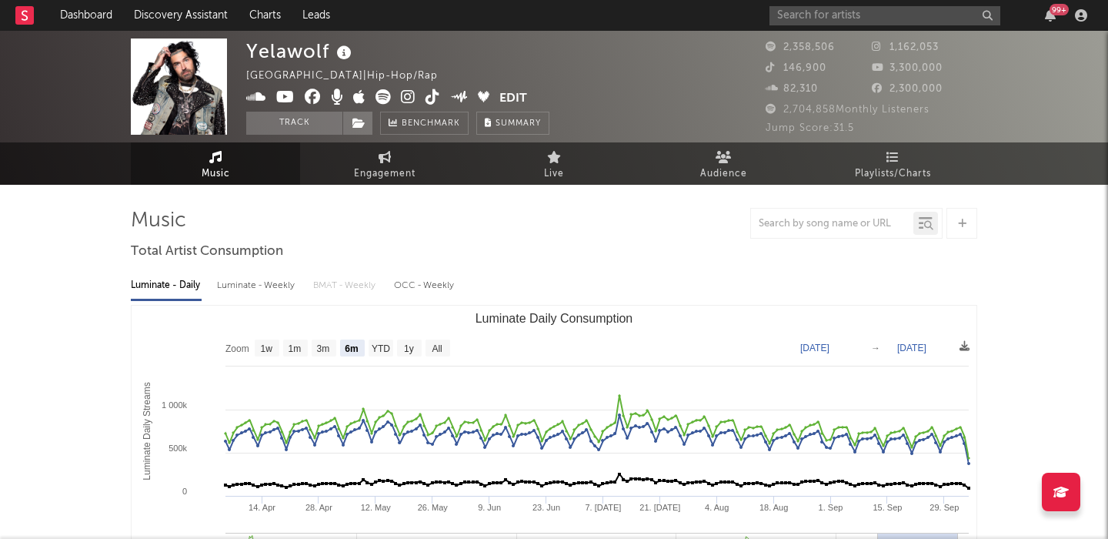
click at [266, 281] on div "Luminate - Weekly" at bounding box center [257, 286] width 81 height 26
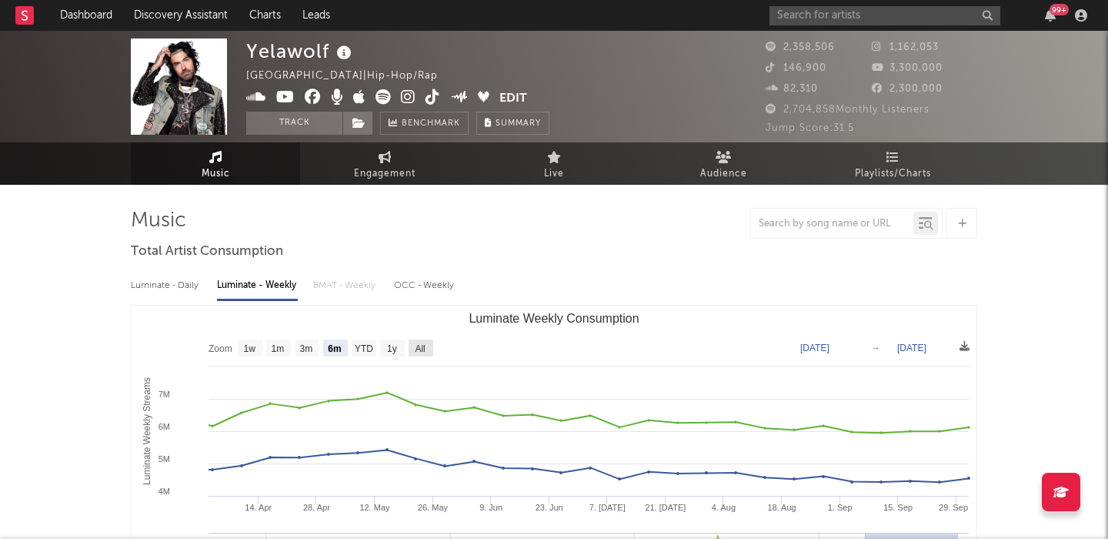
click at [424, 343] on text "All" at bounding box center [420, 348] width 10 height 11
select select "All"
type input "[DATE]"
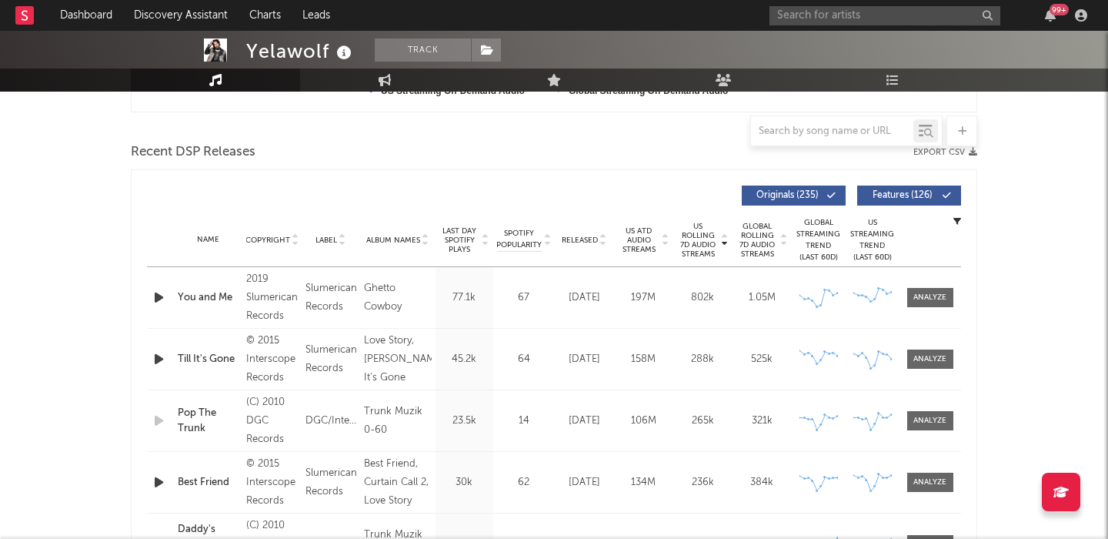
scroll to position [510, 0]
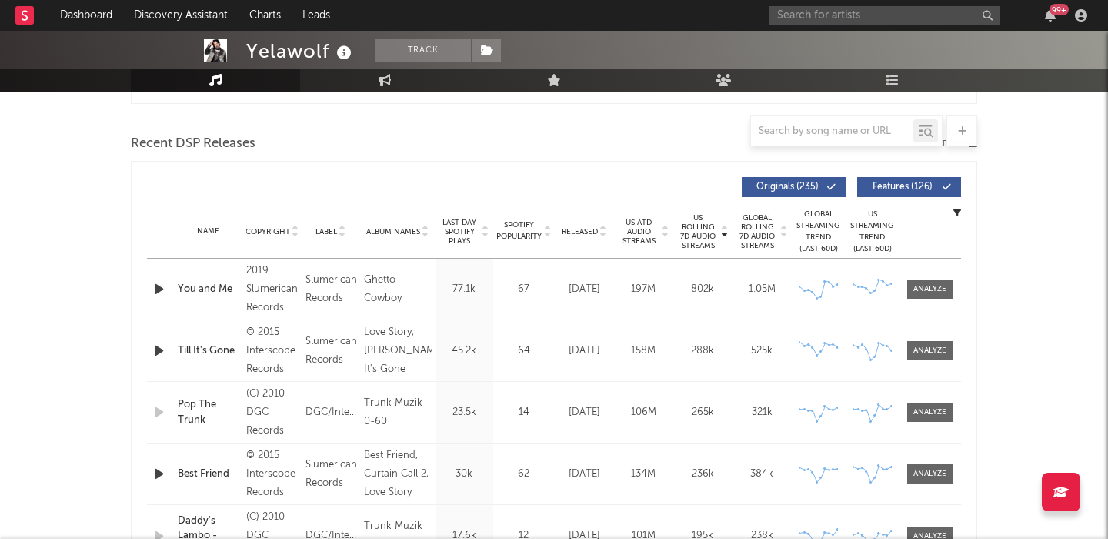
click at [586, 230] on span "Released" at bounding box center [580, 231] width 36 height 9
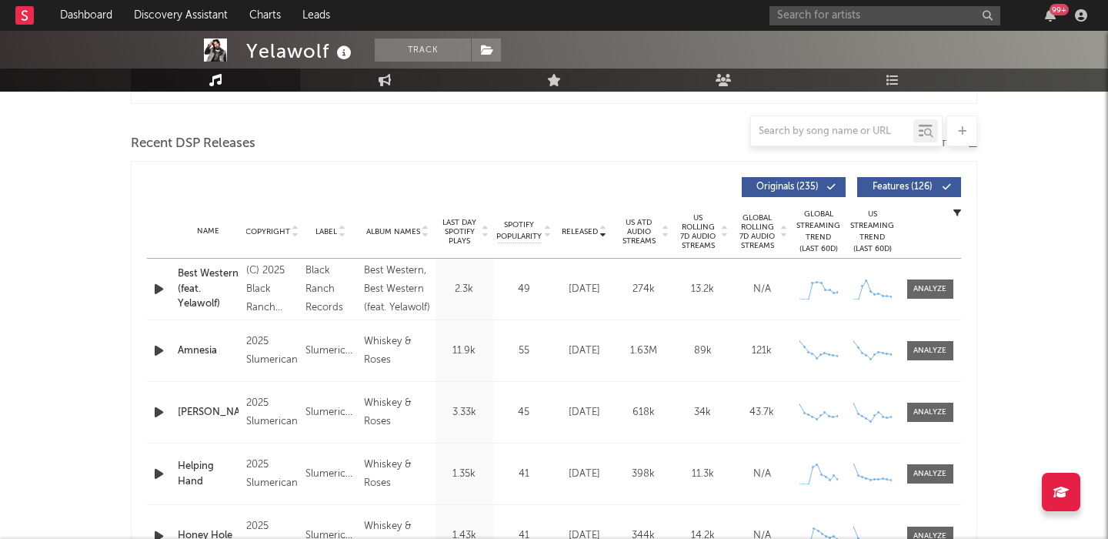
click at [913, 189] on span "Features ( 126 )" at bounding box center [903, 186] width 71 height 9
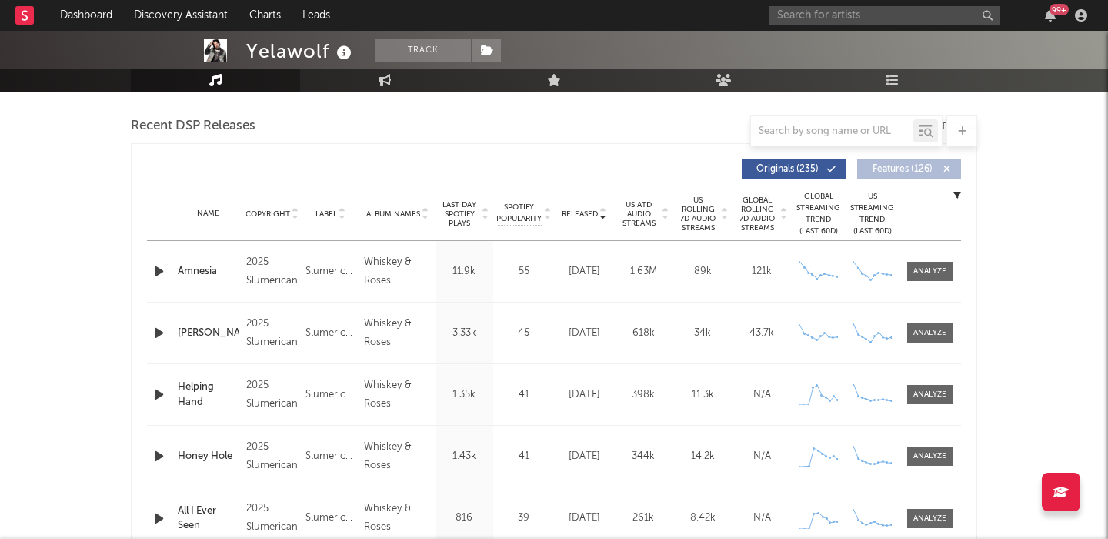
scroll to position [557, 0]
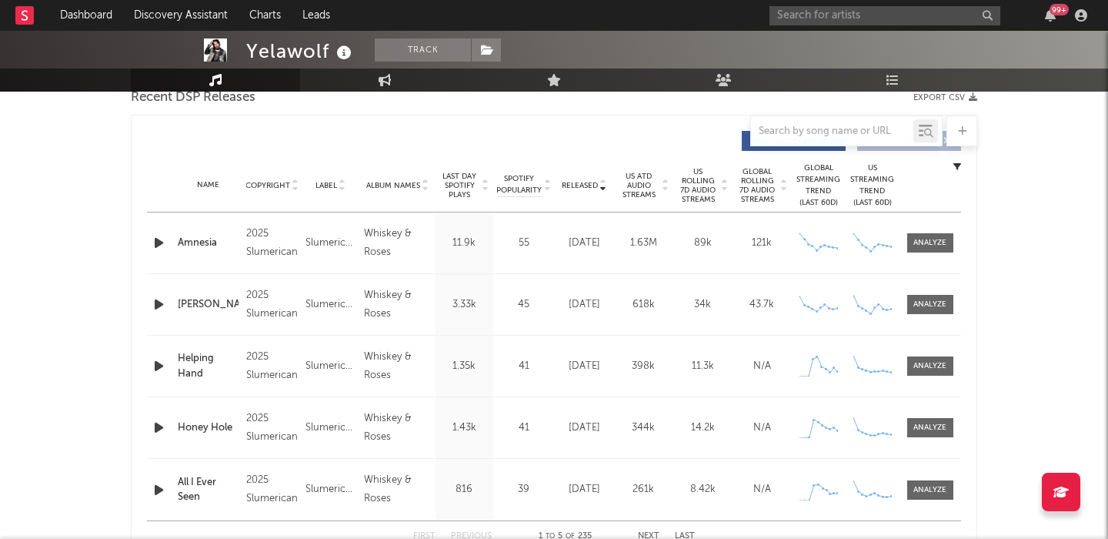
click at [690, 183] on span "US Rolling 7D Audio Streams" at bounding box center [698, 185] width 42 height 37
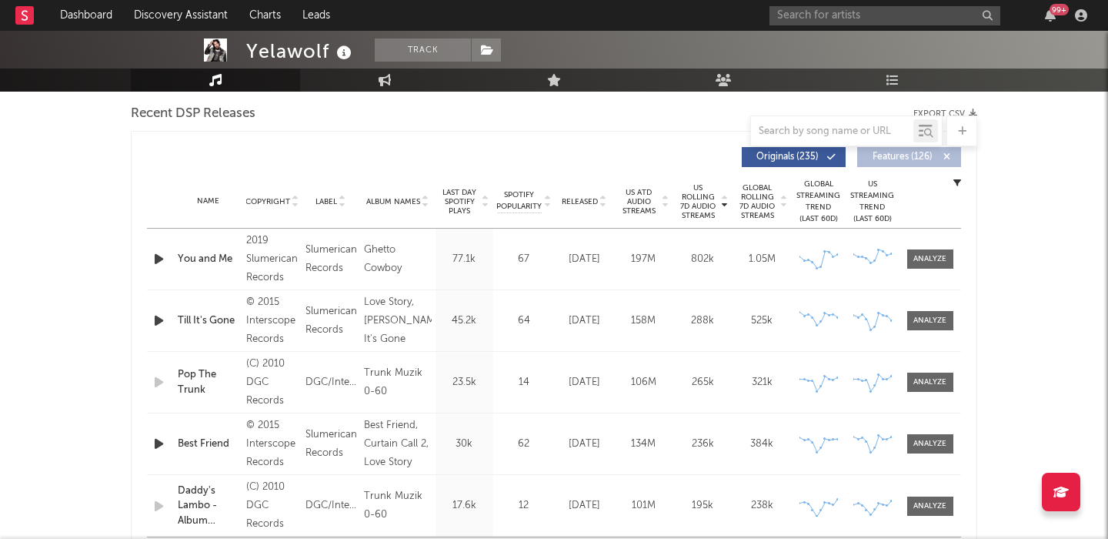
scroll to position [541, 0]
click at [571, 202] on span "Released" at bounding box center [580, 200] width 36 height 9
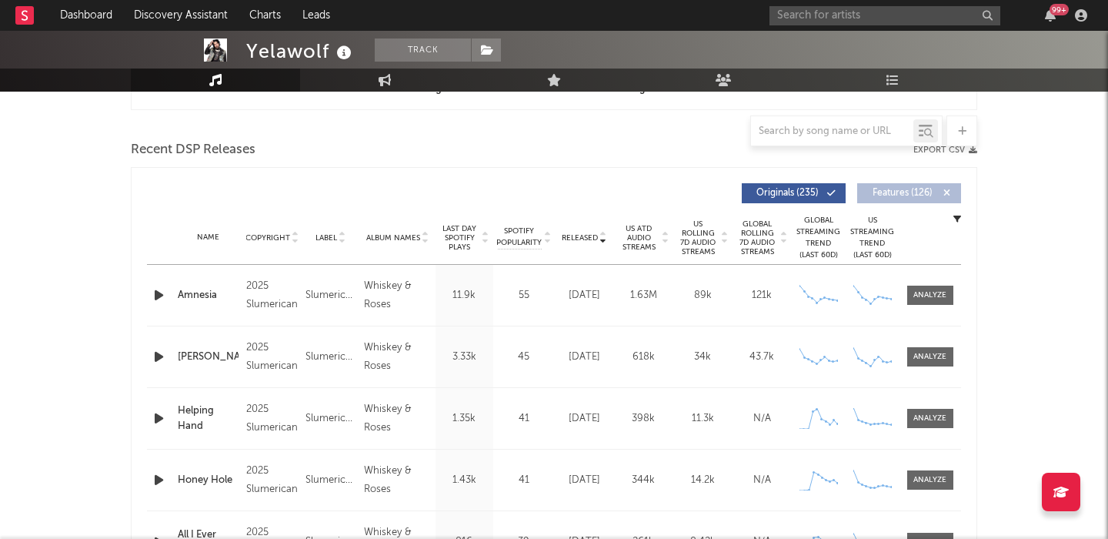
scroll to position [475, 0]
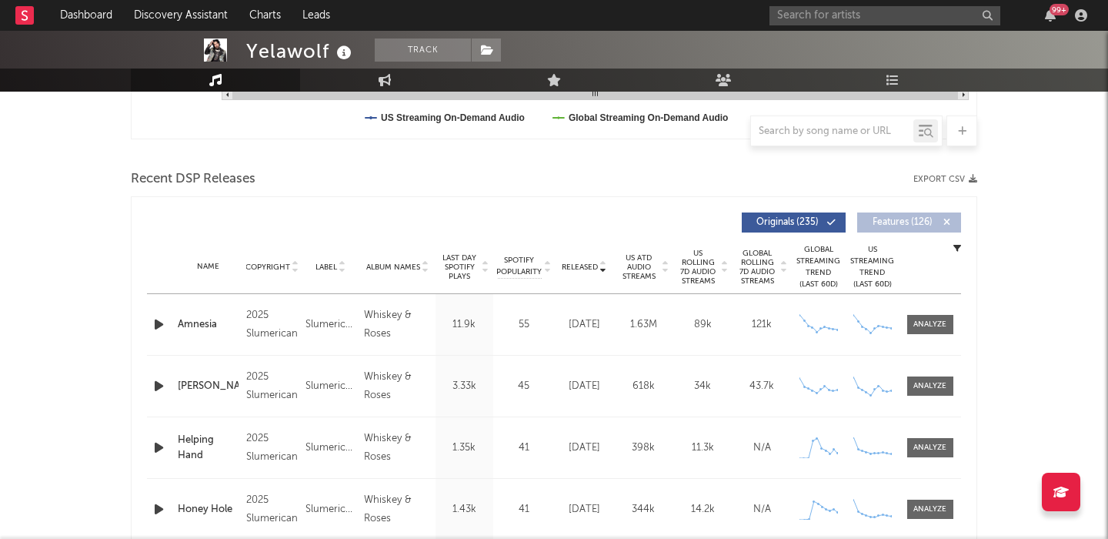
click at [696, 273] on span "US Rolling 7D Audio Streams" at bounding box center [698, 267] width 42 height 37
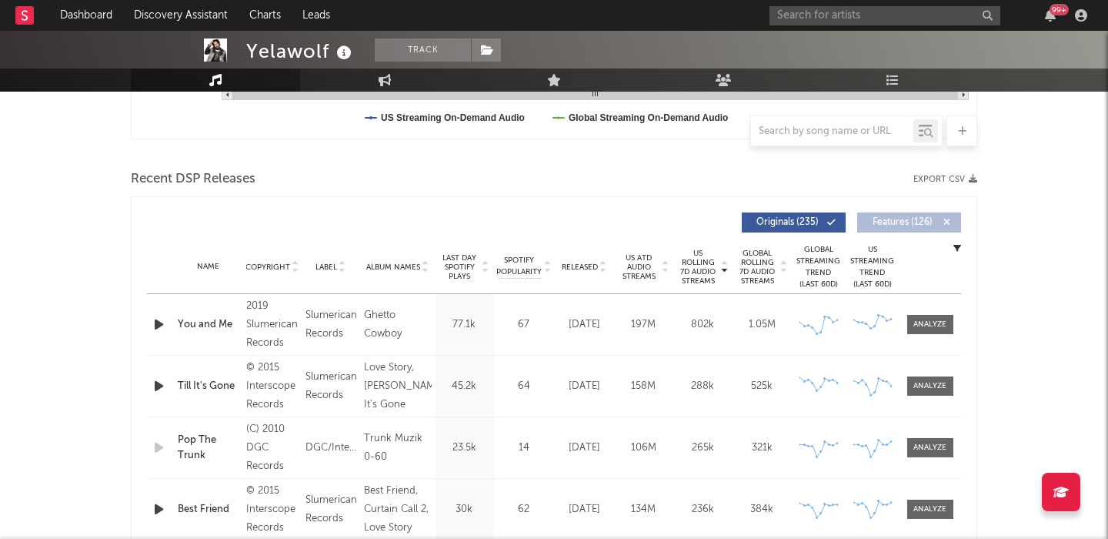
scroll to position [0, 0]
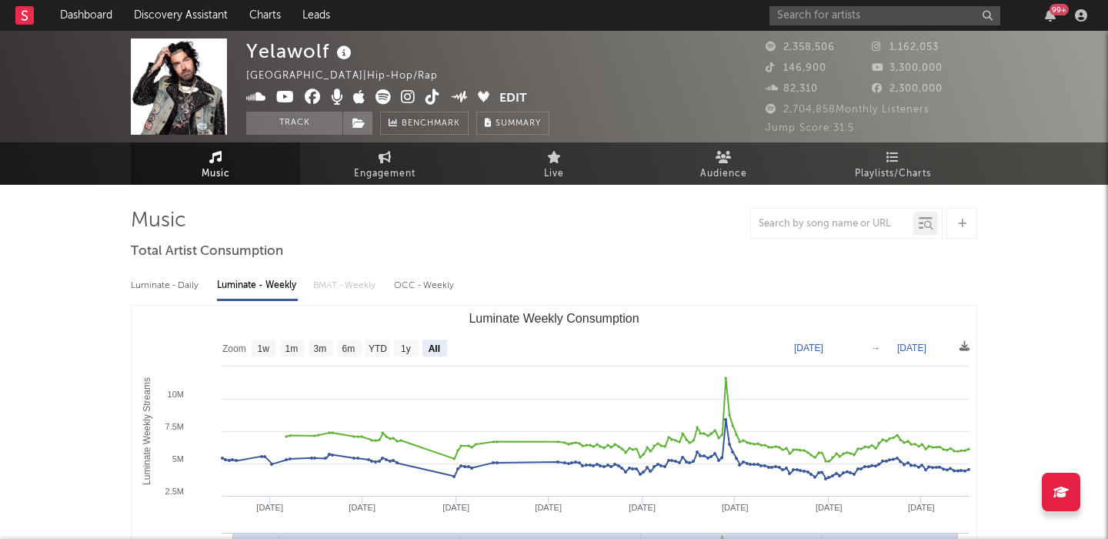
click at [179, 286] on div "Luminate - Daily" at bounding box center [166, 286] width 71 height 26
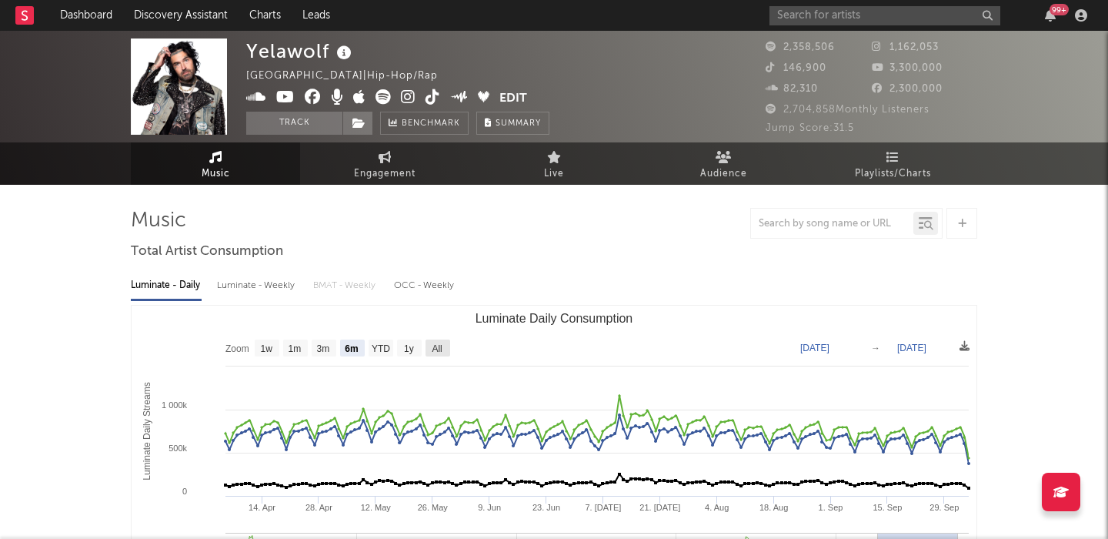
click at [440, 351] on text "All" at bounding box center [437, 348] width 10 height 11
select select "All"
type input "[DATE]"
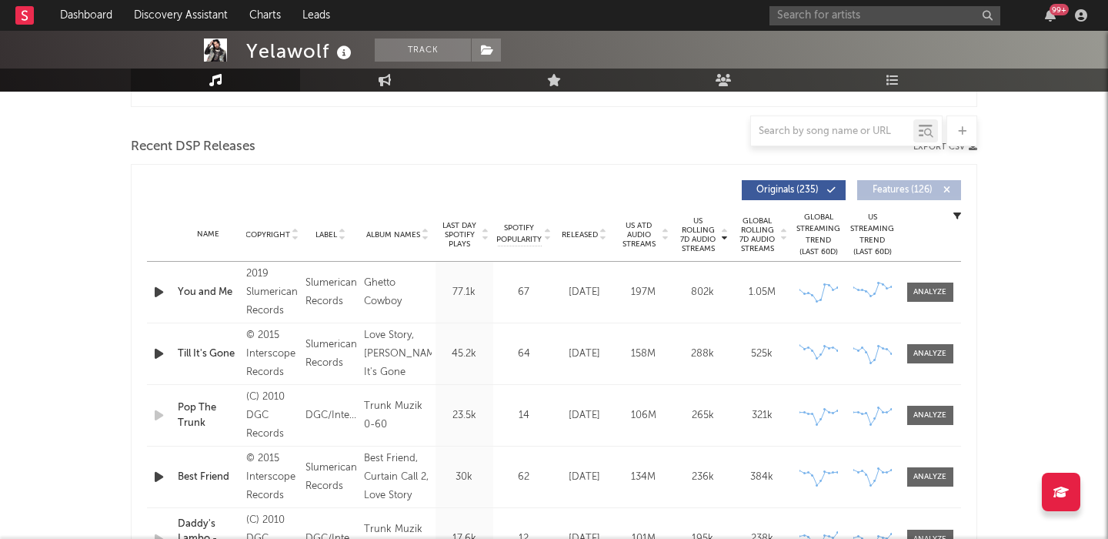
scroll to position [624, 0]
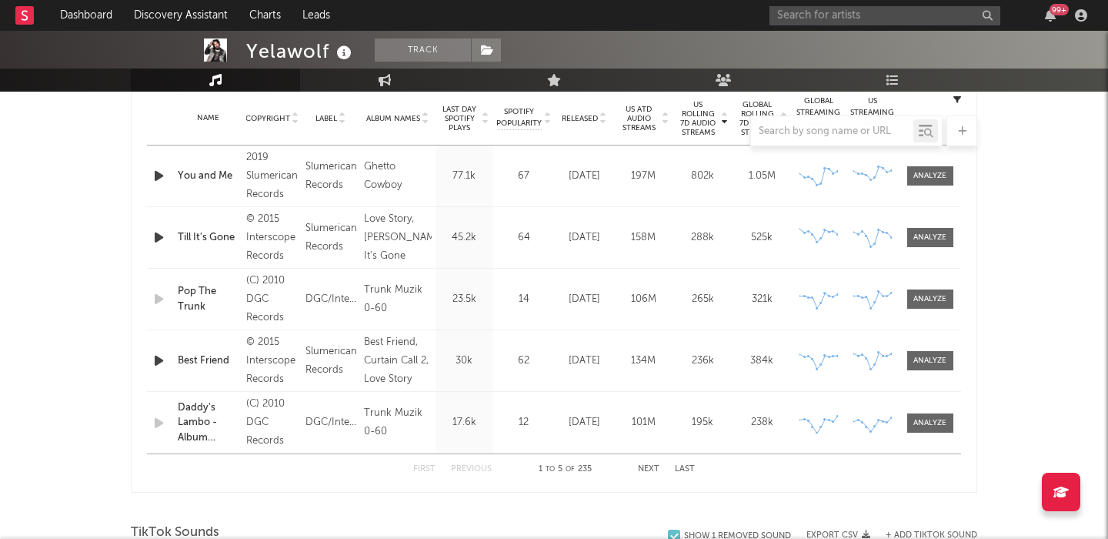
click at [583, 114] on span "Released" at bounding box center [580, 118] width 36 height 9
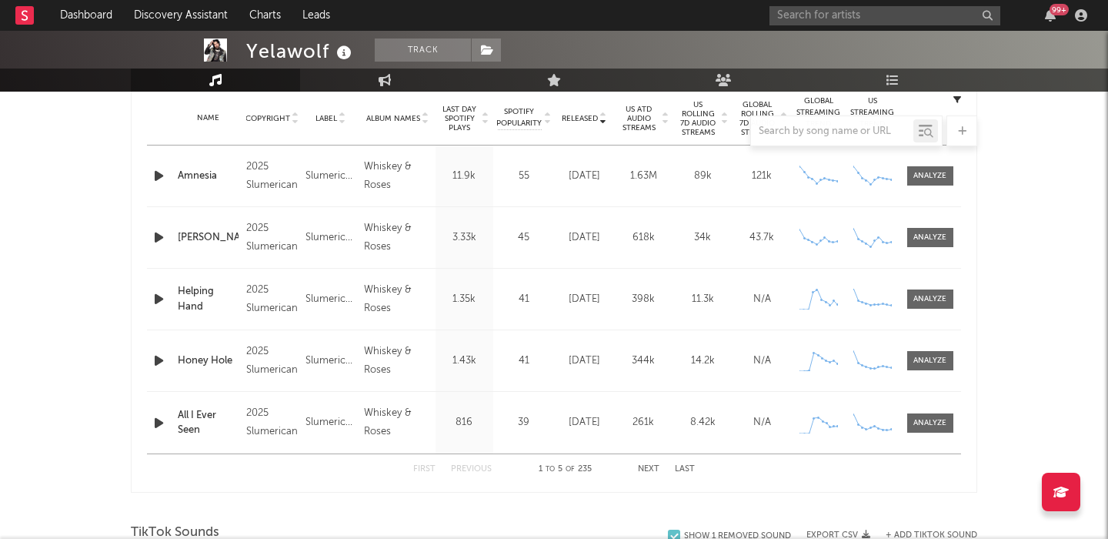
click at [645, 463] on div "First Previous 1 to 5 of 235 Next Last" at bounding box center [554, 469] width 282 height 30
click at [646, 468] on button "Next" at bounding box center [649, 469] width 22 height 8
click at [647, 471] on button "Next" at bounding box center [649, 469] width 22 height 8
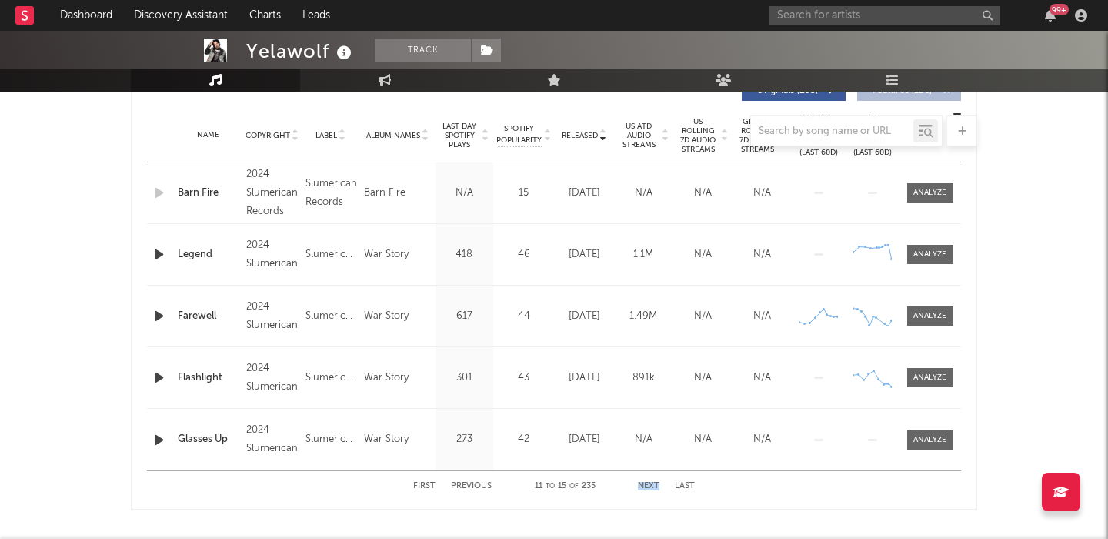
scroll to position [604, 0]
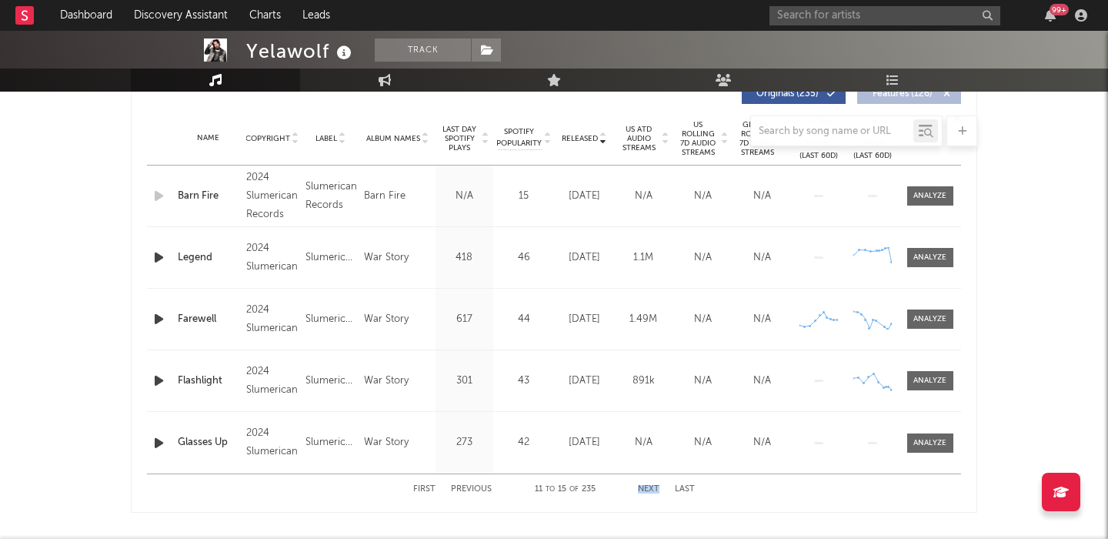
click at [652, 490] on button "Next" at bounding box center [649, 489] width 22 height 8
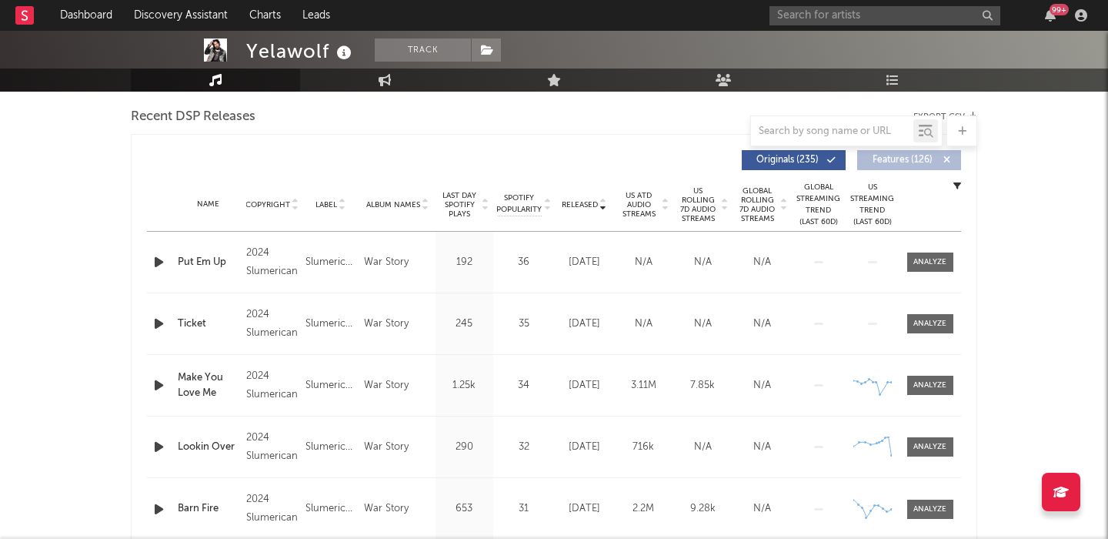
scroll to position [506, 0]
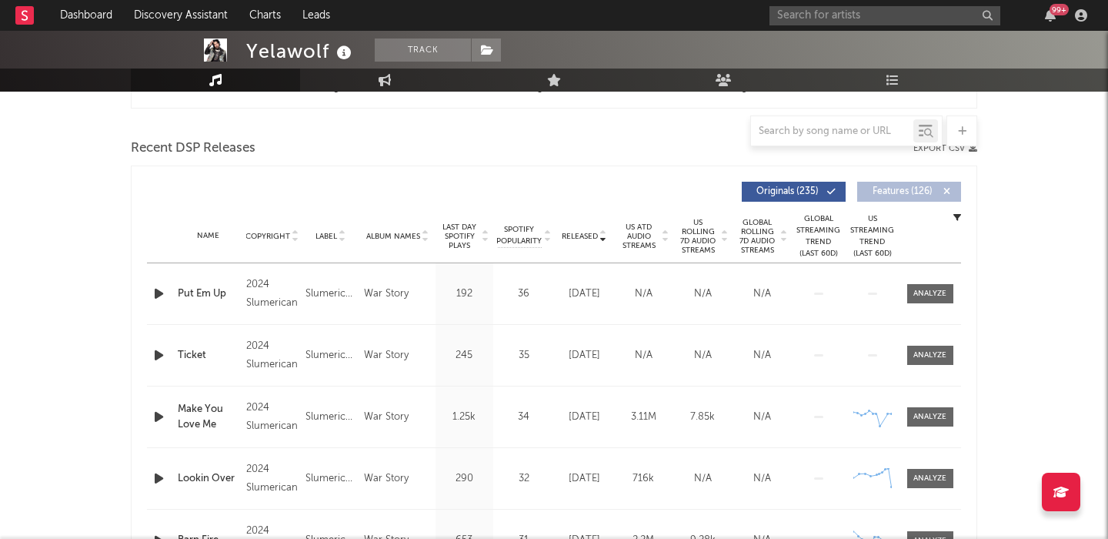
click at [710, 232] on span "US Rolling 7D Audio Streams" at bounding box center [698, 236] width 42 height 37
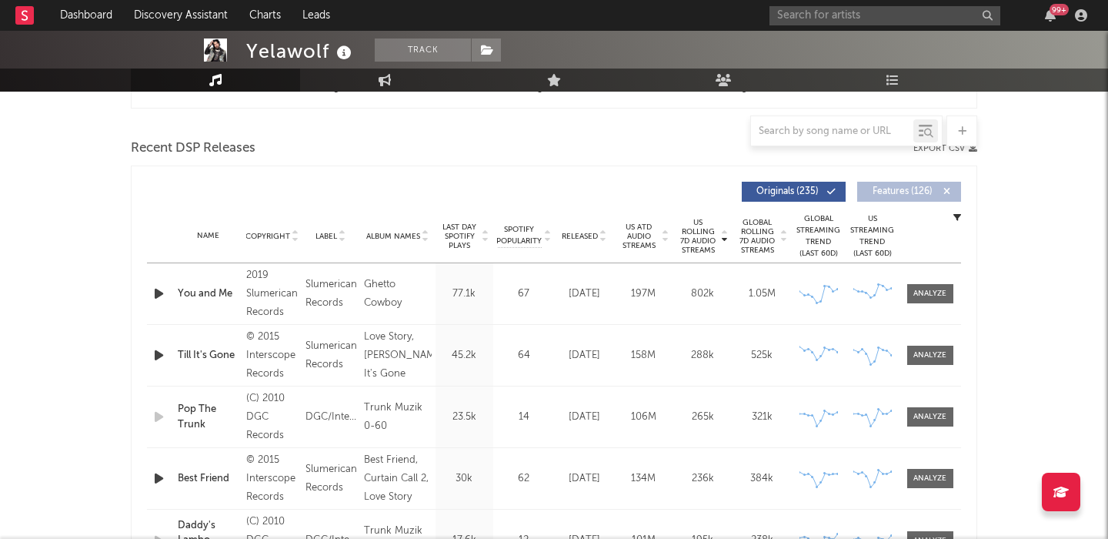
click at [590, 226] on div "Name Copyright Label Album Names Composer Names 7 Day Spotify Plays Last Day Sp…" at bounding box center [554, 236] width 814 height 54
click at [590, 237] on span "Released" at bounding box center [580, 236] width 36 height 9
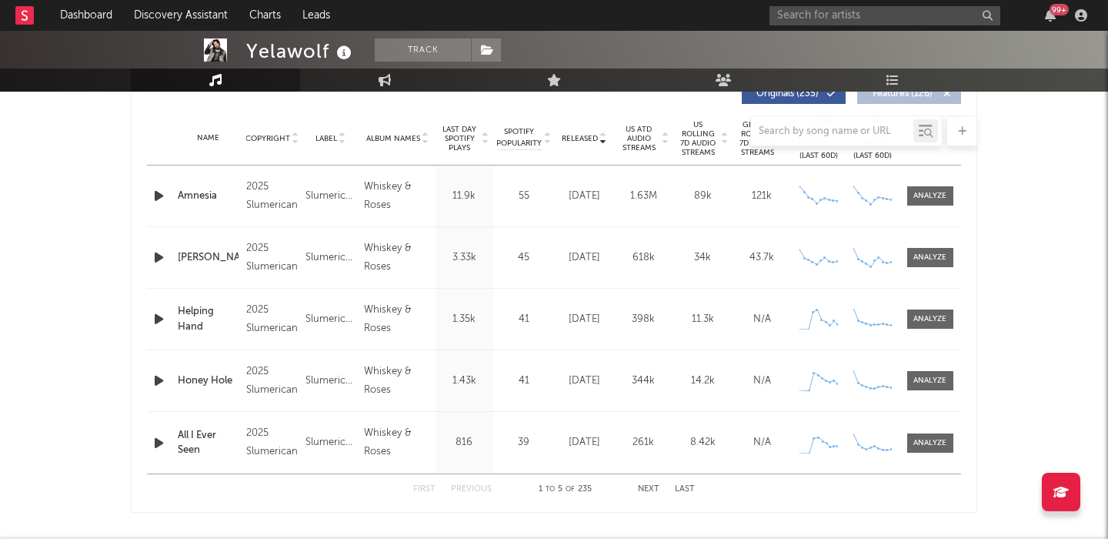
scroll to position [602, 0]
click at [650, 490] on button "Next" at bounding box center [649, 490] width 22 height 8
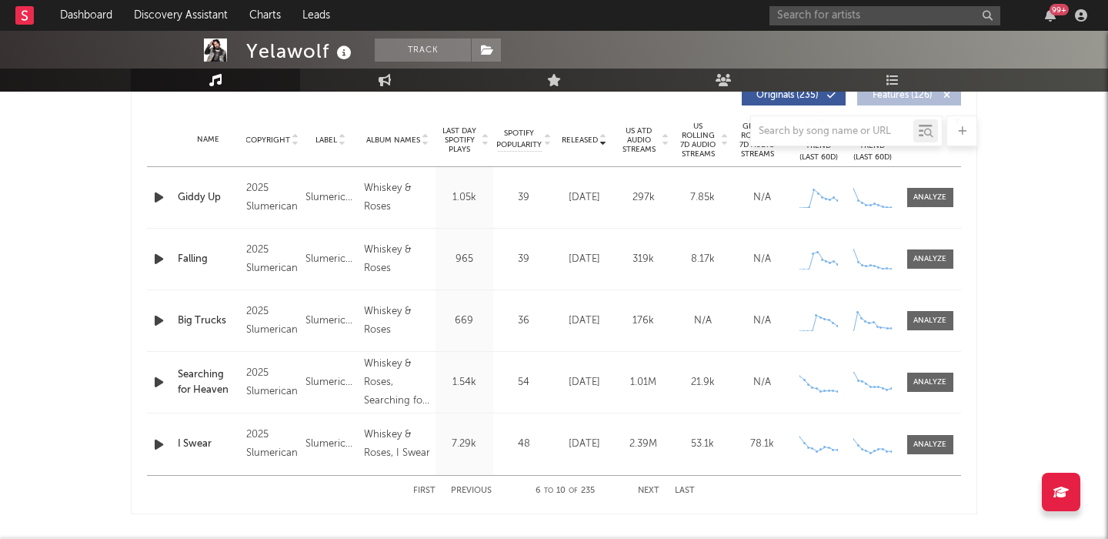
click at [650, 490] on button "Next" at bounding box center [649, 490] width 22 height 8
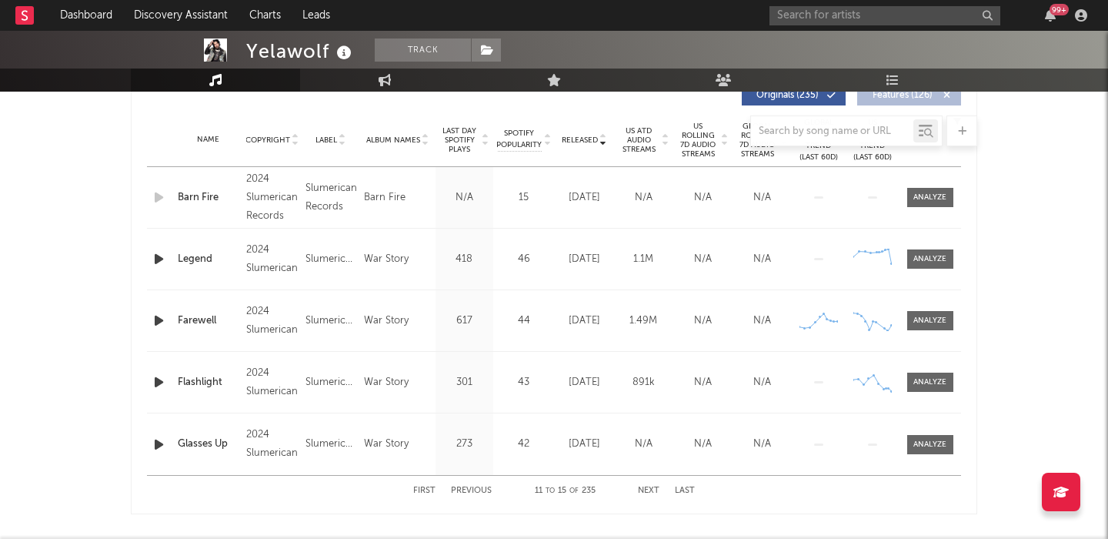
click at [650, 490] on button "Next" at bounding box center [649, 490] width 22 height 8
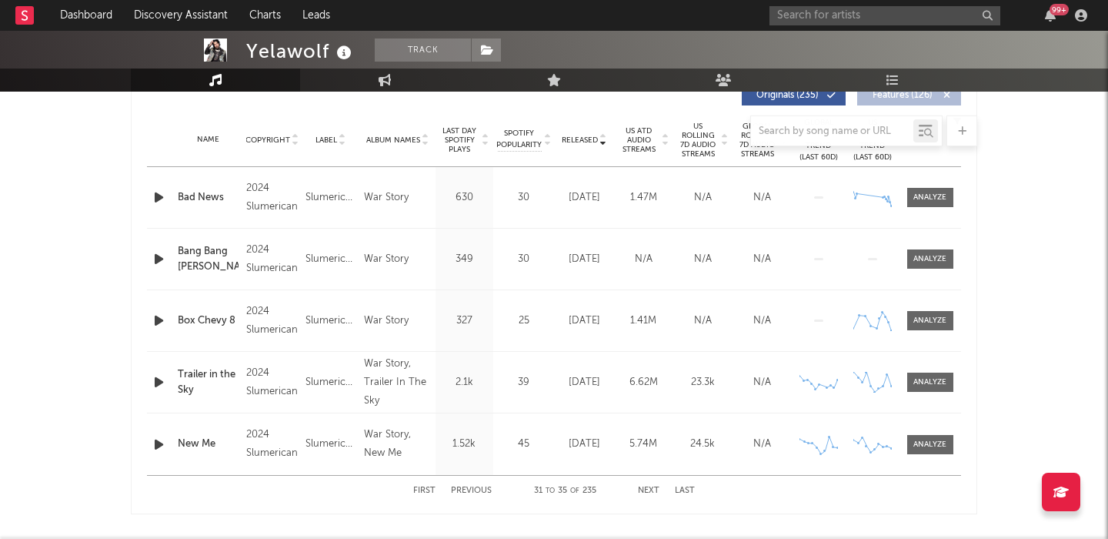
click at [650, 490] on button "Next" at bounding box center [649, 490] width 22 height 8
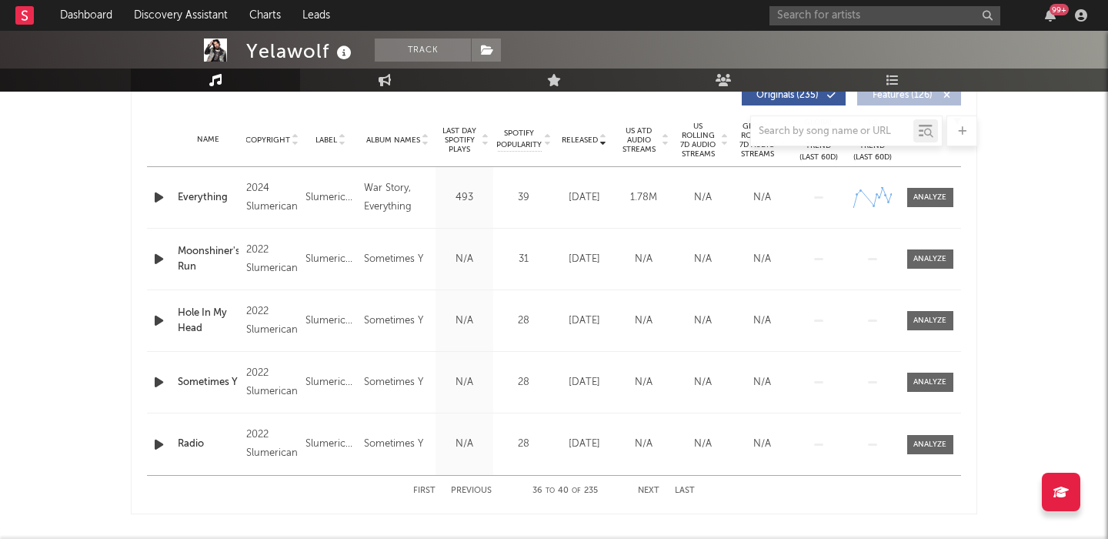
click at [650, 490] on button "Next" at bounding box center [649, 490] width 22 height 8
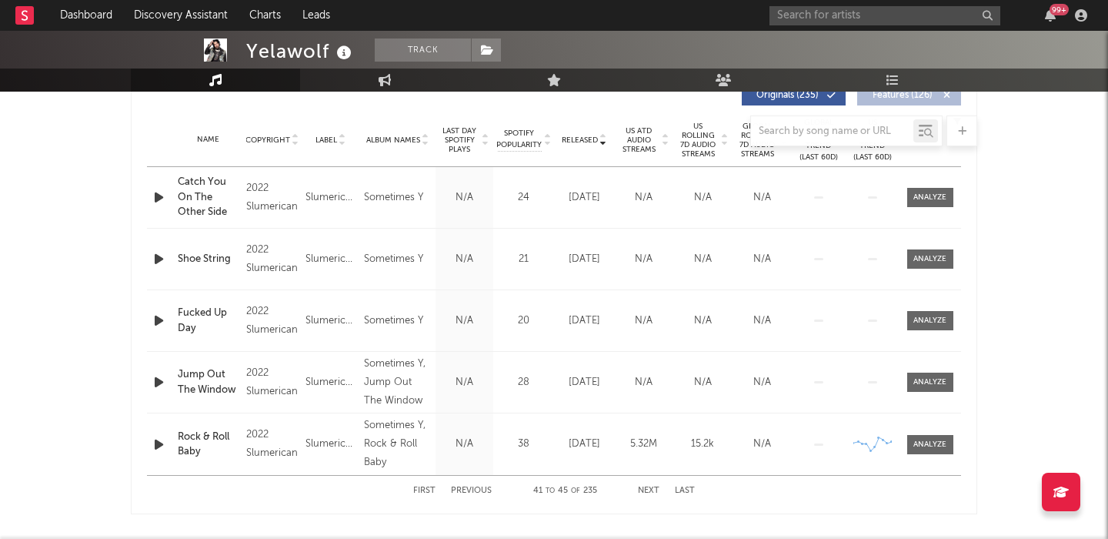
click at [650, 490] on button "Next" at bounding box center [649, 490] width 22 height 8
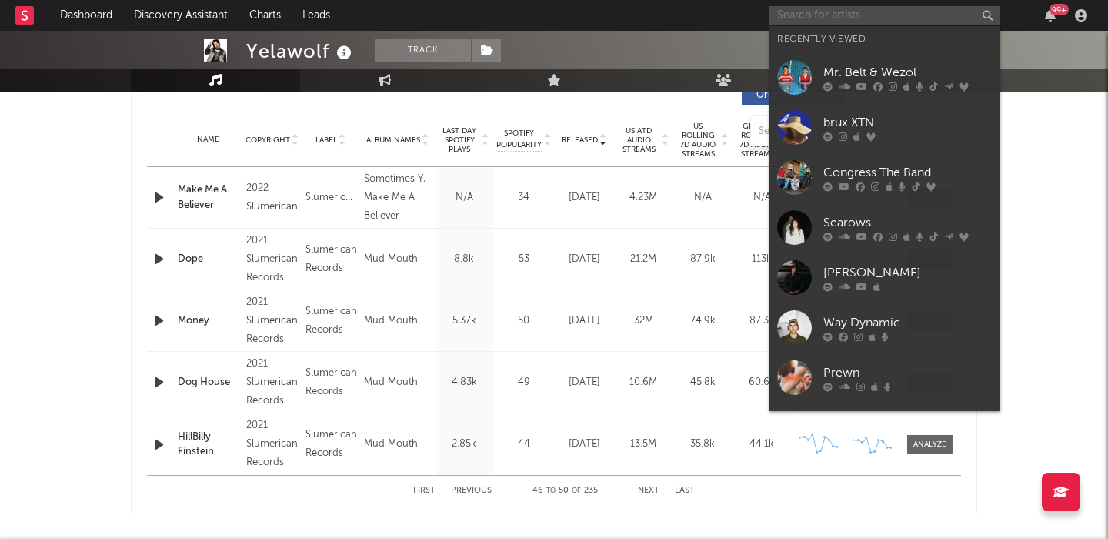
click at [863, 8] on input "text" at bounding box center [885, 15] width 231 height 19
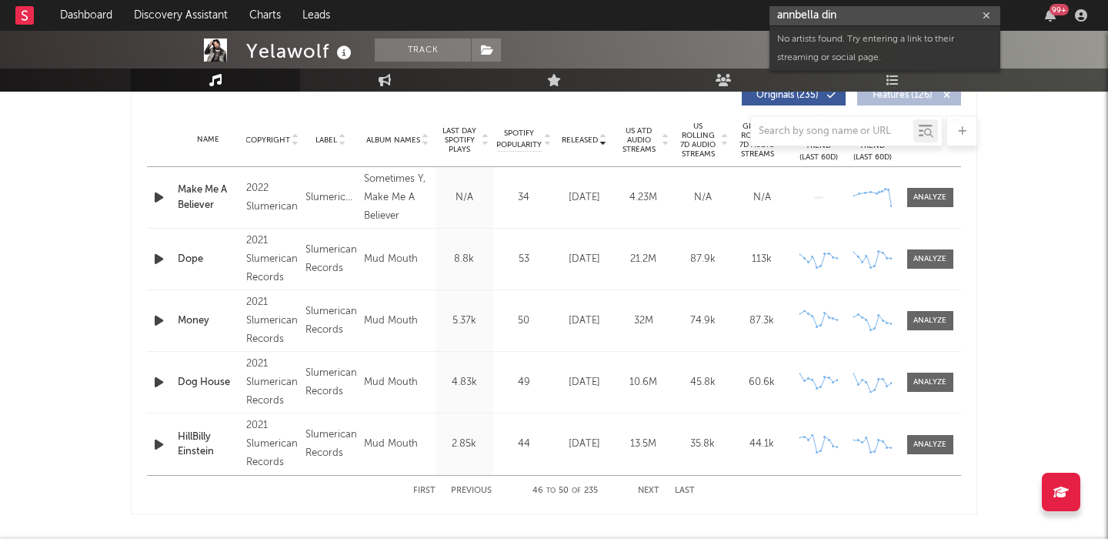
click at [794, 15] on input "annbella din" at bounding box center [885, 15] width 231 height 19
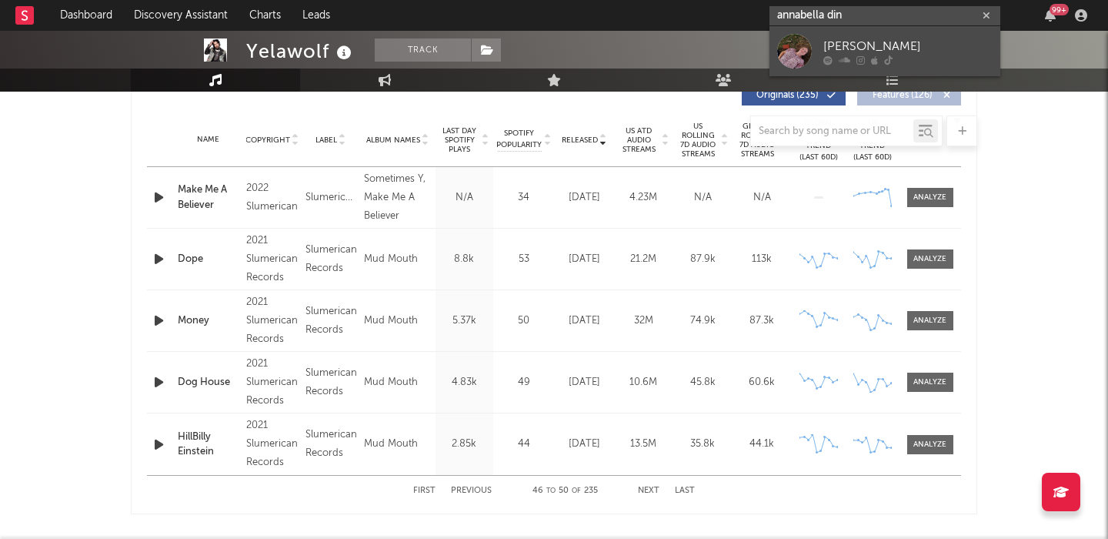
type input "annabella din"
click at [868, 51] on div "[PERSON_NAME]" at bounding box center [908, 46] width 169 height 18
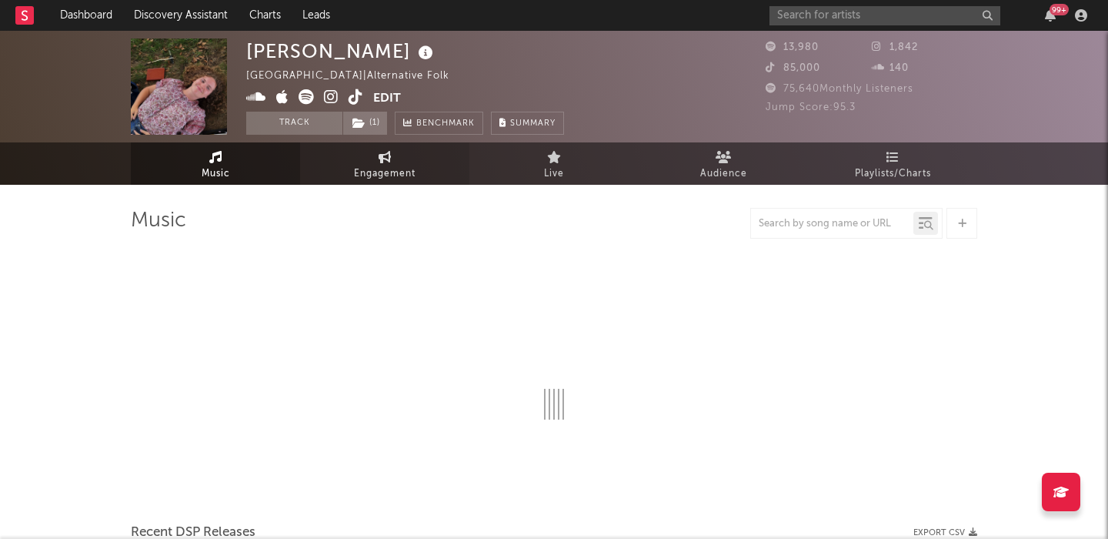
select select "1w"
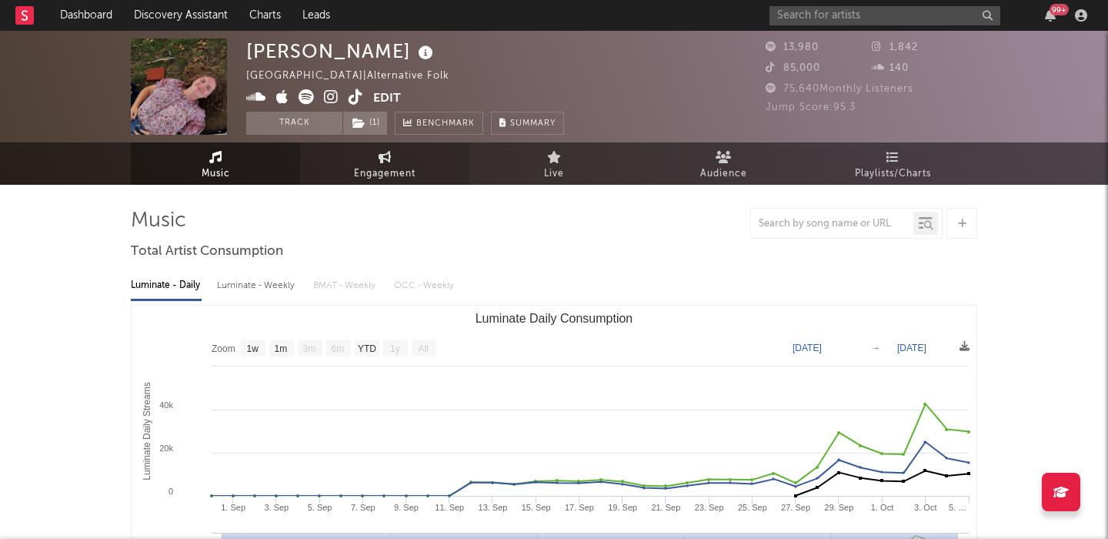
click at [363, 172] on span "Engagement" at bounding box center [385, 174] width 62 height 18
select select "1w"
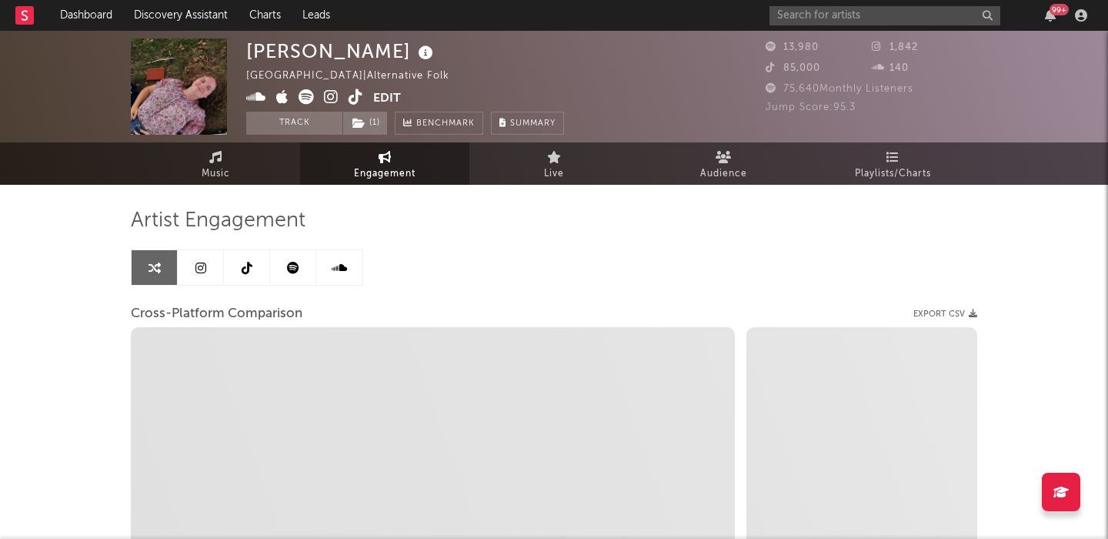
click at [308, 273] on link at bounding box center [293, 267] width 46 height 35
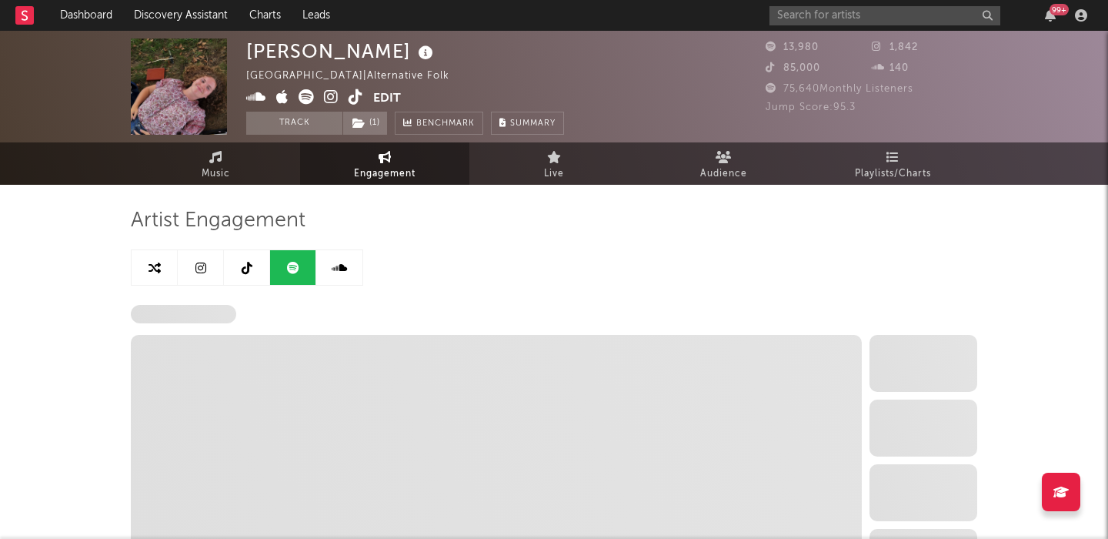
select select "6m"
select select "1w"
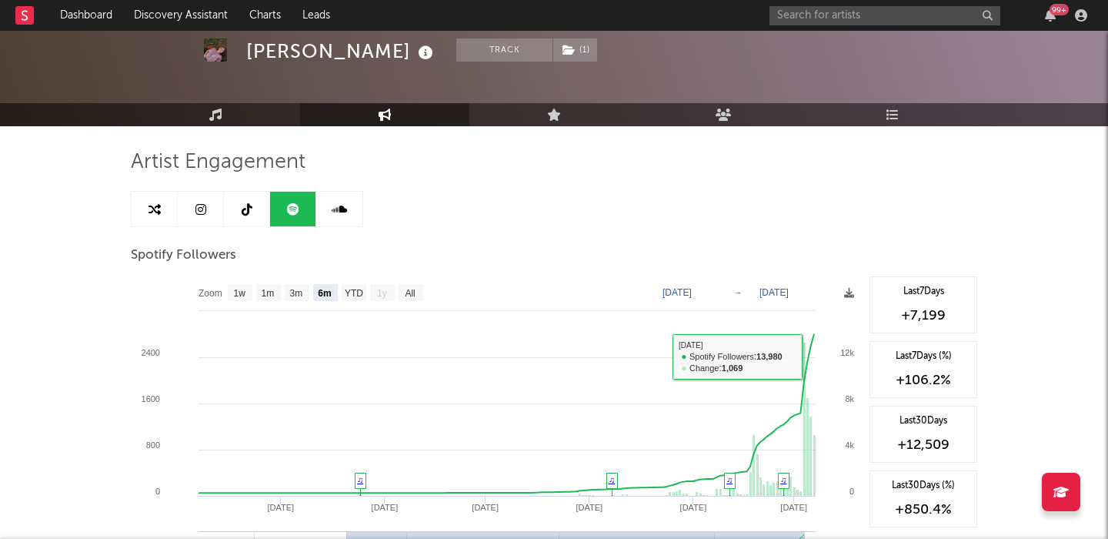
scroll to position [35, 0]
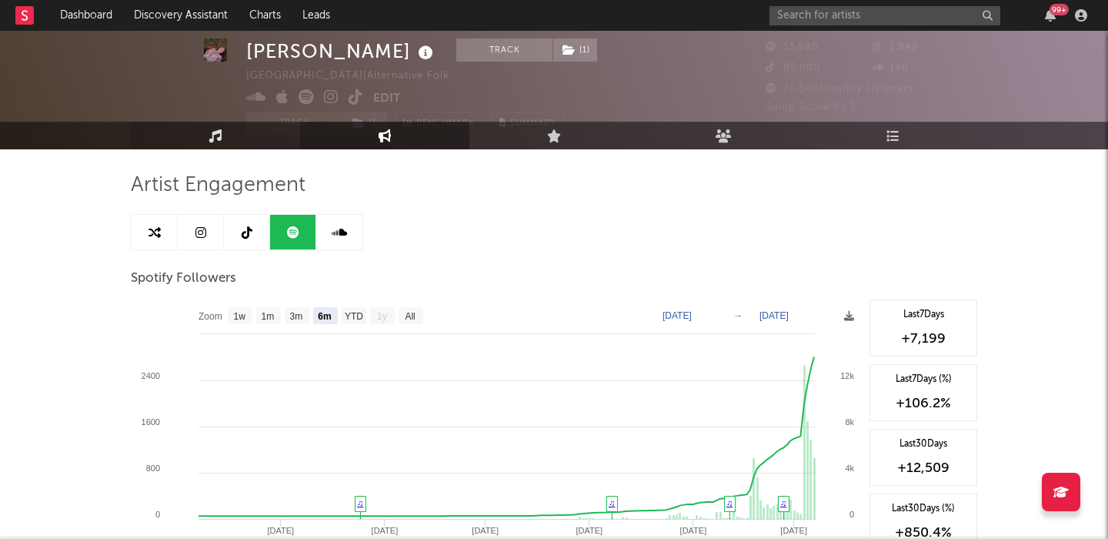
click at [255, 135] on link "Music" at bounding box center [215, 136] width 169 height 28
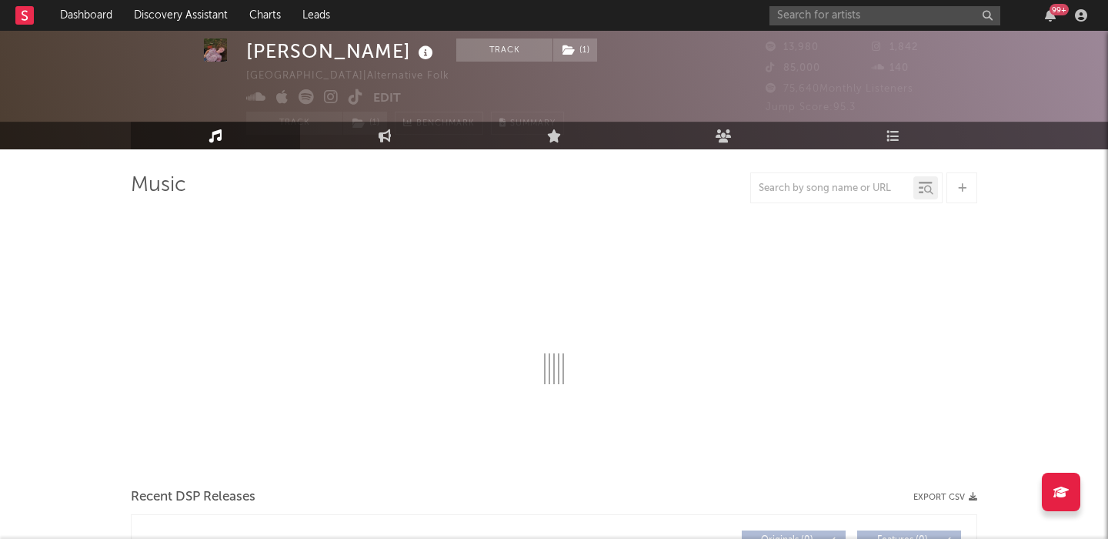
select select "1w"
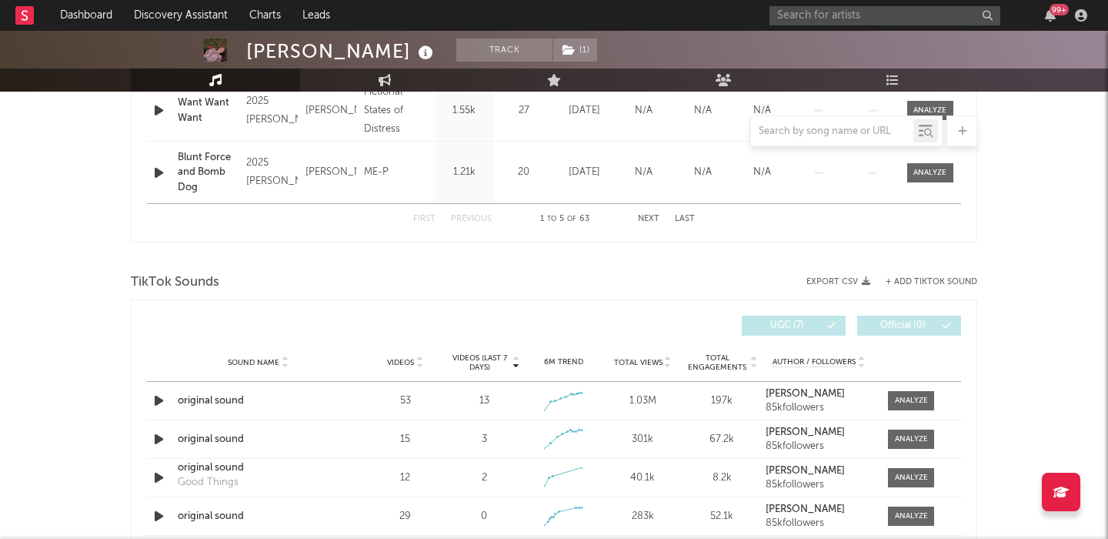
scroll to position [981, 0]
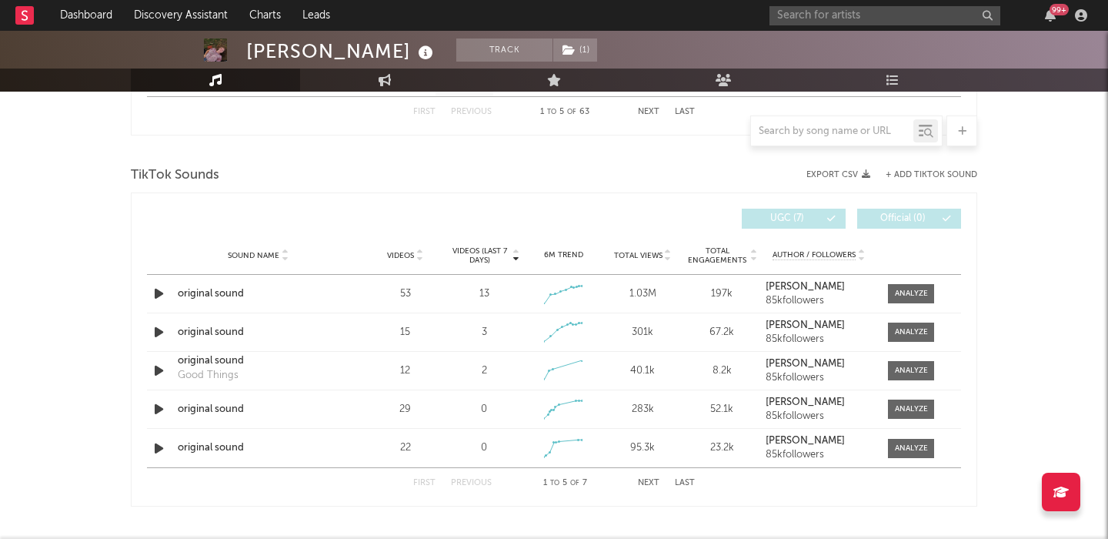
click at [406, 251] on span "Videos" at bounding box center [400, 255] width 27 height 9
click at [621, 252] on span "Total Views" at bounding box center [638, 255] width 48 height 9
click at [908, 293] on div at bounding box center [911, 294] width 33 height 12
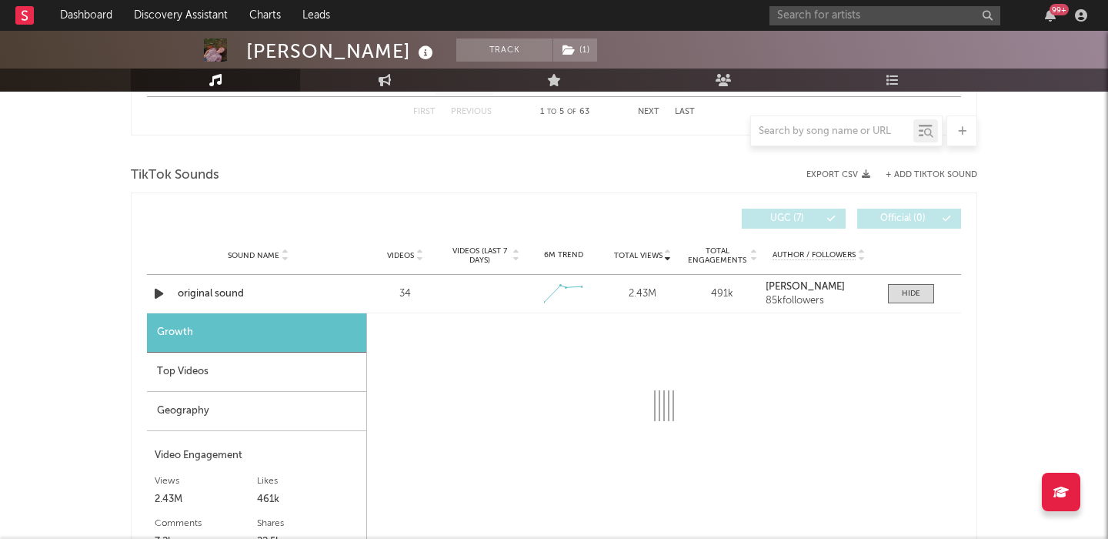
select select "1w"
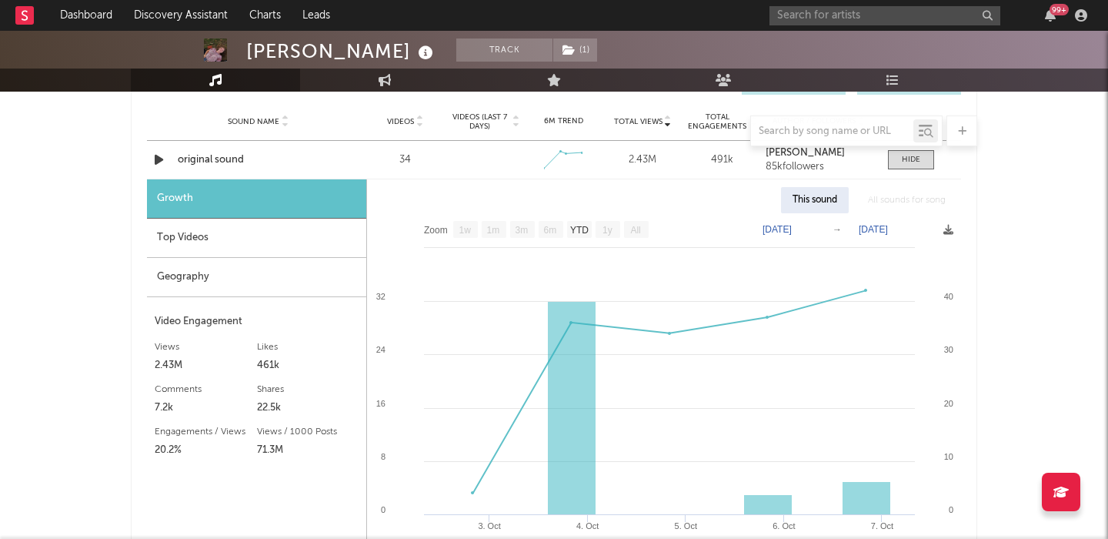
scroll to position [1135, 0]
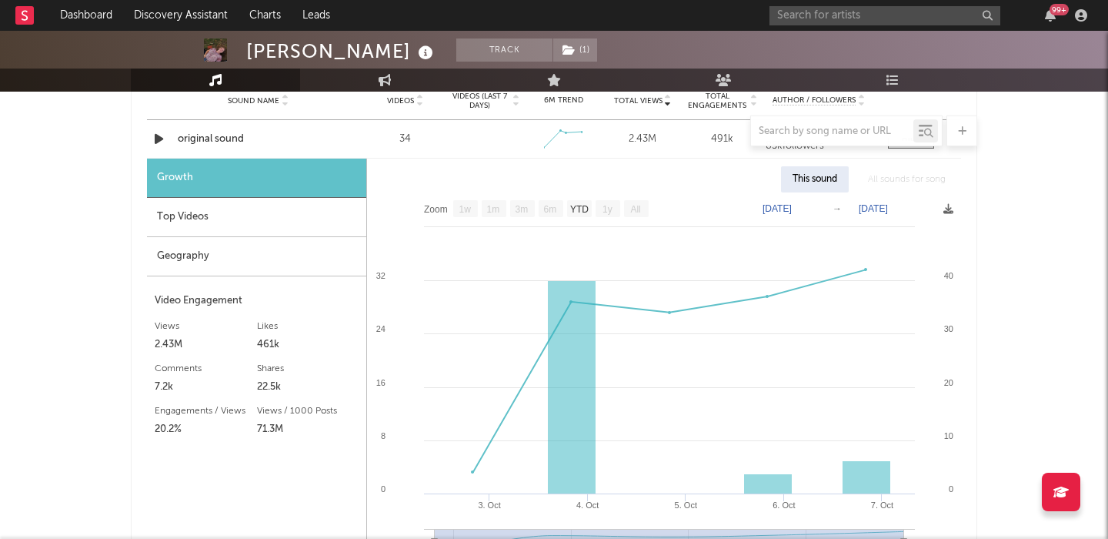
click at [235, 206] on div "Top Videos" at bounding box center [256, 217] width 219 height 39
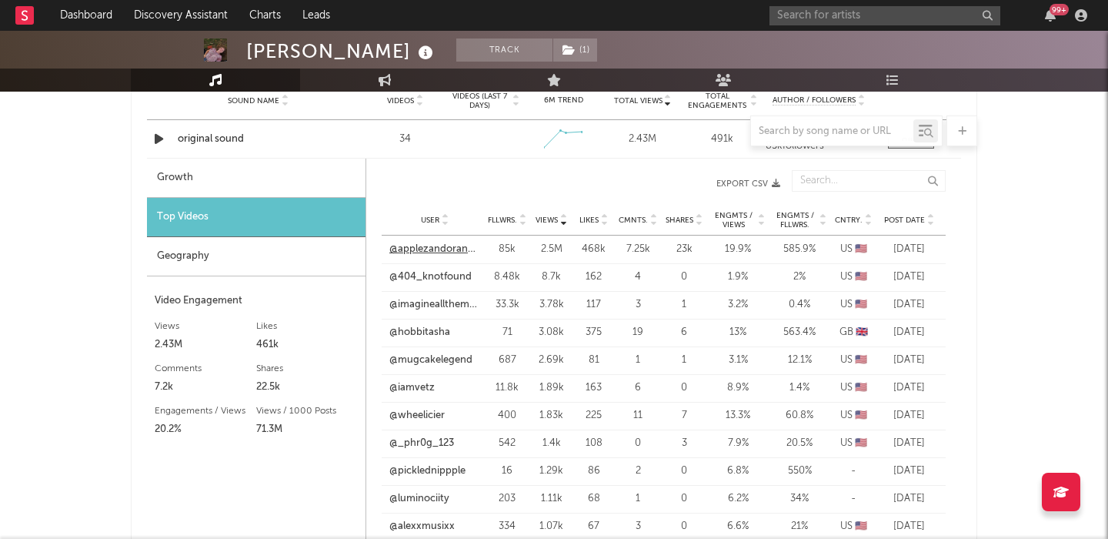
click at [438, 250] on link "@applezandorangez" at bounding box center [435, 249] width 91 height 15
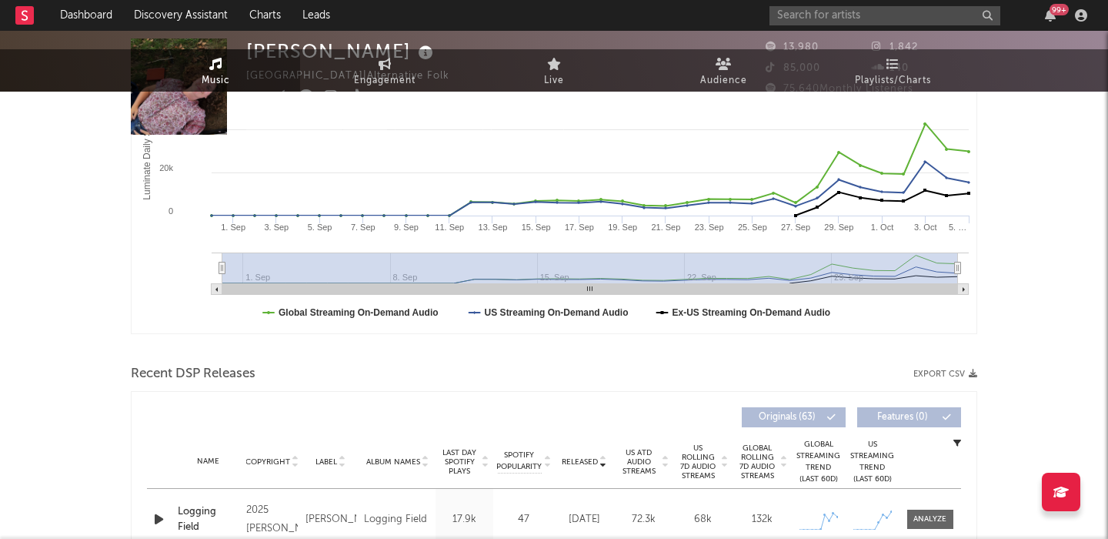
scroll to position [0, 0]
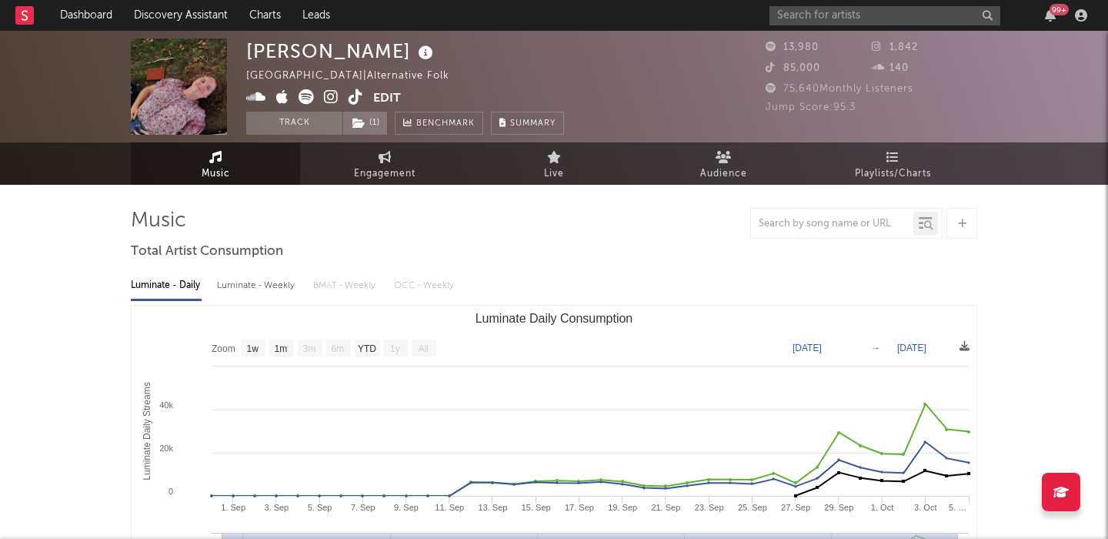
click at [332, 92] on icon at bounding box center [331, 96] width 15 height 15
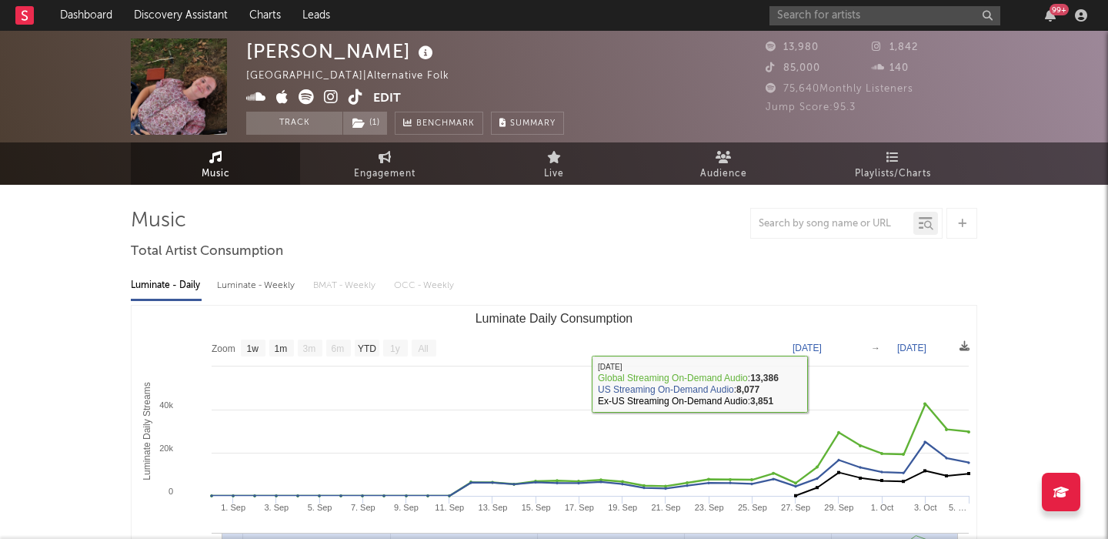
click at [242, 284] on div "Luminate - Weekly" at bounding box center [257, 286] width 81 height 26
select select "1w"
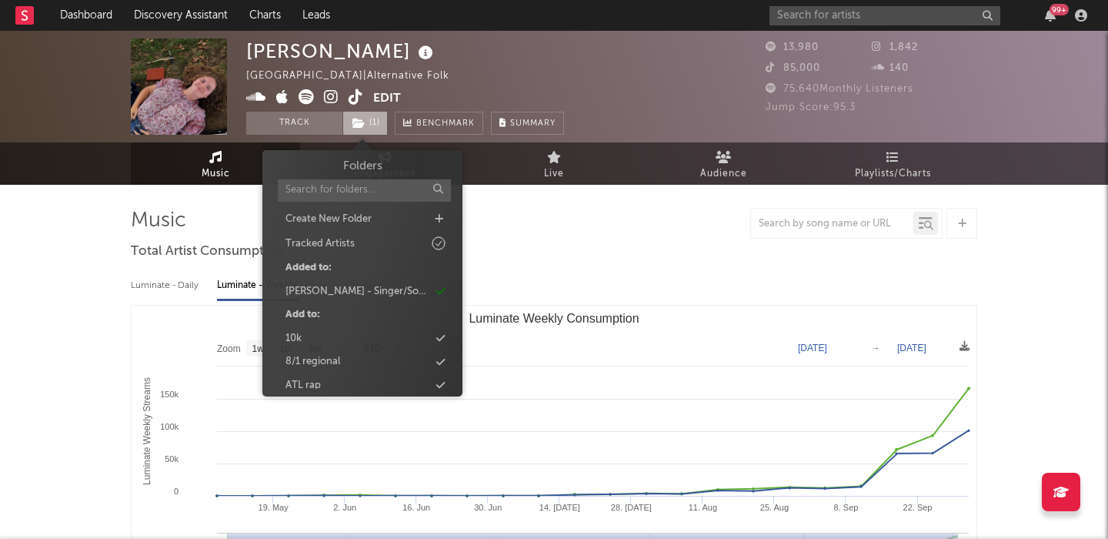
click at [372, 133] on span "( 1 )" at bounding box center [365, 123] width 45 height 23
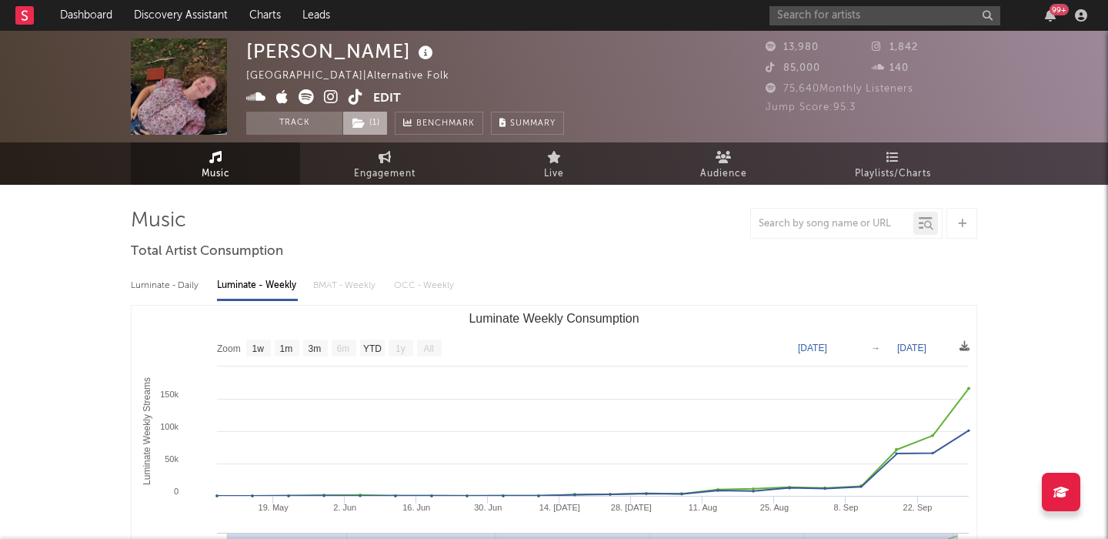
click at [370, 126] on span "( 1 )" at bounding box center [365, 123] width 45 height 23
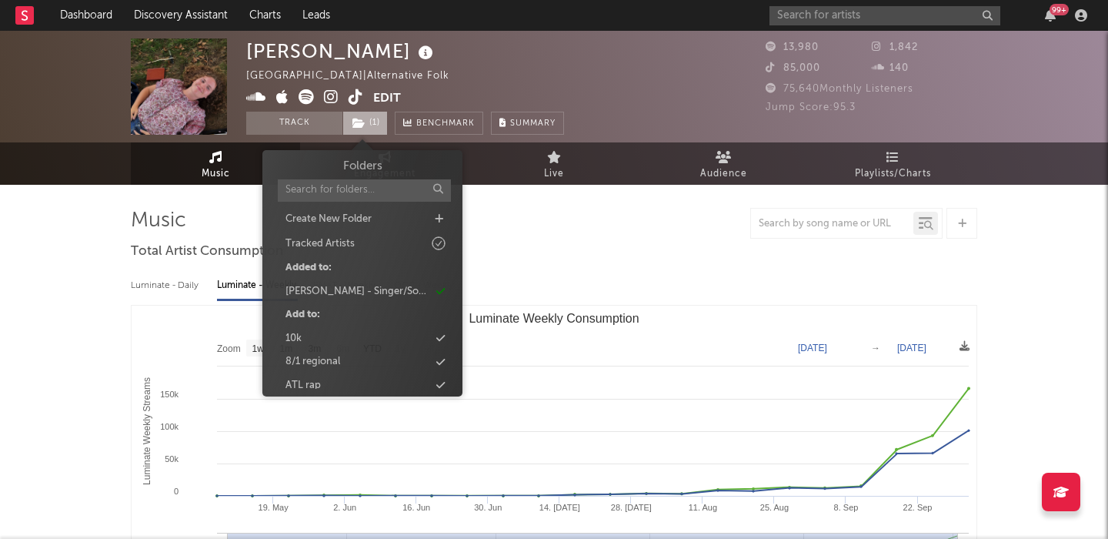
click at [370, 126] on span "( 1 )" at bounding box center [365, 123] width 45 height 23
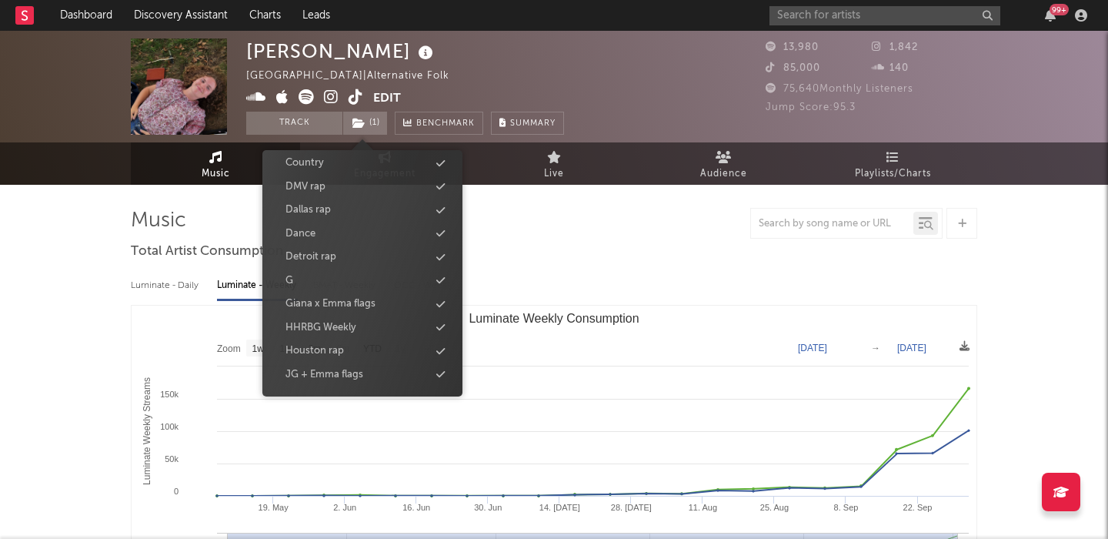
scroll to position [602, 0]
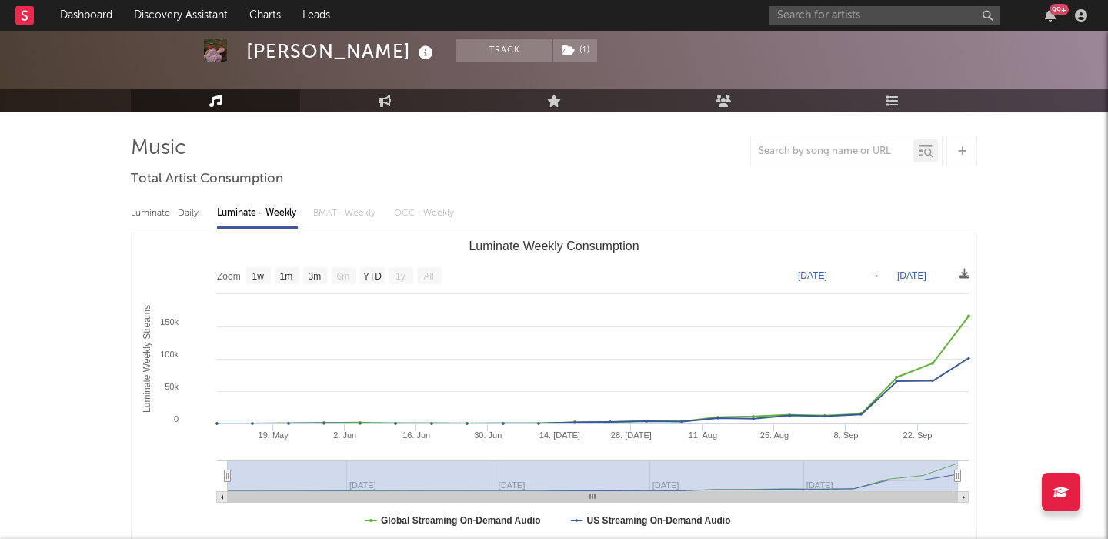
scroll to position [73, 0]
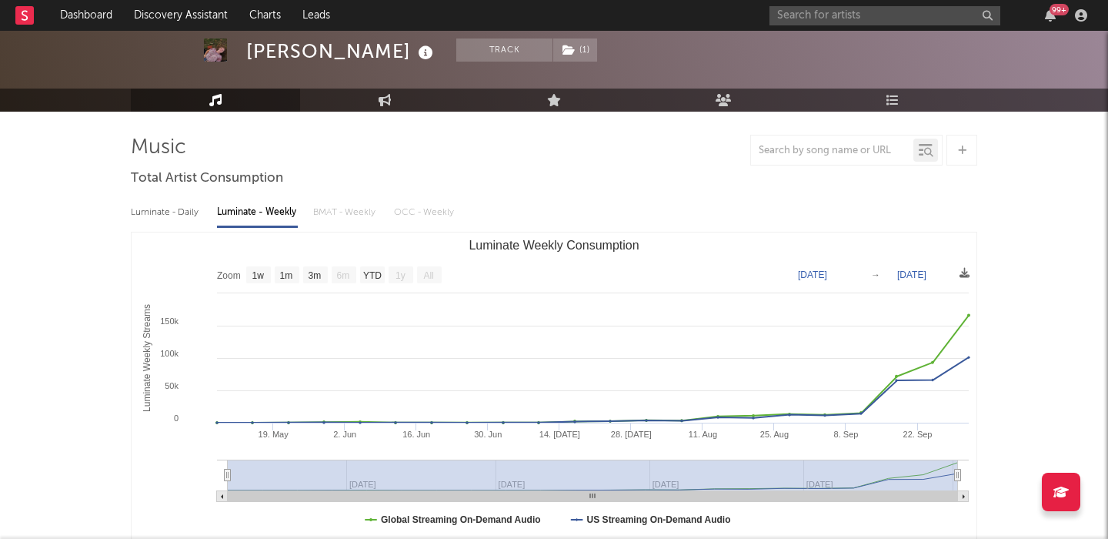
click at [192, 215] on div "Luminate - Daily" at bounding box center [166, 212] width 71 height 26
select select "1w"
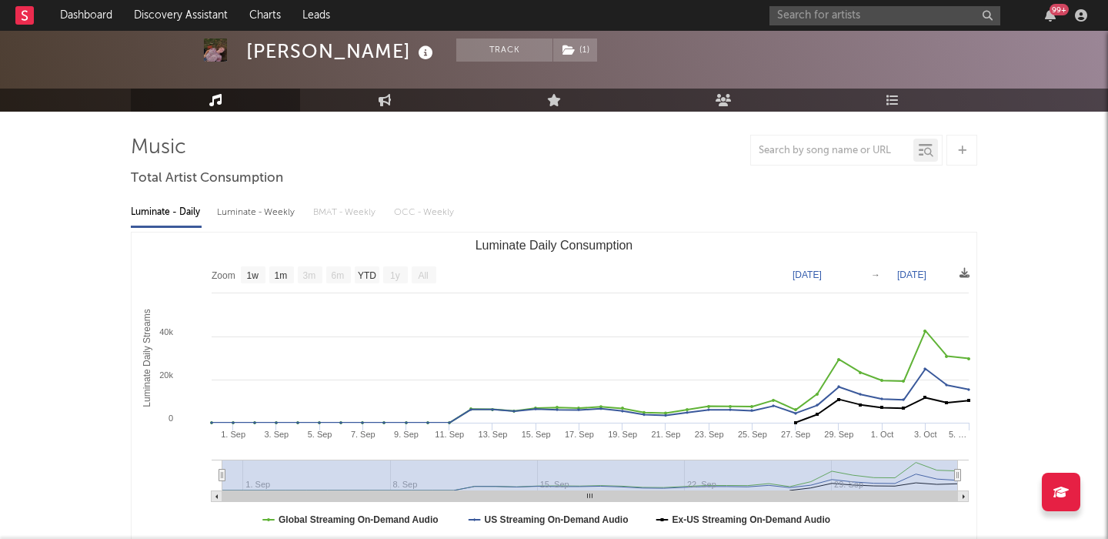
scroll to position [0, 0]
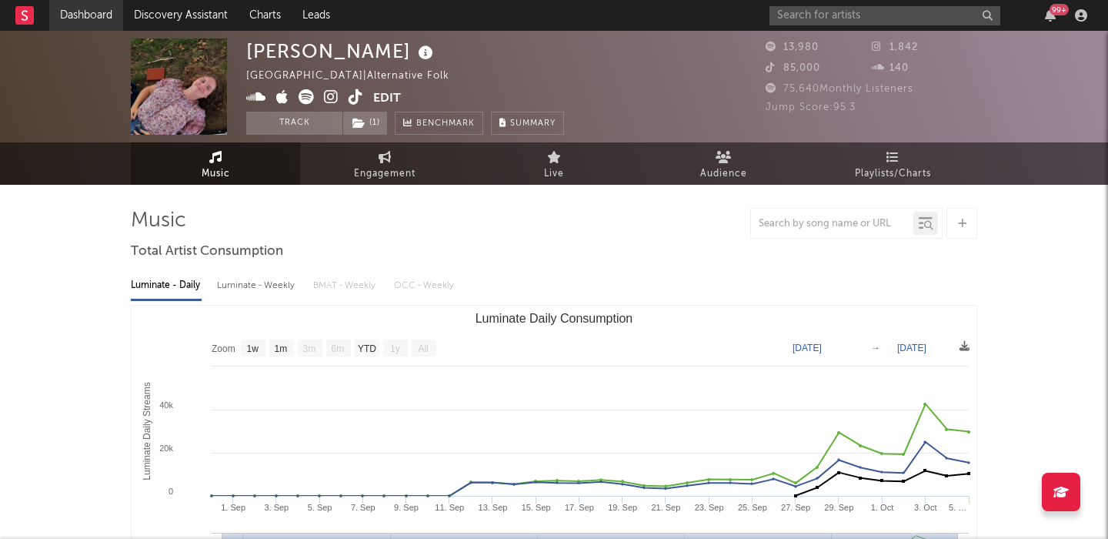
click at [89, 4] on link "Dashboard" at bounding box center [86, 15] width 74 height 31
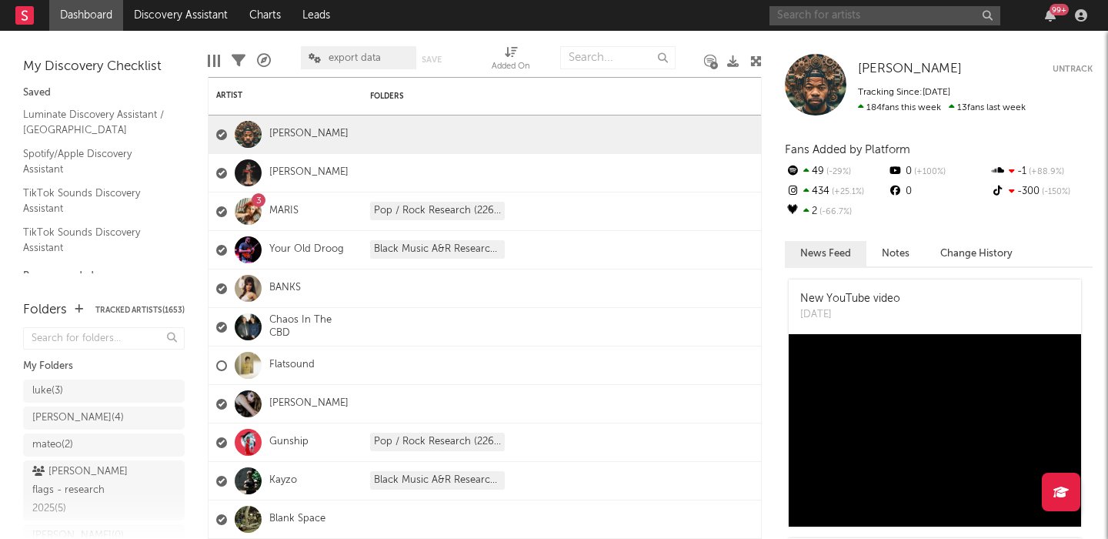
click at [823, 11] on input "text" at bounding box center [885, 15] width 231 height 19
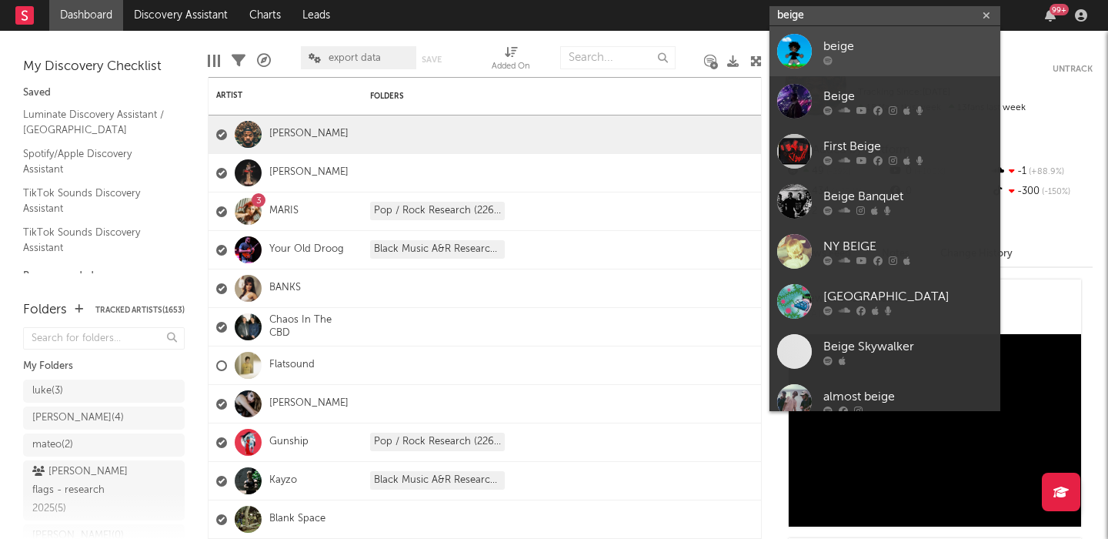
type input "beige"
click at [862, 44] on div "beige" at bounding box center [908, 46] width 169 height 18
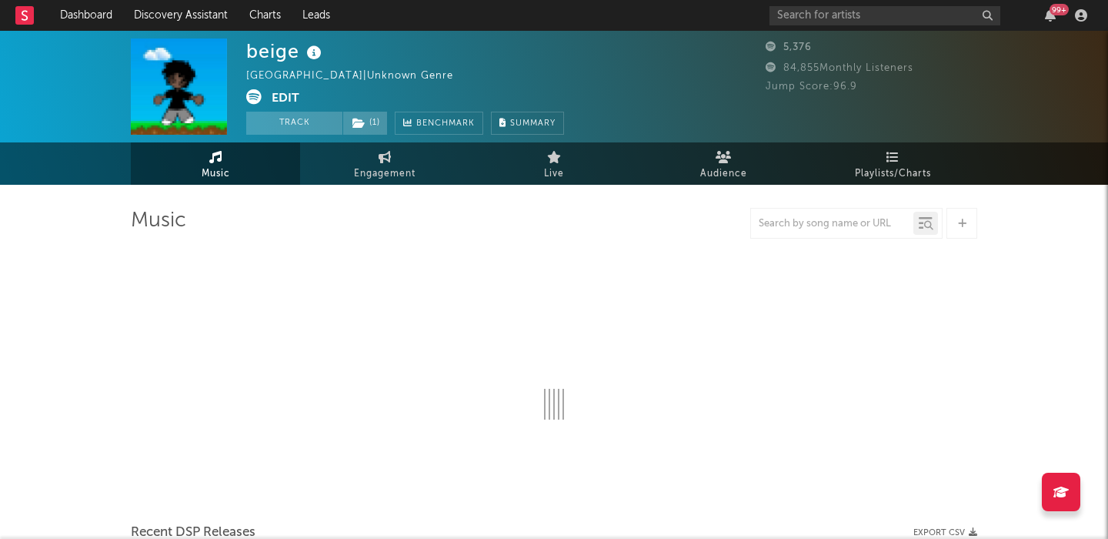
select select "1w"
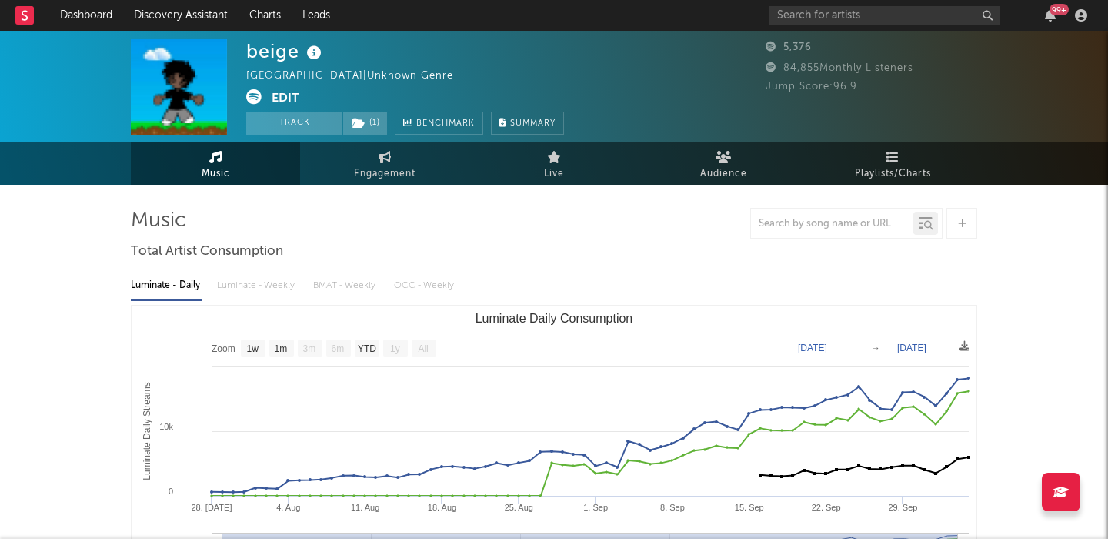
click at [240, 284] on div "Luminate - Daily Luminate - Weekly BMAT - Weekly OCC - Weekly" at bounding box center [554, 286] width 847 height 26
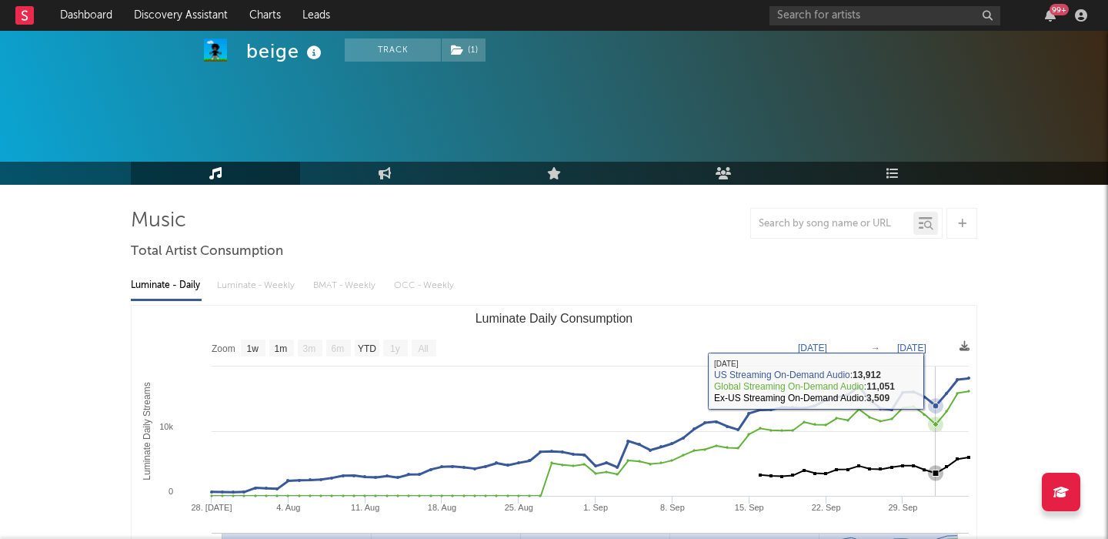
scroll to position [508, 0]
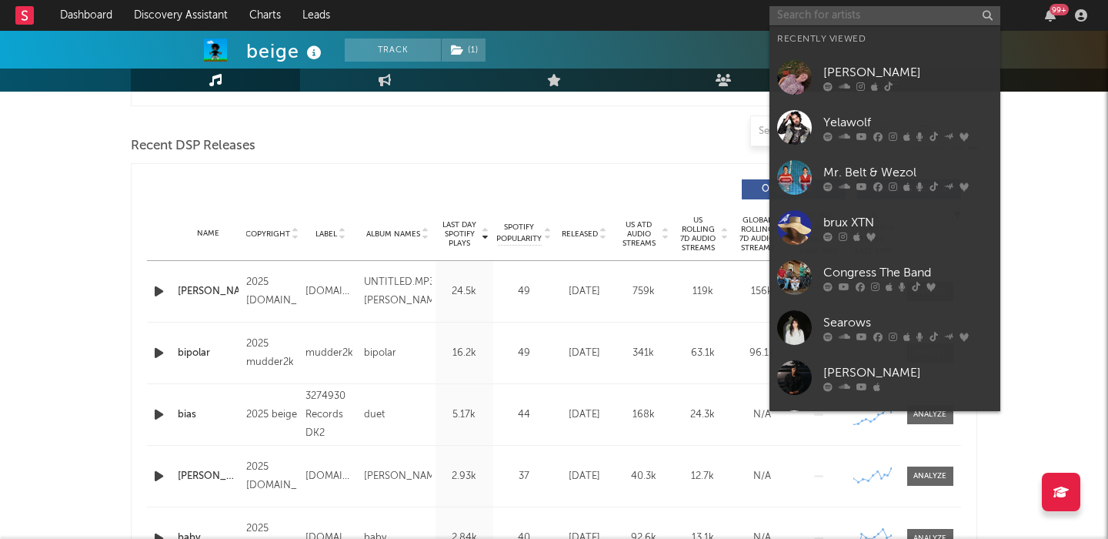
click at [876, 15] on input "text" at bounding box center [885, 15] width 231 height 19
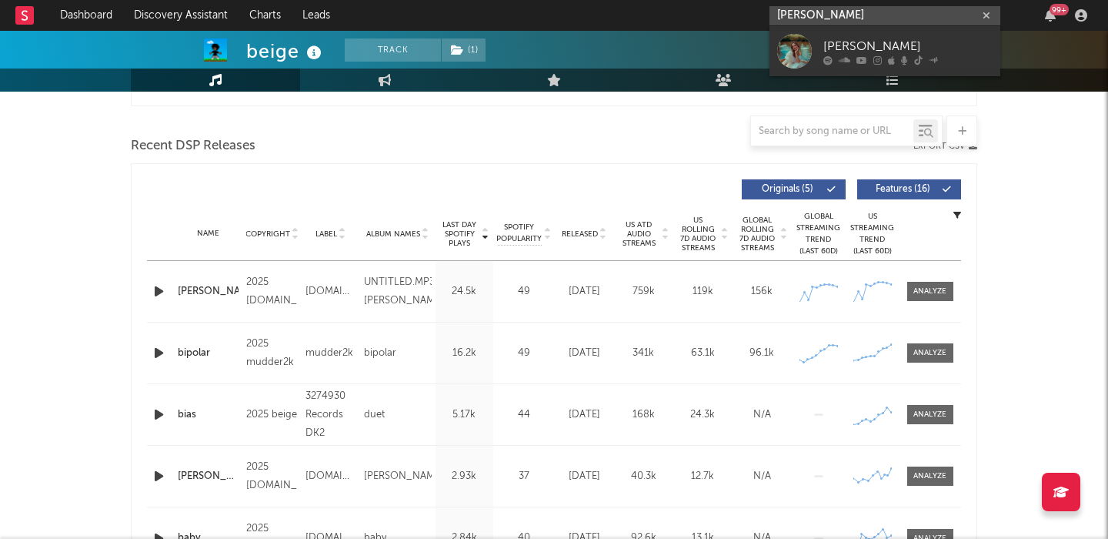
type input "[PERSON_NAME]"
click at [874, 45] on div "[PERSON_NAME]" at bounding box center [908, 46] width 169 height 18
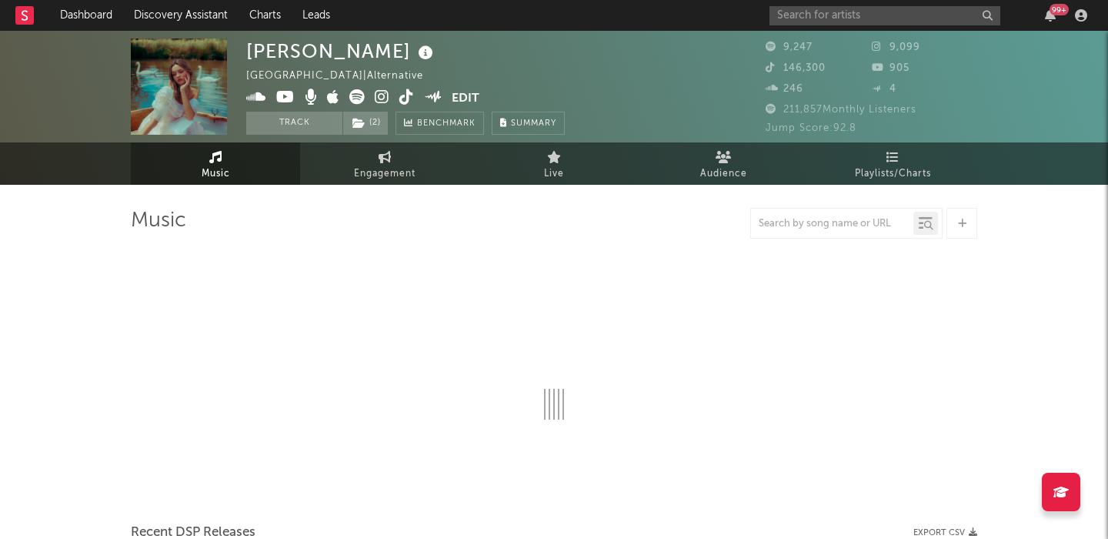
select select "1w"
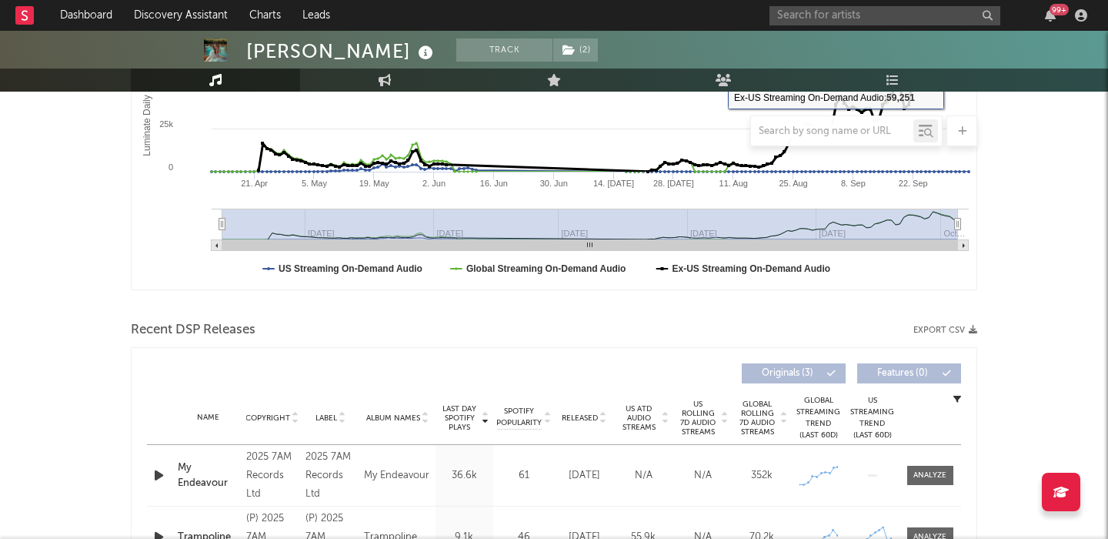
scroll to position [400, 0]
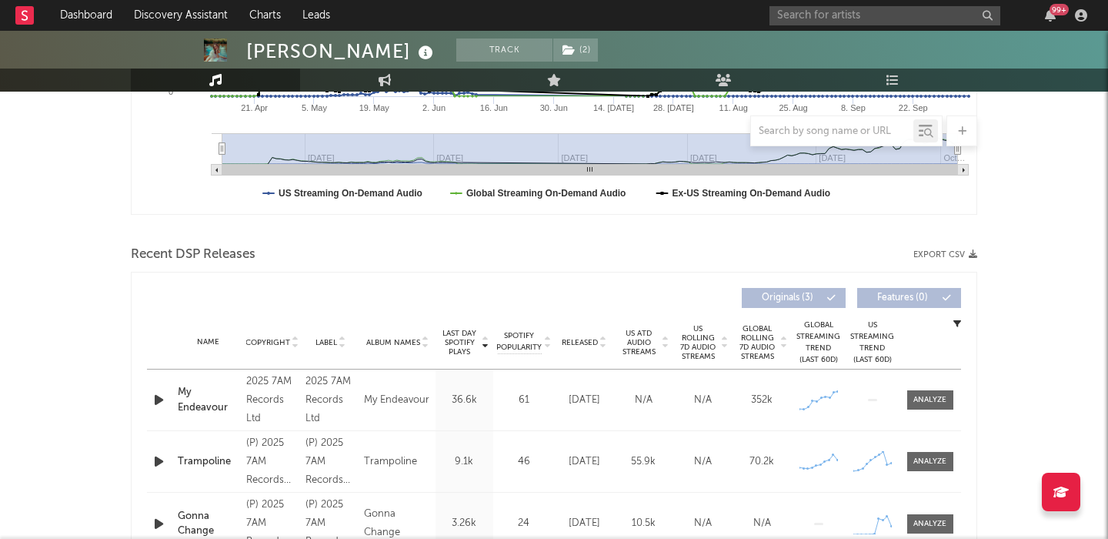
click at [700, 333] on span "US Rolling 7D Audio Streams" at bounding box center [698, 342] width 42 height 37
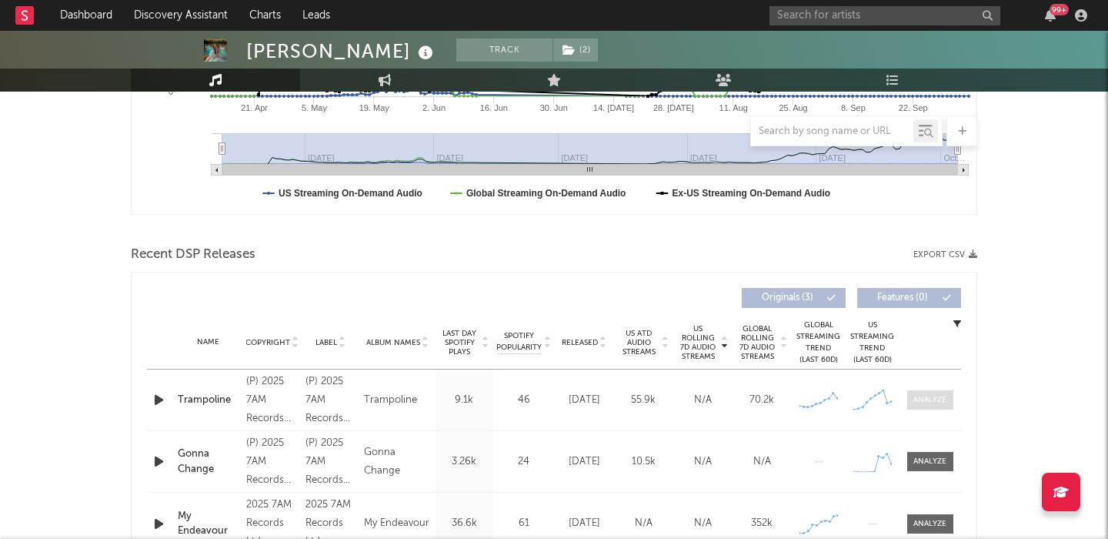
click at [923, 394] on div at bounding box center [930, 400] width 33 height 12
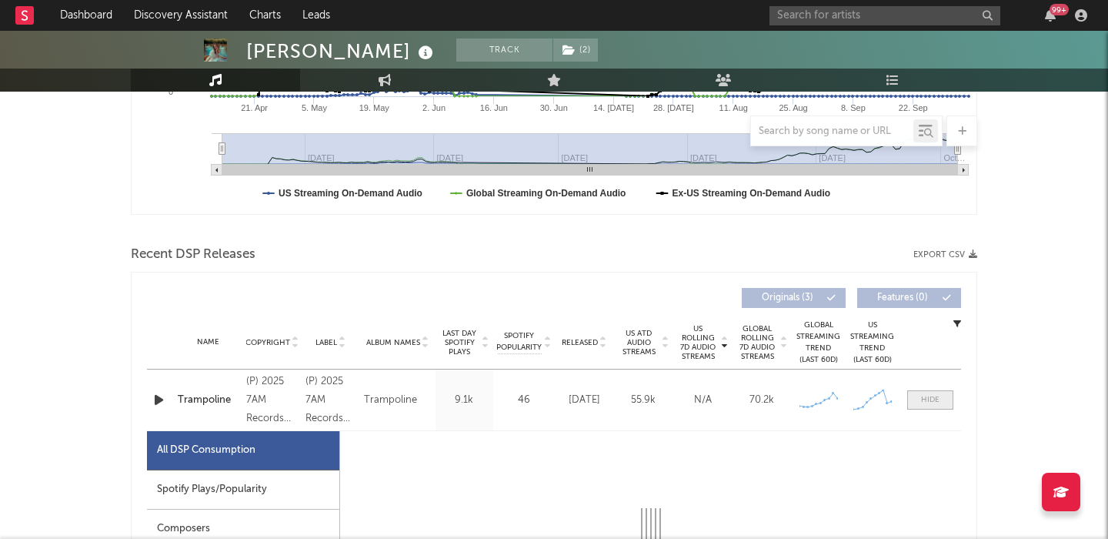
select select "1w"
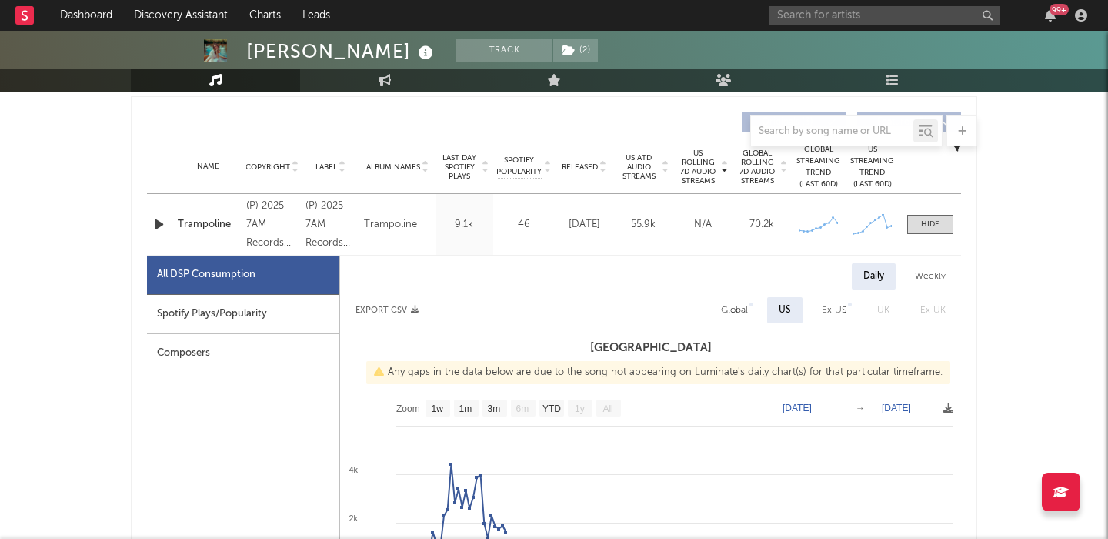
scroll to position [561, 0]
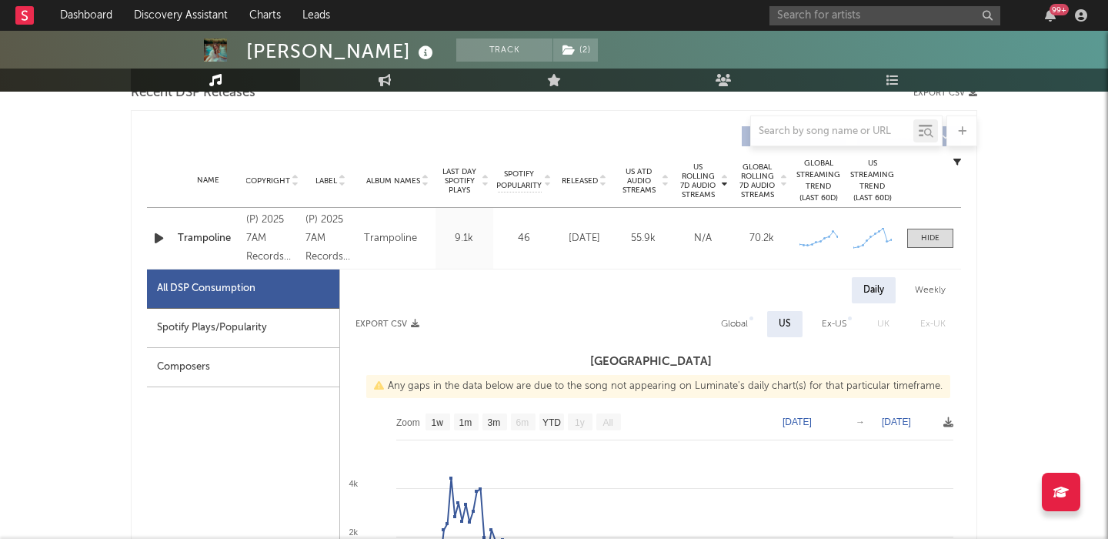
click at [577, 179] on span "Released" at bounding box center [580, 180] width 36 height 9
select select "1w"
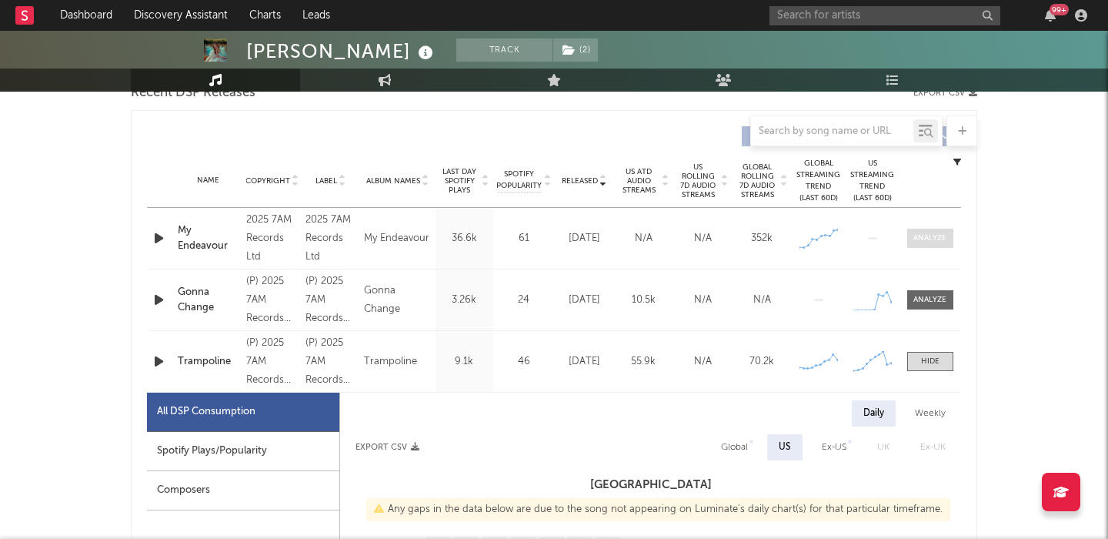
click at [929, 242] on div at bounding box center [930, 238] width 33 height 12
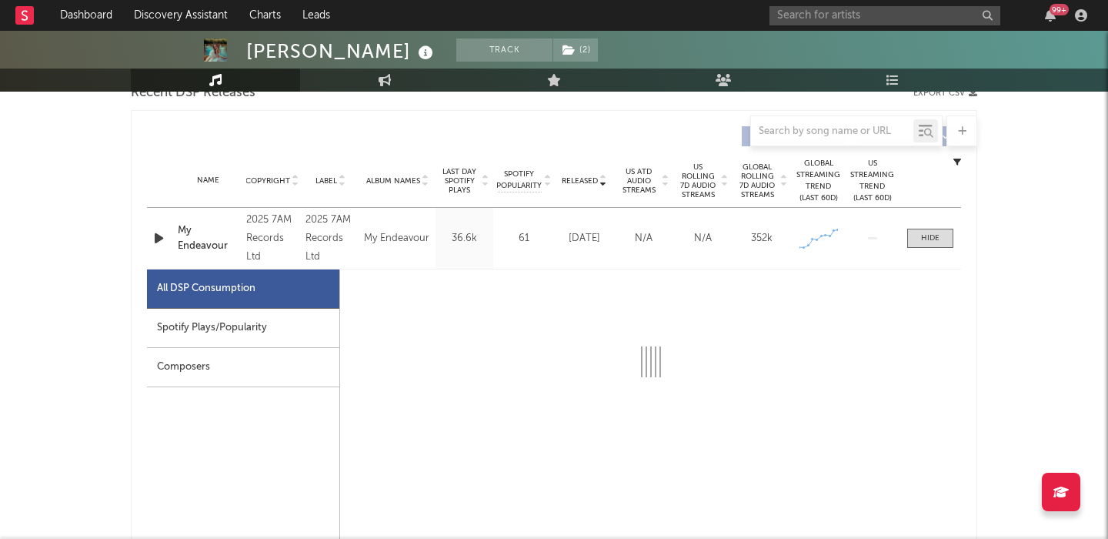
select select "1w"
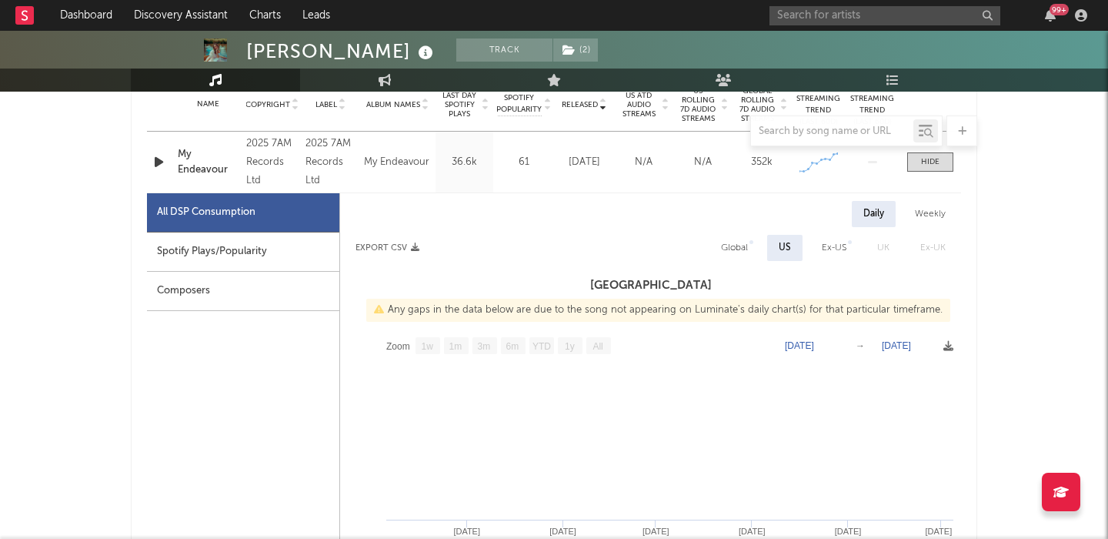
scroll to position [648, 0]
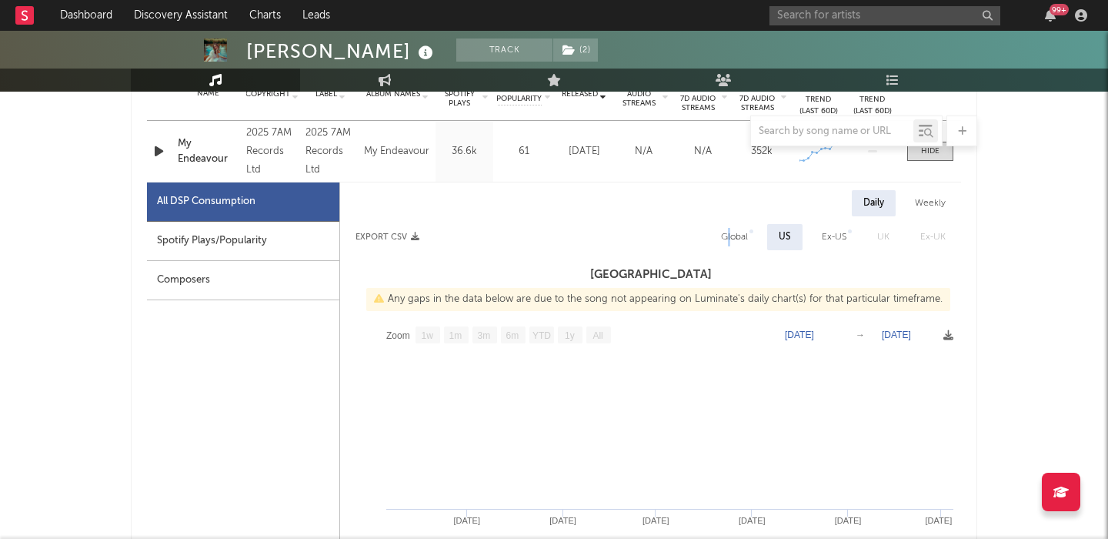
click at [730, 240] on div "Global" at bounding box center [734, 237] width 27 height 18
select select "1w"
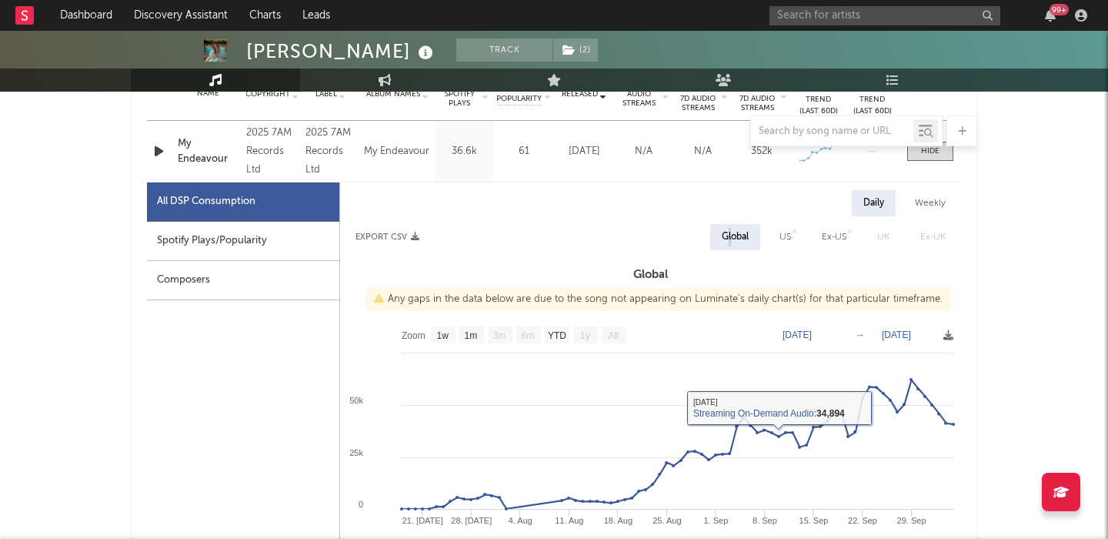
scroll to position [0, 0]
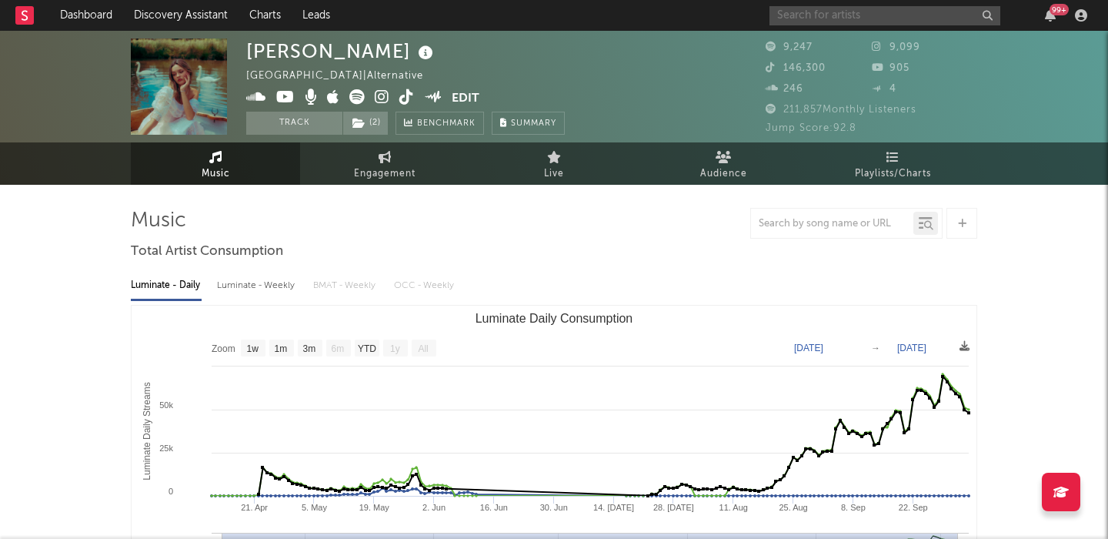
click at [788, 25] on div "99 +" at bounding box center [931, 15] width 323 height 31
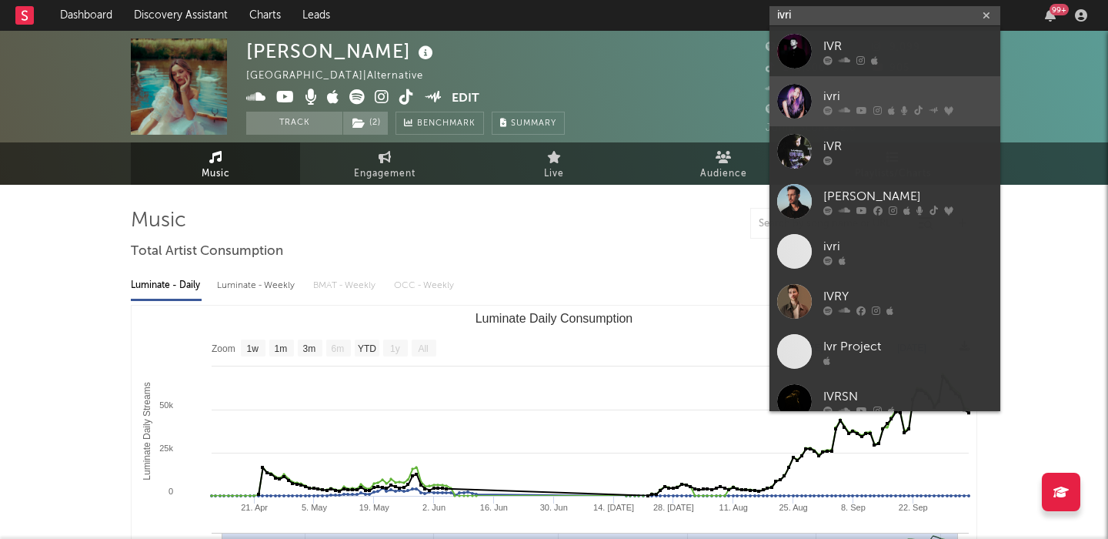
type input "ivri"
click at [894, 98] on div "ivri" at bounding box center [908, 96] width 169 height 18
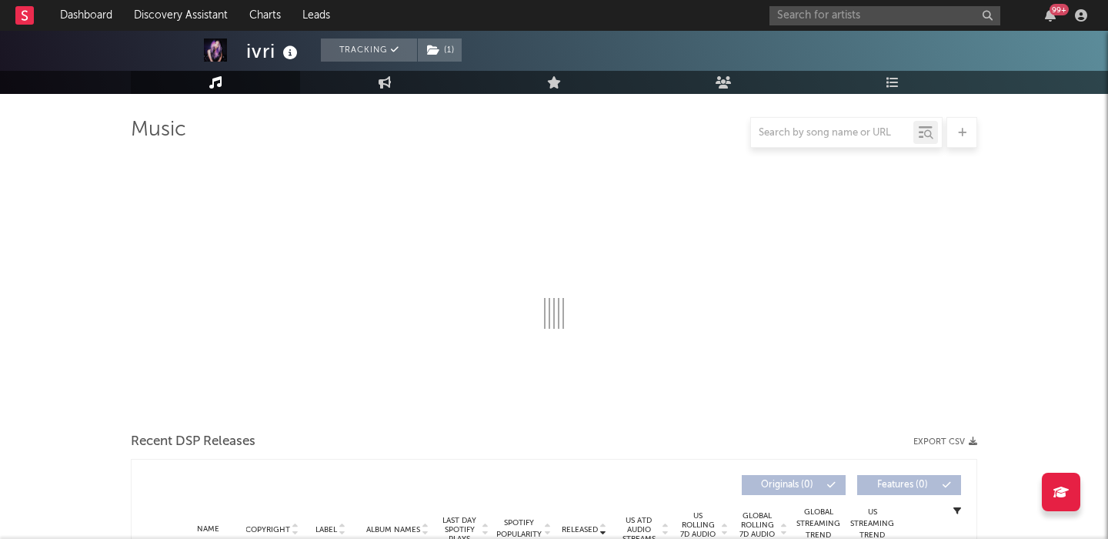
select select "6m"
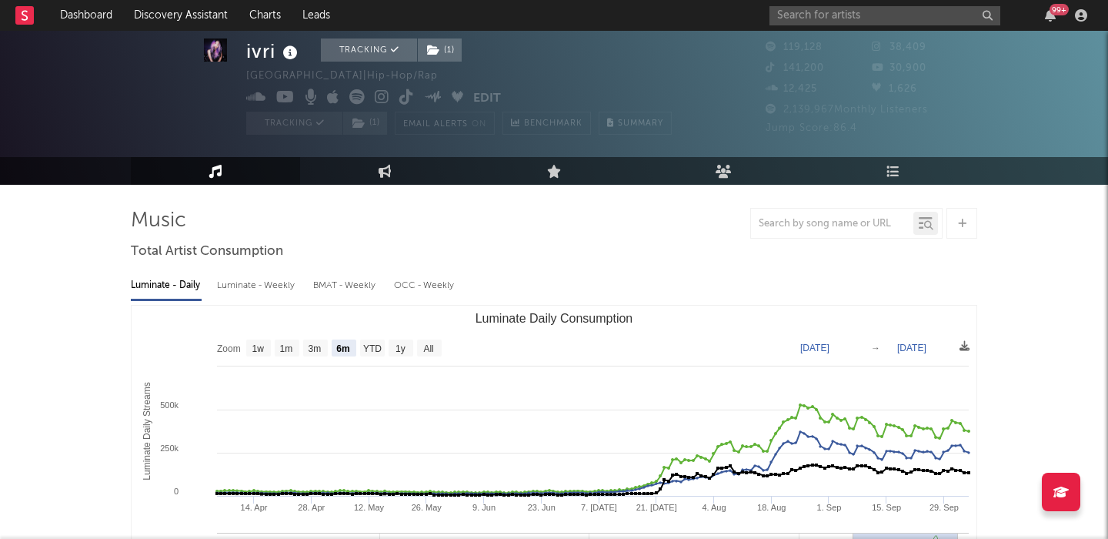
scroll to position [501, 0]
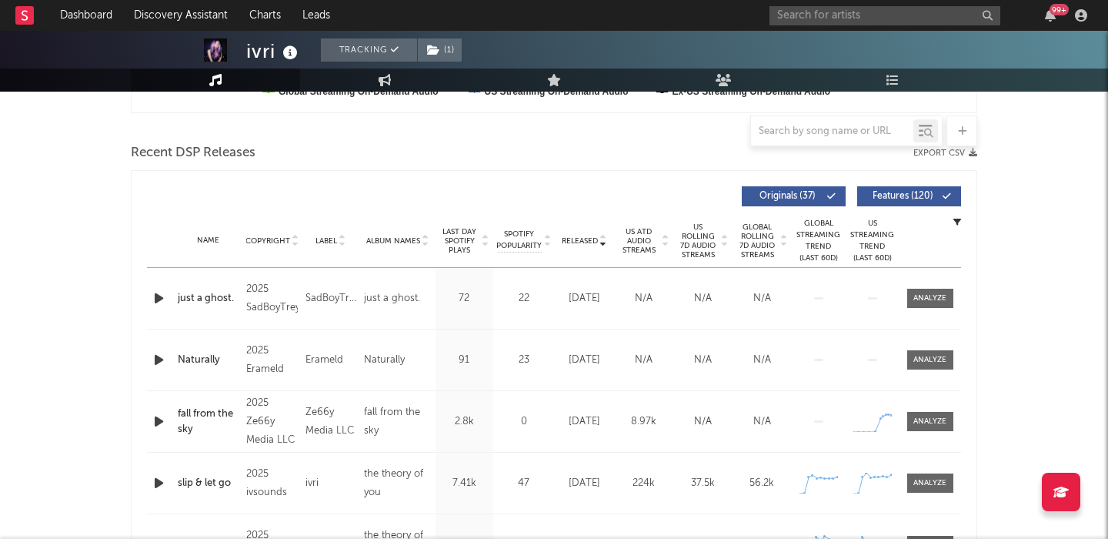
click at [709, 242] on span "US Rolling 7D Audio Streams" at bounding box center [698, 240] width 42 height 37
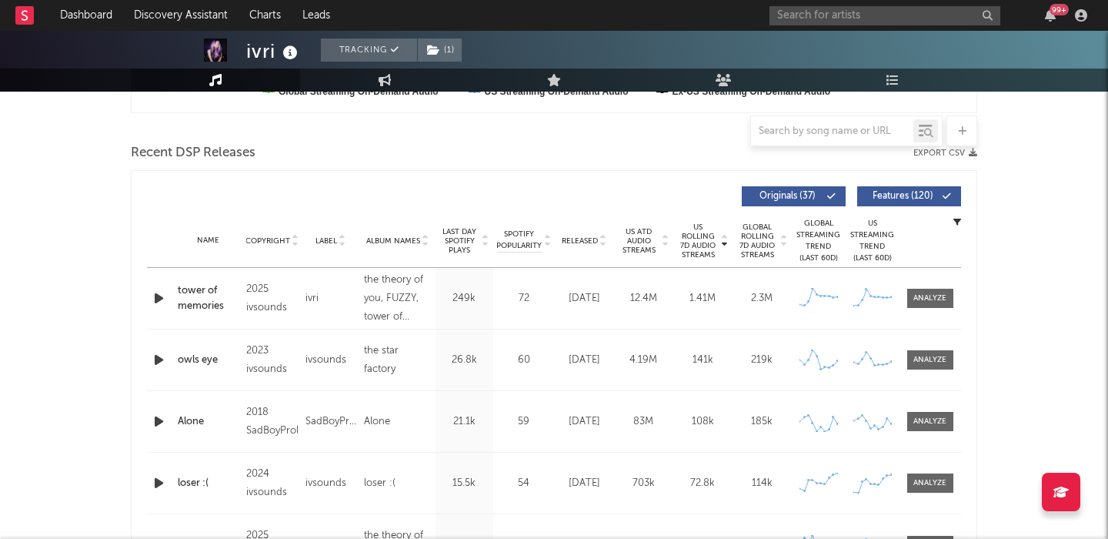
click at [921, 193] on span "Features ( 120 )" at bounding box center [903, 196] width 71 height 9
click at [929, 306] on span at bounding box center [931, 298] width 46 height 19
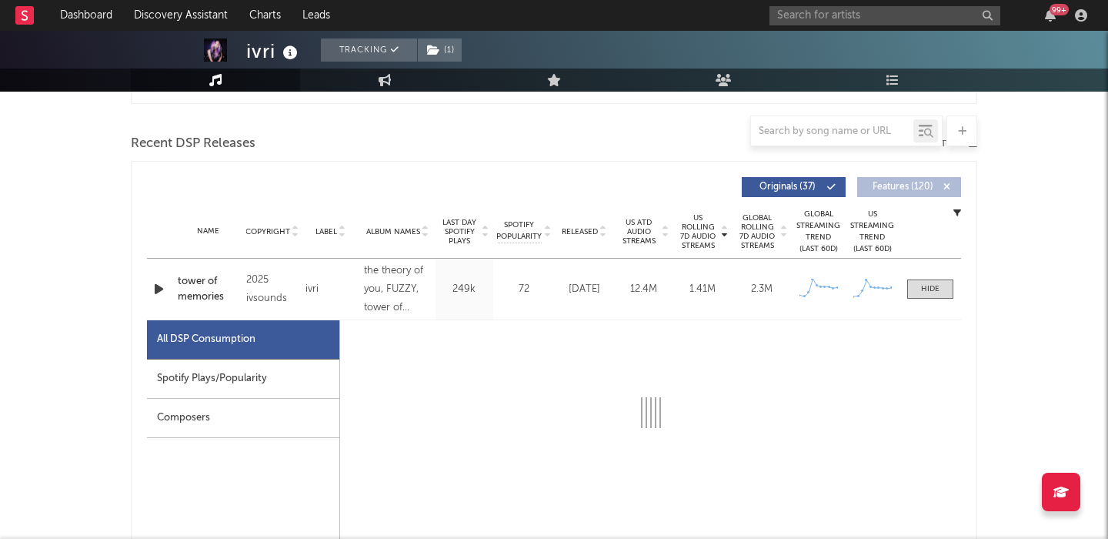
select select "1w"
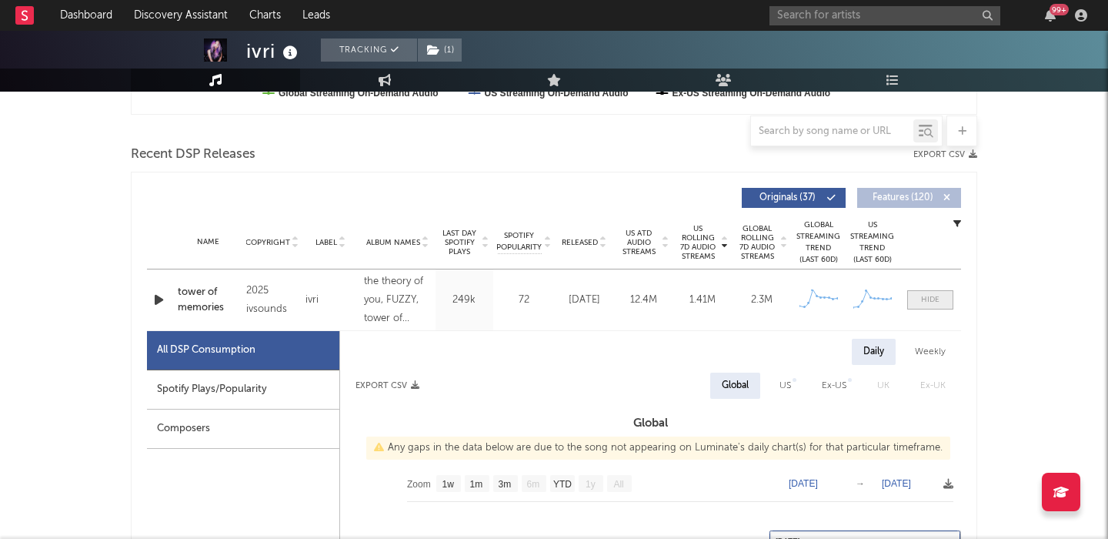
click at [935, 295] on div at bounding box center [930, 300] width 18 height 12
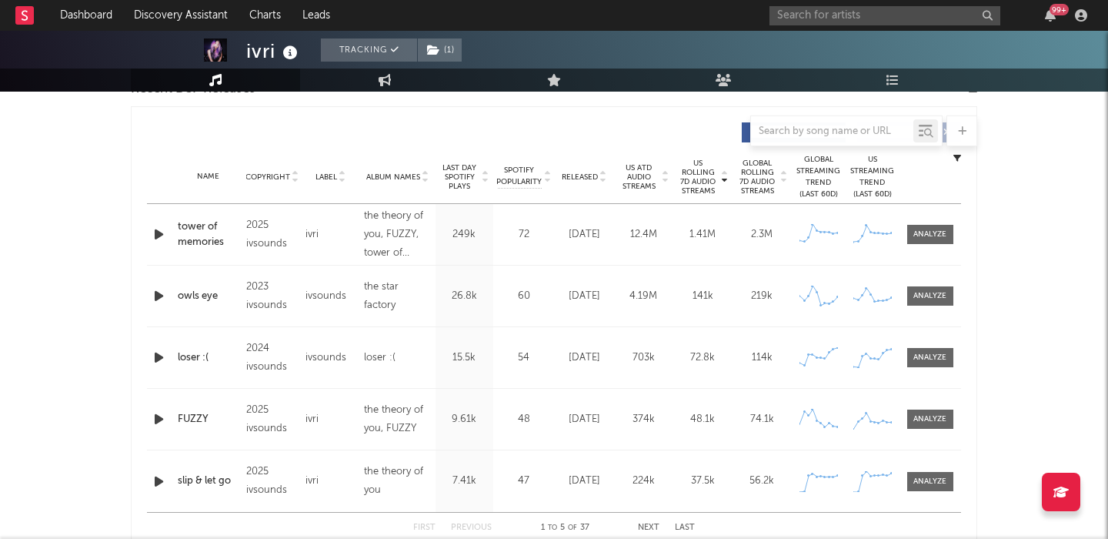
scroll to position [568, 0]
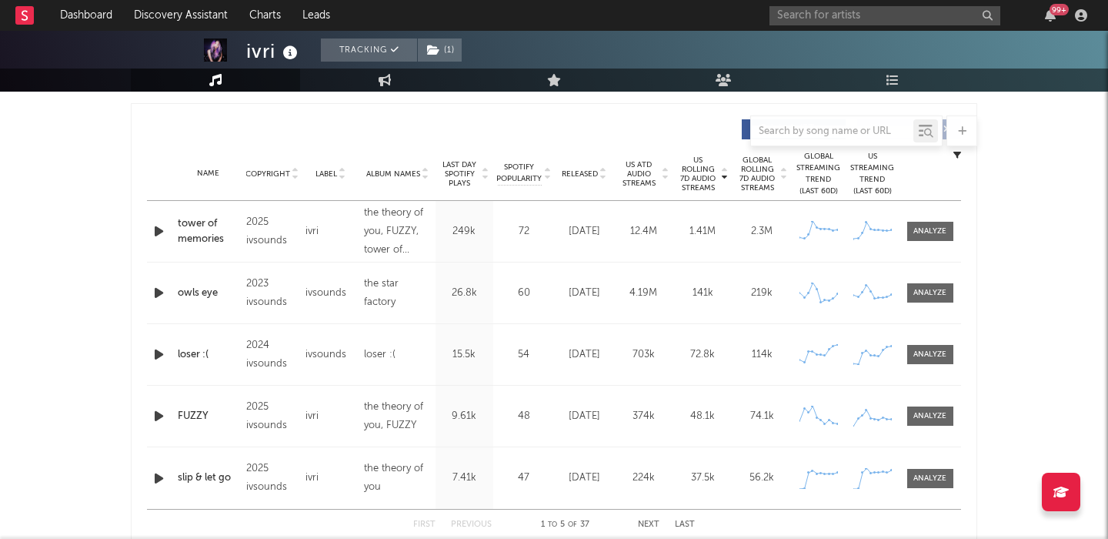
click at [573, 169] on span "Released" at bounding box center [580, 173] width 36 height 9
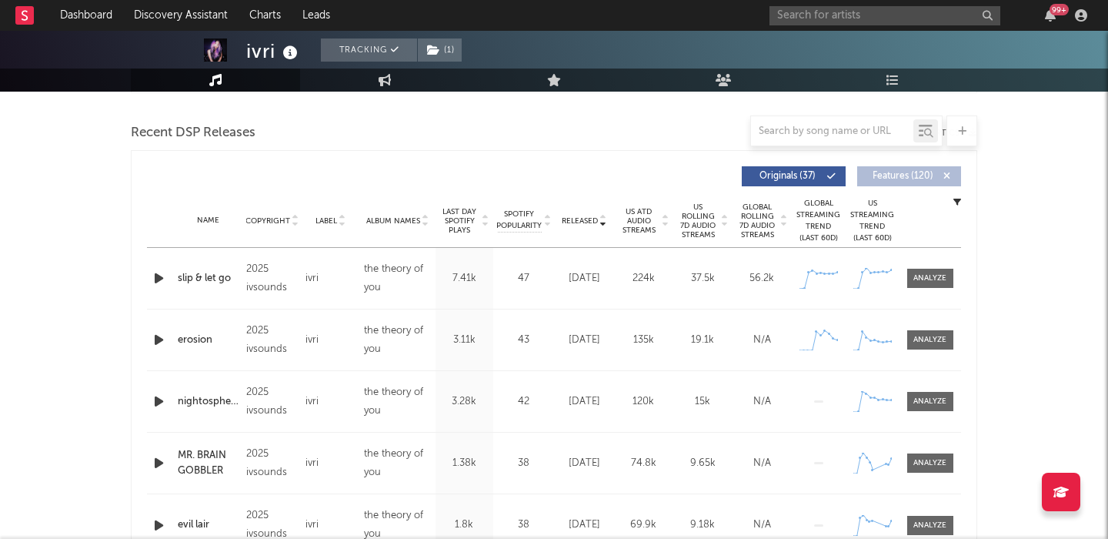
scroll to position [522, 0]
